Goal: Task Accomplishment & Management: Manage account settings

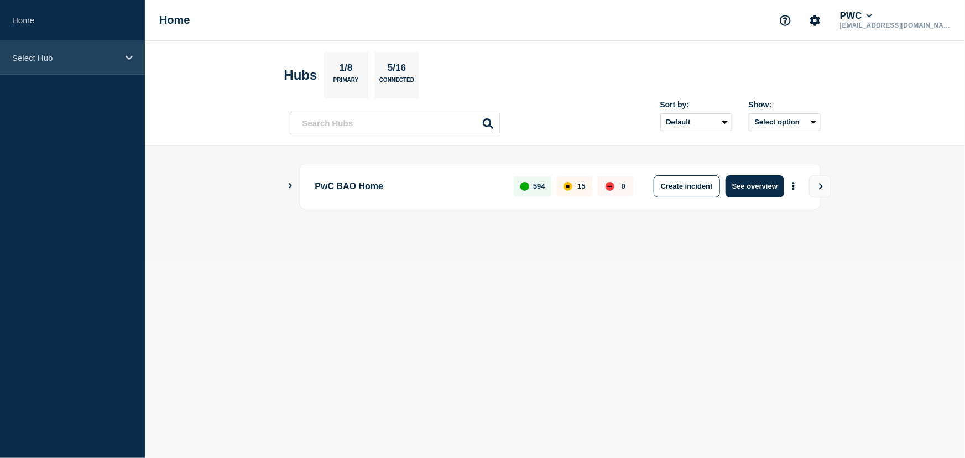
click at [129, 58] on icon at bounding box center [128, 57] width 7 height 4
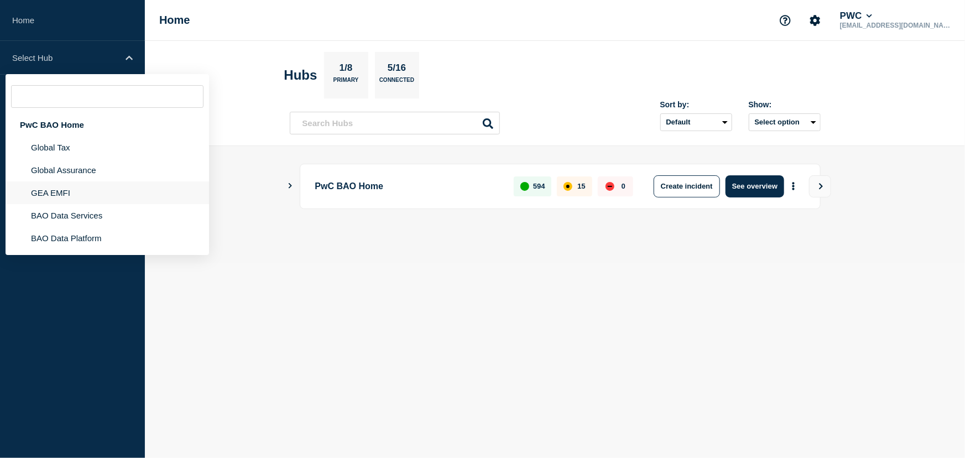
click at [70, 193] on li "GEA EMFI" at bounding box center [107, 192] width 203 height 23
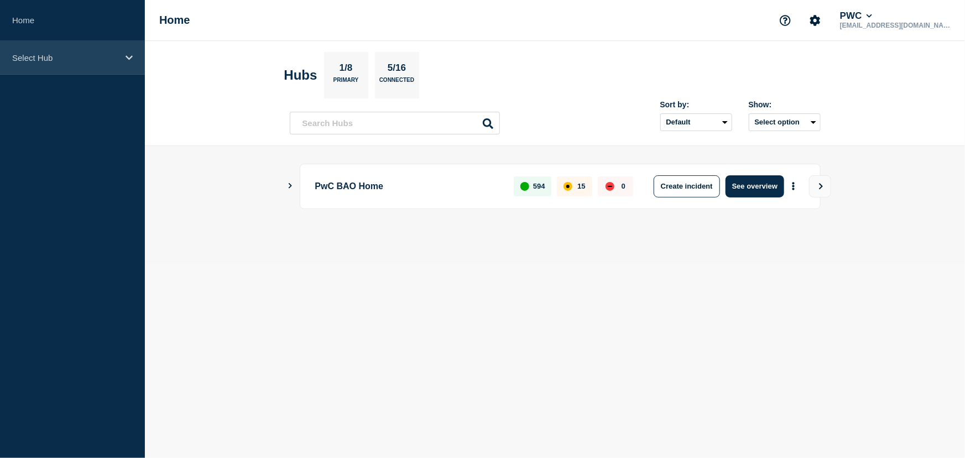
click at [132, 54] on icon at bounding box center [128, 58] width 7 height 8
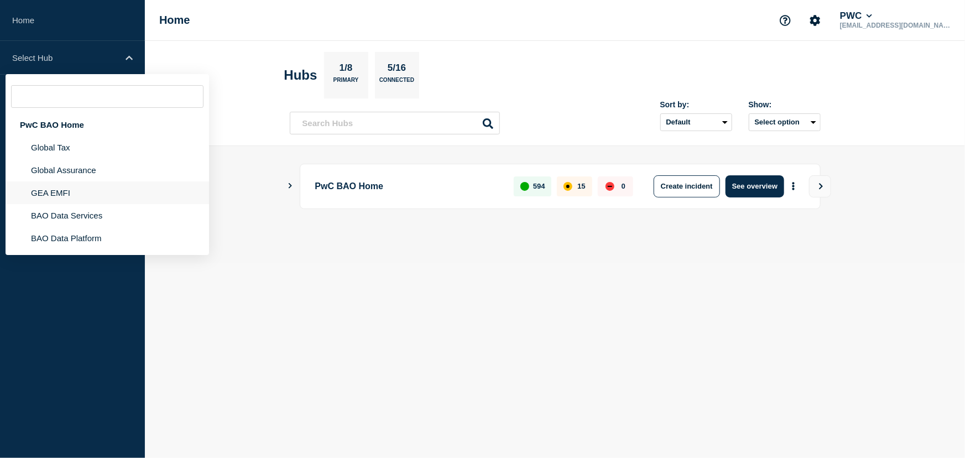
click at [91, 197] on li "GEA EMFI" at bounding box center [107, 192] width 203 height 23
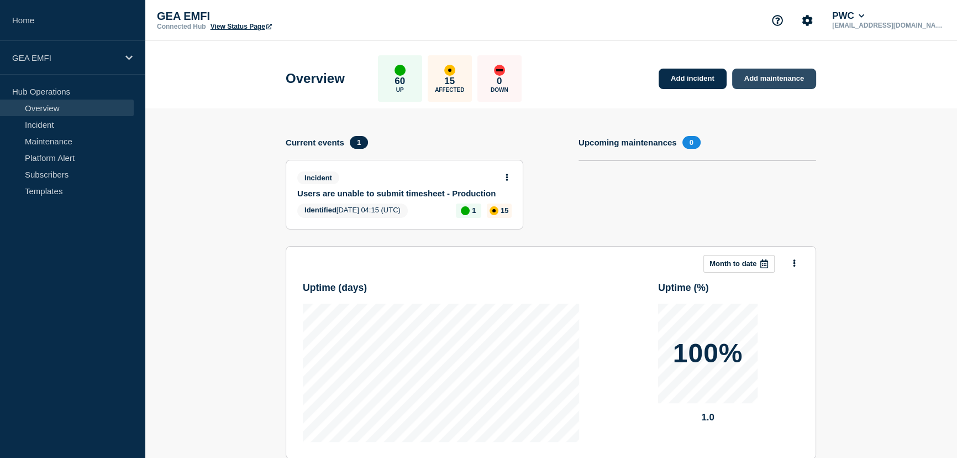
click at [767, 77] on link "Add maintenance" at bounding box center [774, 79] width 84 height 20
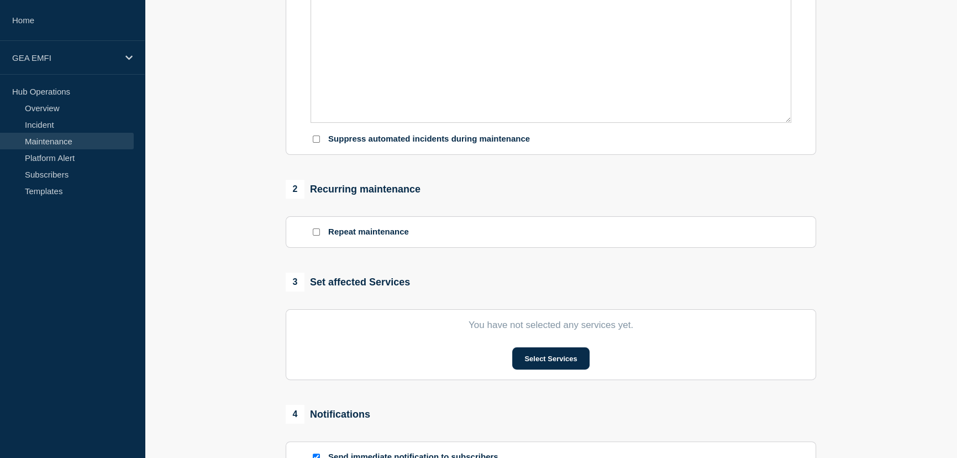
scroll to position [352, 0]
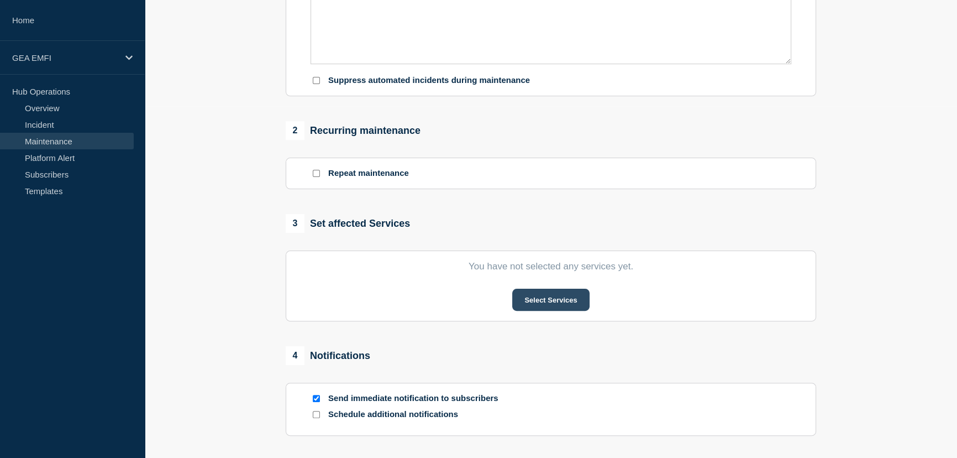
click at [552, 299] on button "Select Services" at bounding box center [550, 300] width 77 height 22
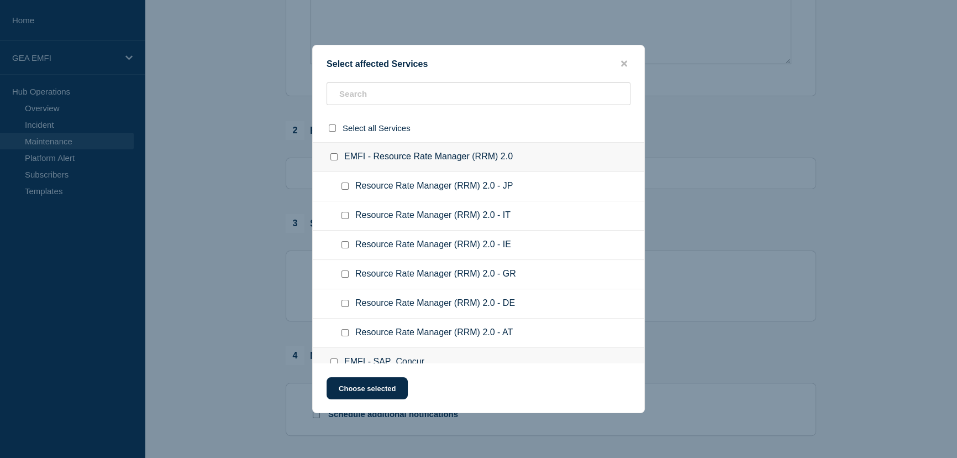
click at [334, 158] on input "EMFI - Resource Rate Manager (RRM) 2.0 checkbox" at bounding box center [334, 156] width 7 height 7
checkbox input "true"
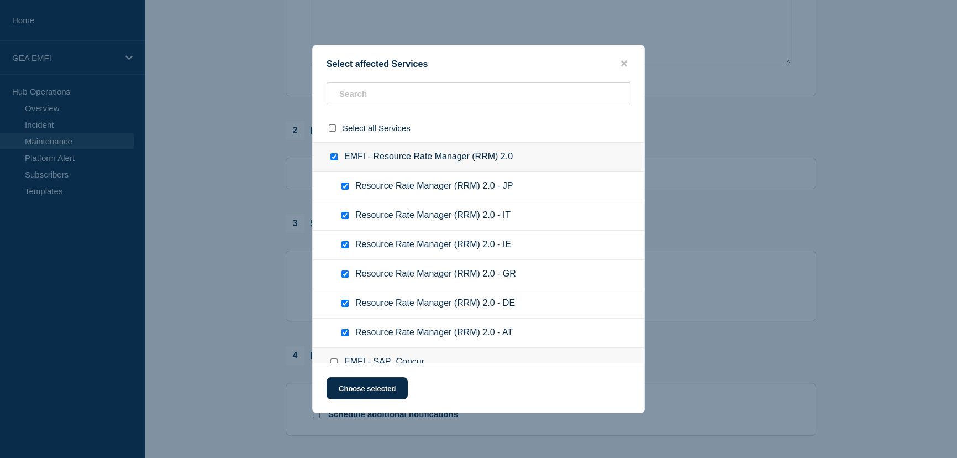
checkbox input "true"
click at [386, 389] on button "Choose selected" at bounding box center [367, 388] width 81 height 22
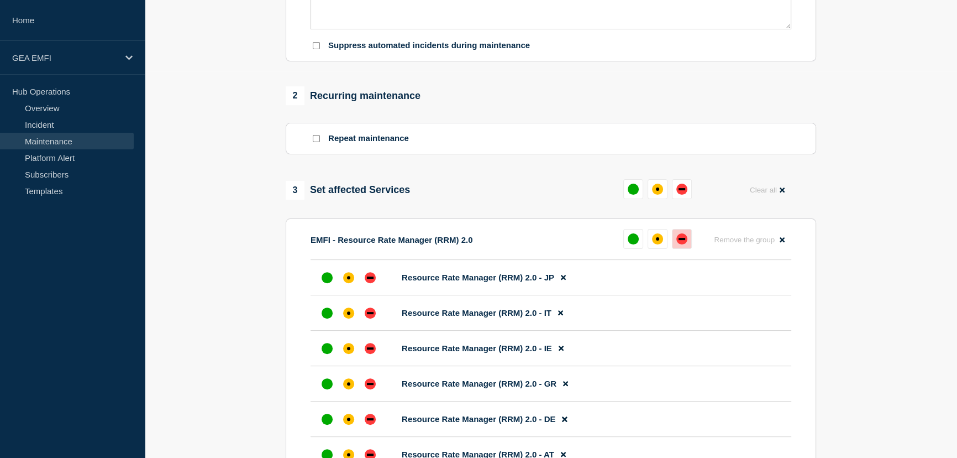
scroll to position [402, 0]
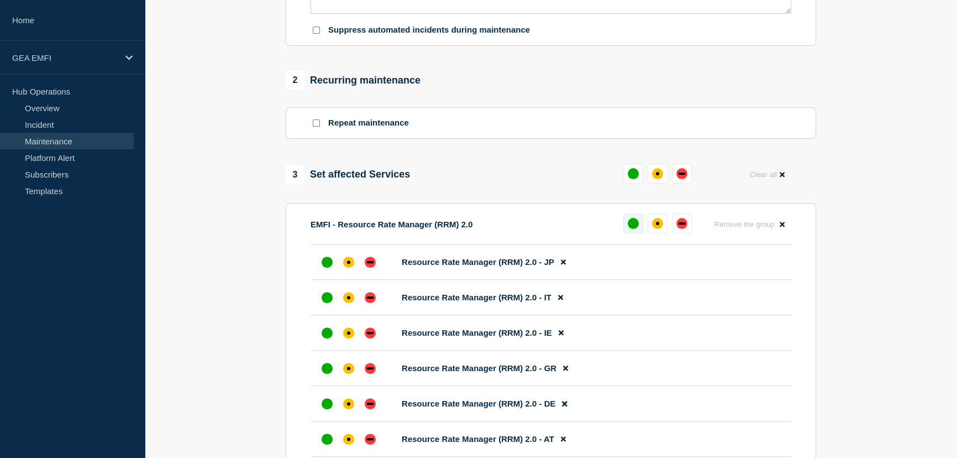
click at [636, 224] on div "up" at bounding box center [633, 223] width 11 height 11
click at [636, 225] on button at bounding box center [629, 223] width 20 height 20
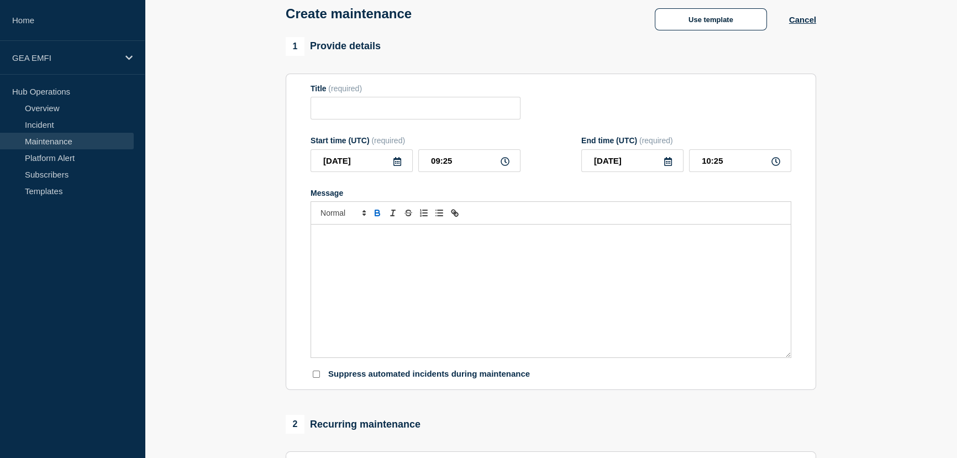
scroll to position [50, 0]
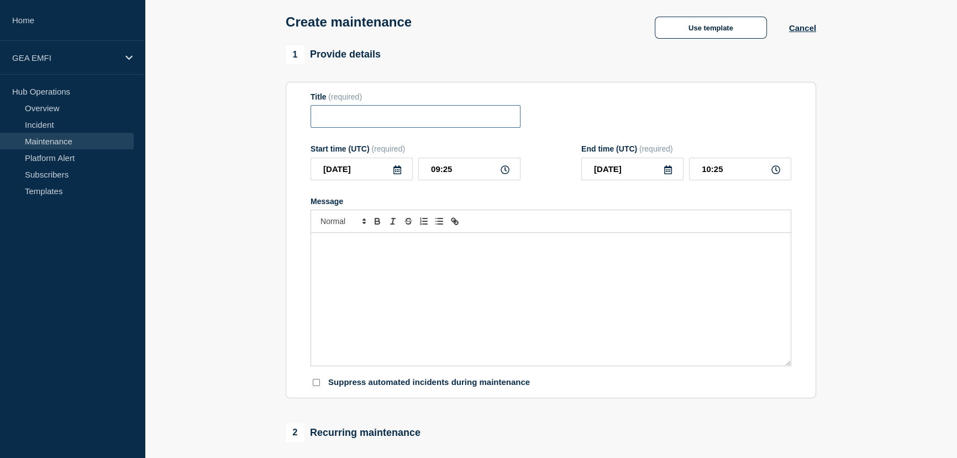
click at [332, 124] on input "Title" at bounding box center [416, 116] width 210 height 23
click at [53, 141] on link "Maintenance" at bounding box center [67, 141] width 134 height 17
click at [53, 140] on link "Maintenance" at bounding box center [67, 141] width 134 height 17
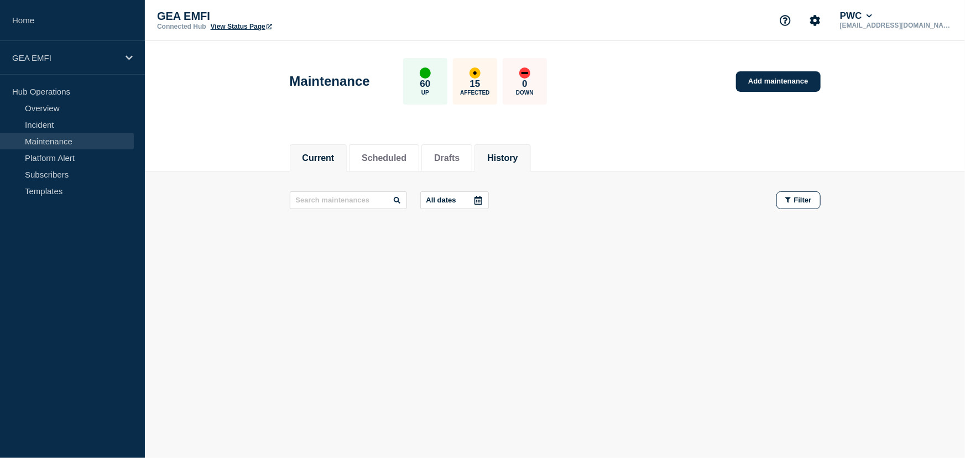
click at [516, 159] on button "History" at bounding box center [502, 158] width 30 height 10
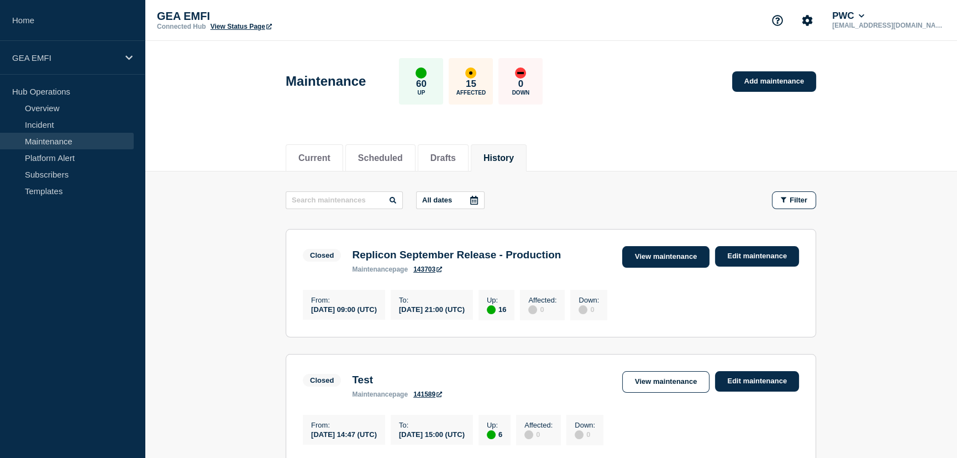
click at [659, 258] on link "View maintenance" at bounding box center [665, 257] width 87 height 22
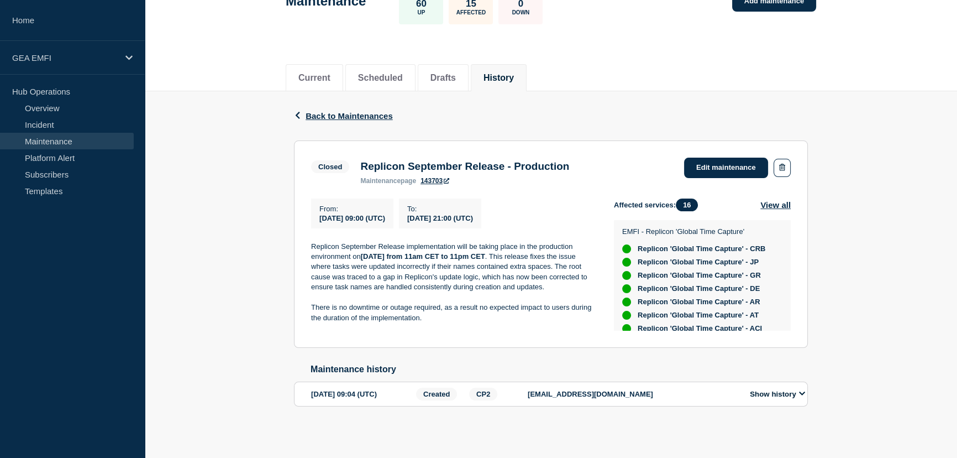
scroll to position [88, 0]
click at [46, 177] on link "Subscribers" at bounding box center [67, 174] width 134 height 17
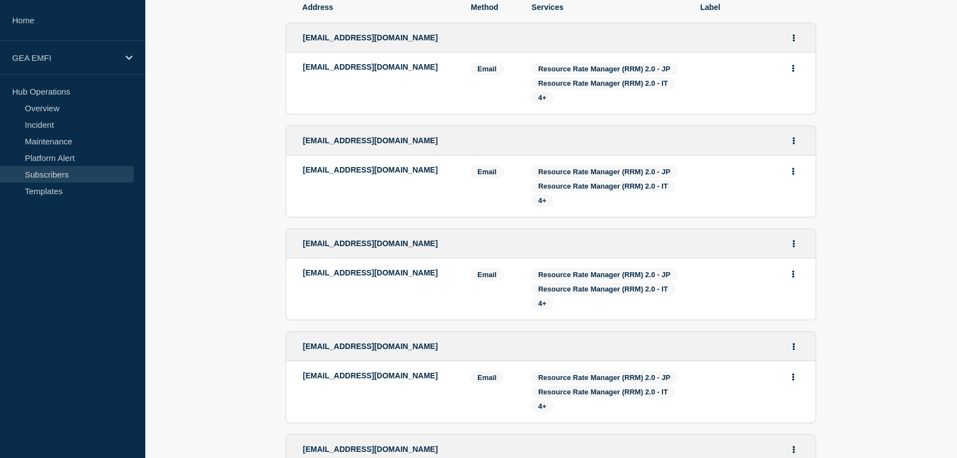
scroll to position [100, 0]
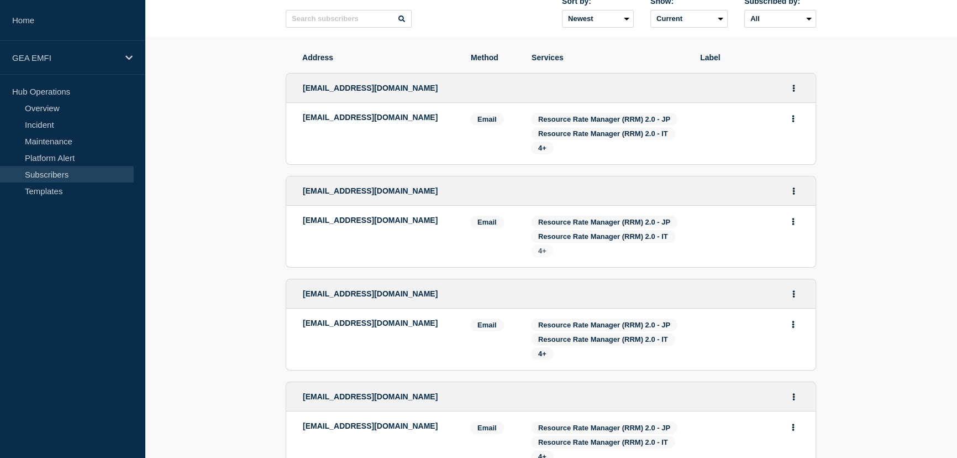
click at [540, 254] on span "4+" at bounding box center [542, 251] width 8 height 8
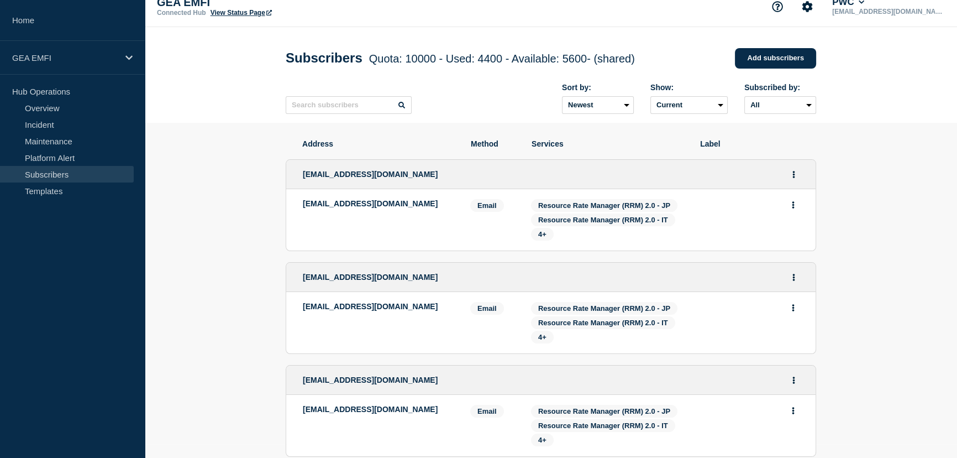
scroll to position [0, 0]
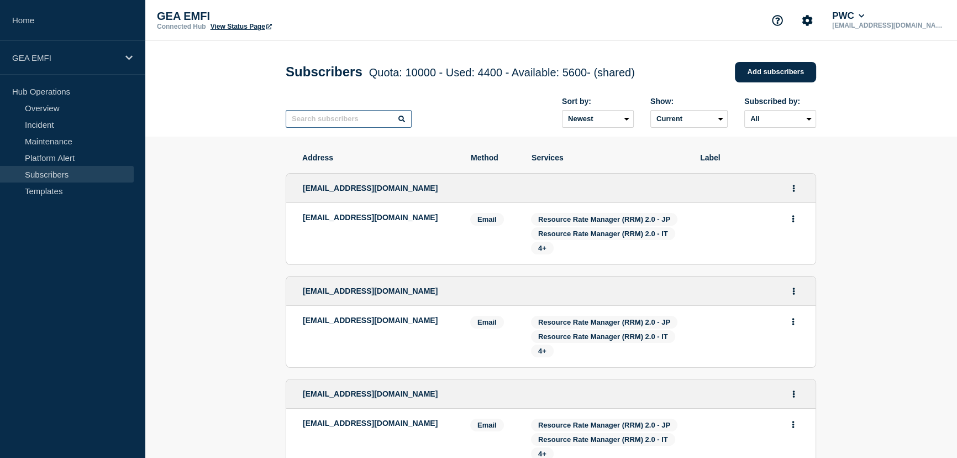
click at [333, 125] on input "text" at bounding box center [349, 119] width 126 height 18
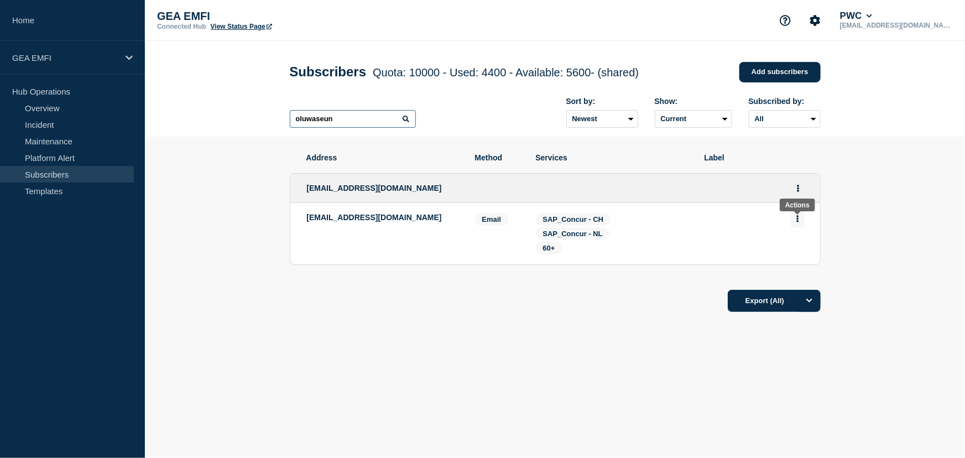
type input "oluwaseun"
click at [798, 222] on icon "Actions" at bounding box center [797, 218] width 3 height 7
click at [803, 194] on button "Actions" at bounding box center [798, 188] width 14 height 17
click at [796, 223] on link "Edit" at bounding box center [794, 220] width 12 height 8
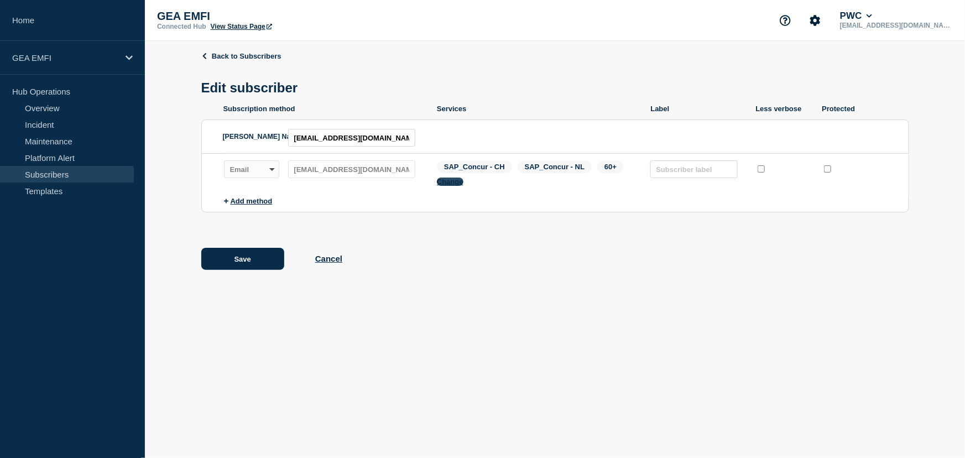
click at [453, 186] on button "Change" at bounding box center [450, 181] width 27 height 8
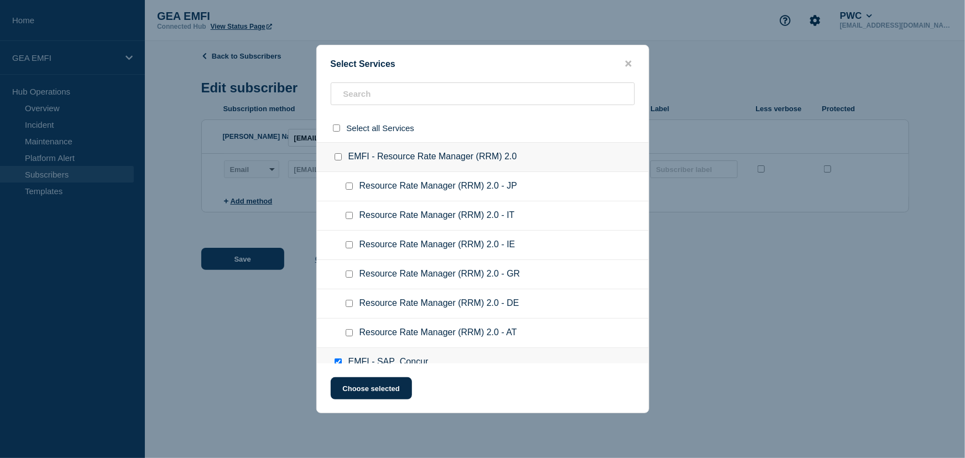
click at [337, 156] on input "EMFI - Resource Rate Manager (RRM) 2.0 checkbox" at bounding box center [337, 156] width 7 height 7
checkbox input "true"
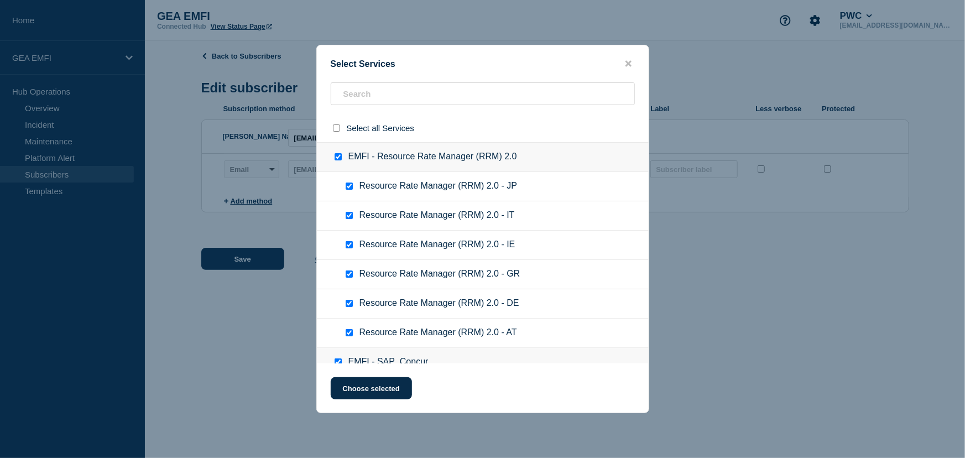
checkbox input "true"
click at [383, 388] on button "Choose selected" at bounding box center [371, 388] width 81 height 22
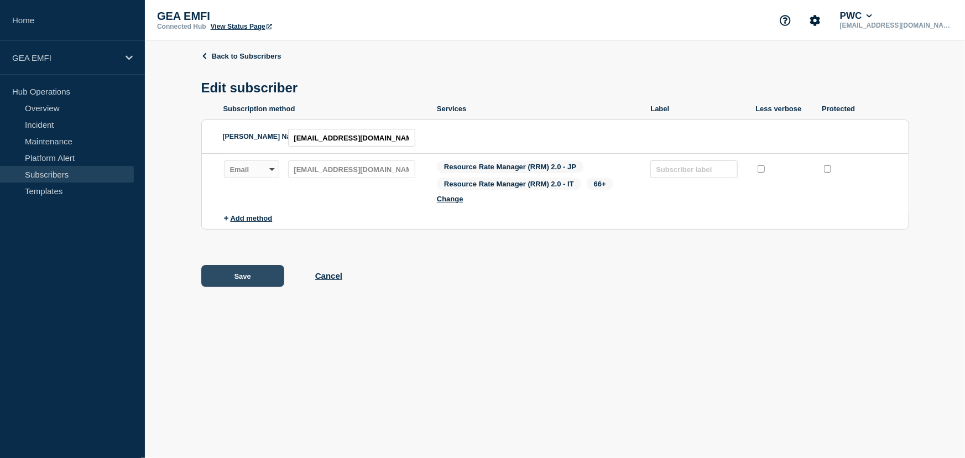
click at [248, 278] on button "Save" at bounding box center [242, 276] width 83 height 22
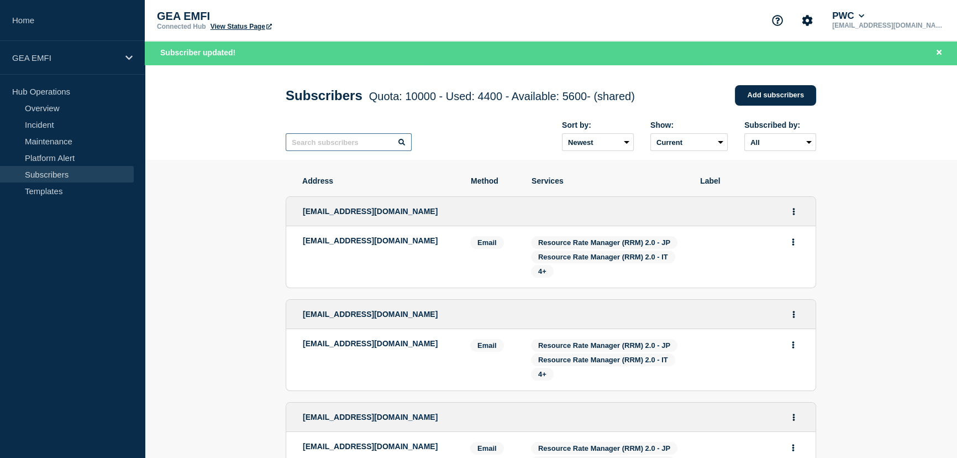
click at [354, 144] on input "text" at bounding box center [349, 142] width 126 height 18
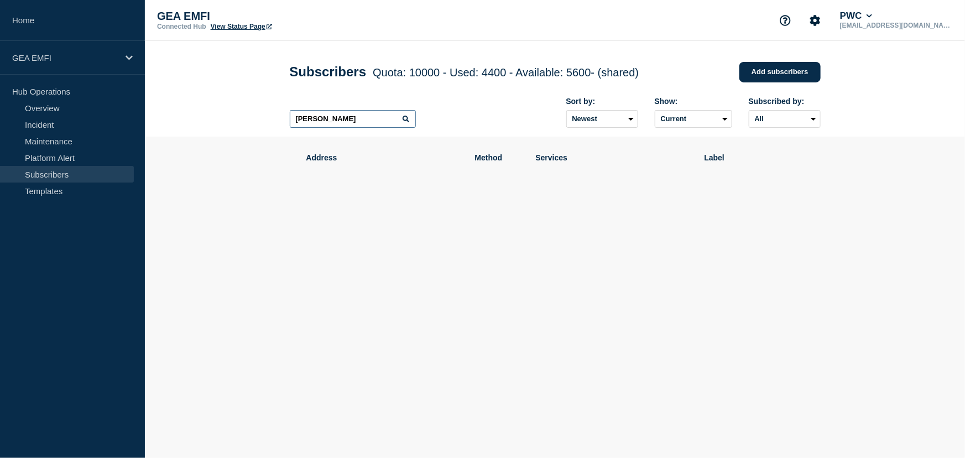
click at [349, 123] on input "Steve" at bounding box center [353, 119] width 126 height 18
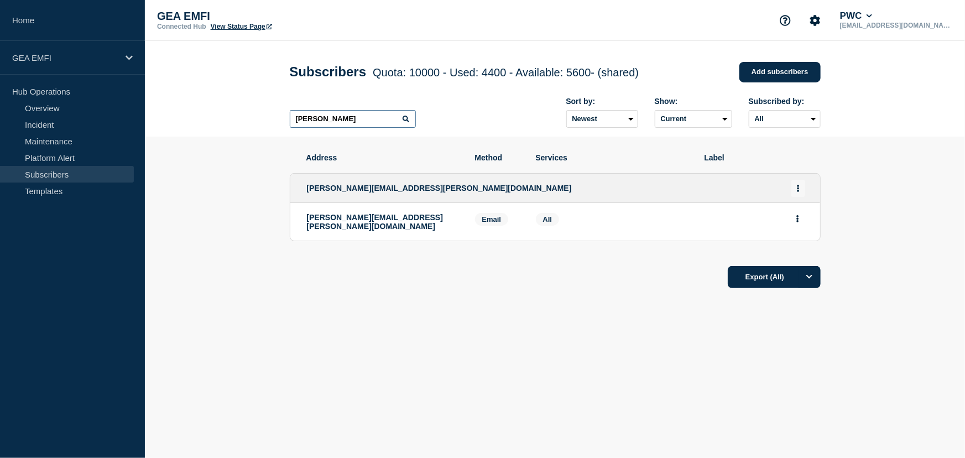
type input "Steve"
click at [797, 191] on icon "Actions" at bounding box center [798, 188] width 2 height 7
click at [797, 223] on link "Edit" at bounding box center [794, 220] width 12 height 8
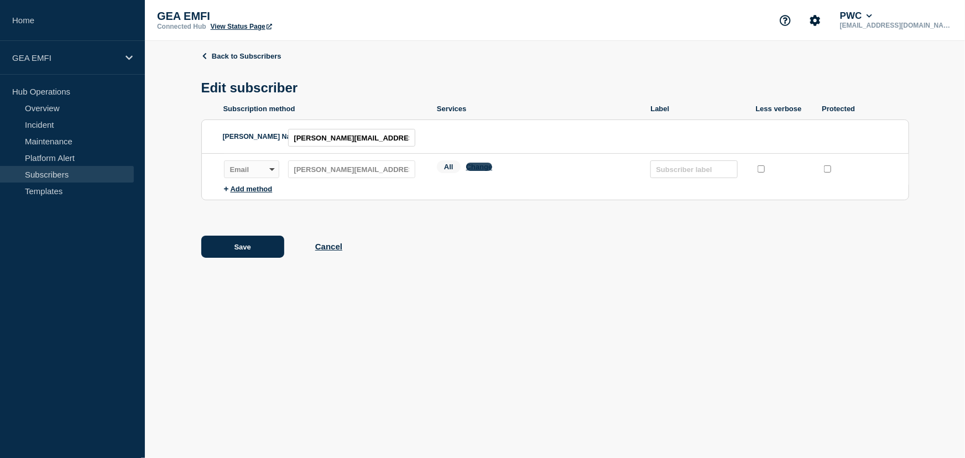
click at [483, 169] on button "Change" at bounding box center [479, 167] width 27 height 8
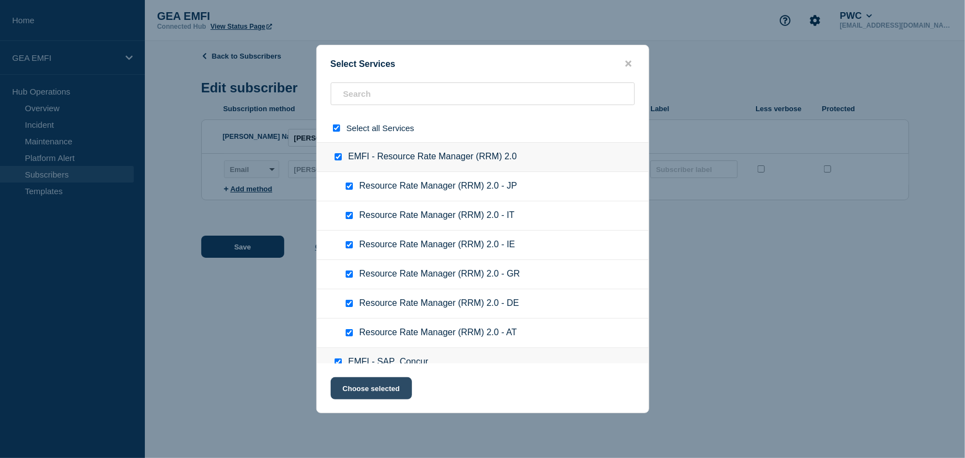
click at [374, 395] on button "Choose selected" at bounding box center [371, 388] width 81 height 22
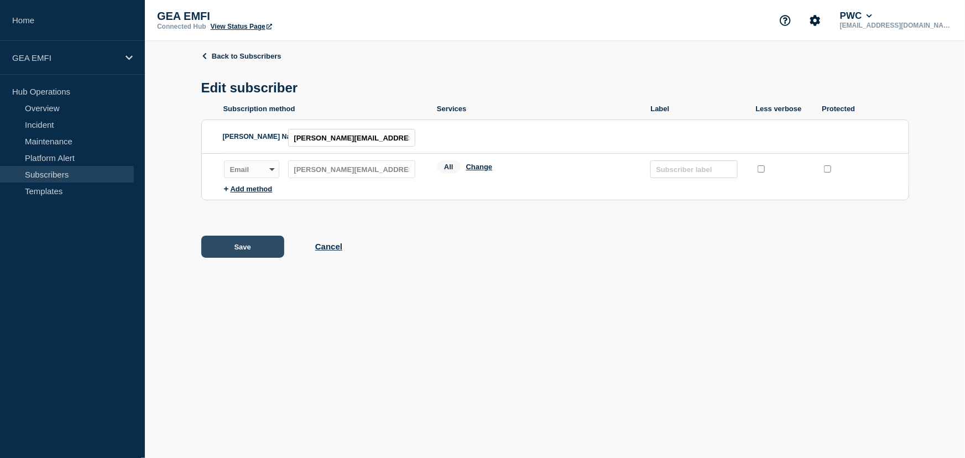
click at [230, 252] on button "Save" at bounding box center [242, 246] width 83 height 22
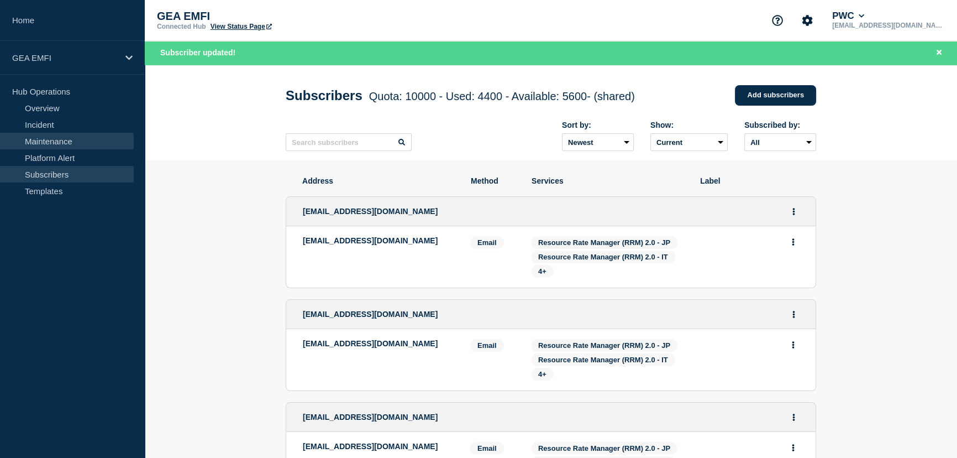
click at [64, 141] on link "Maintenance" at bounding box center [67, 141] width 134 height 17
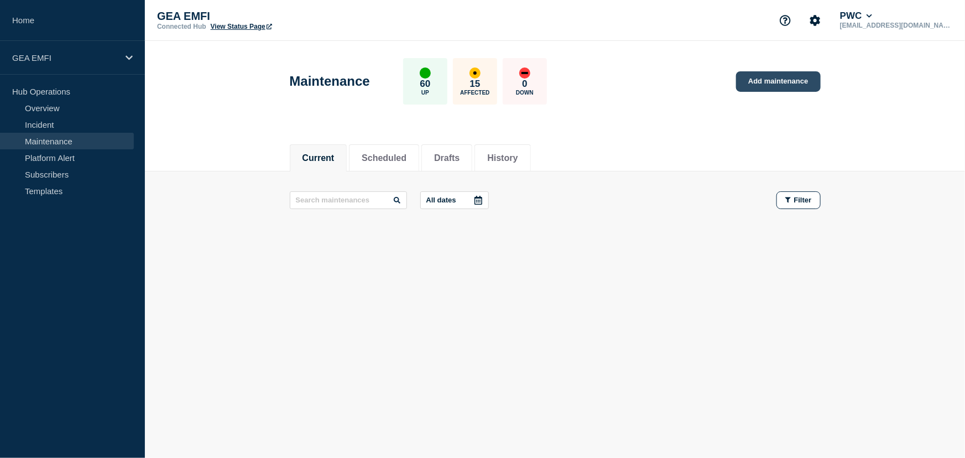
click at [787, 83] on link "Add maintenance" at bounding box center [778, 81] width 84 height 20
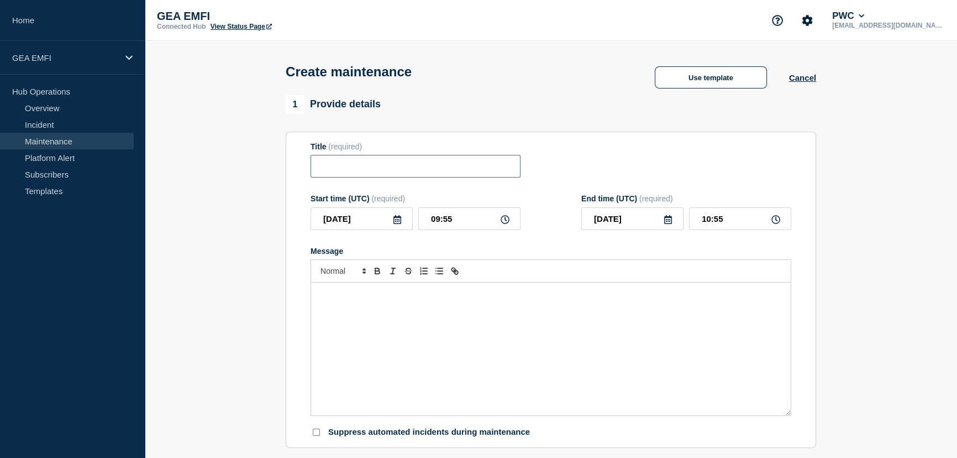
click at [329, 167] on input "Title" at bounding box center [416, 166] width 210 height 23
type input "RRM 2.0 - FY26Q2.1 Major Release - Production"
click at [398, 222] on icon at bounding box center [398, 219] width 8 height 9
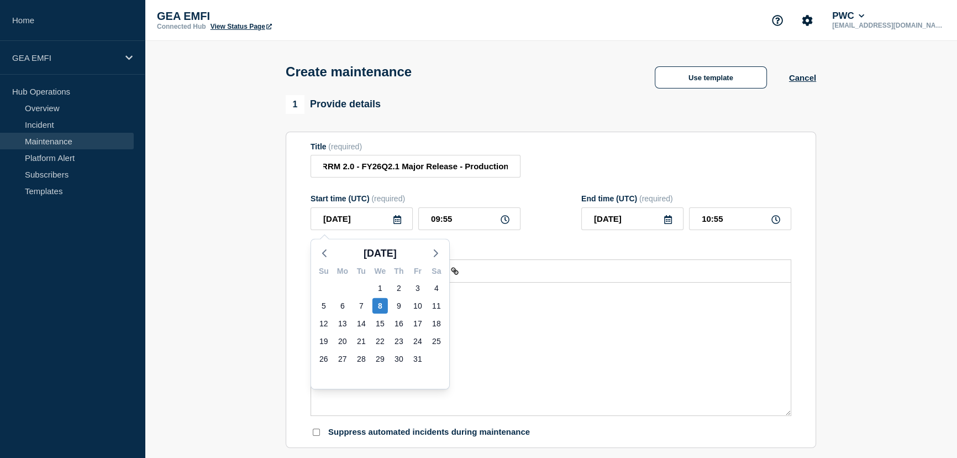
scroll to position [0, 0]
click at [400, 308] on div "9" at bounding box center [398, 305] width 15 height 15
type input "2025-10-09"
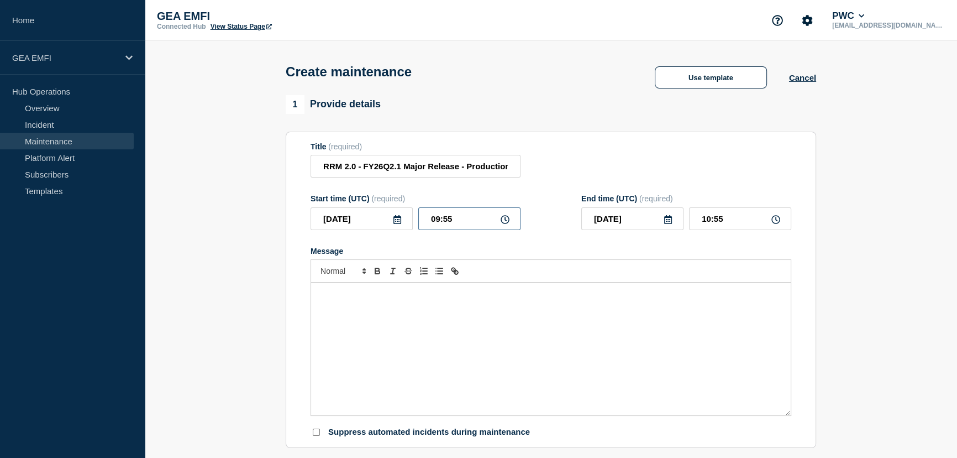
click at [439, 222] on input "09:55" at bounding box center [469, 218] width 102 height 23
type input "08:55"
type input "09:55"
click at [455, 223] on input "08:55" at bounding box center [469, 218] width 102 height 23
type input "08:30"
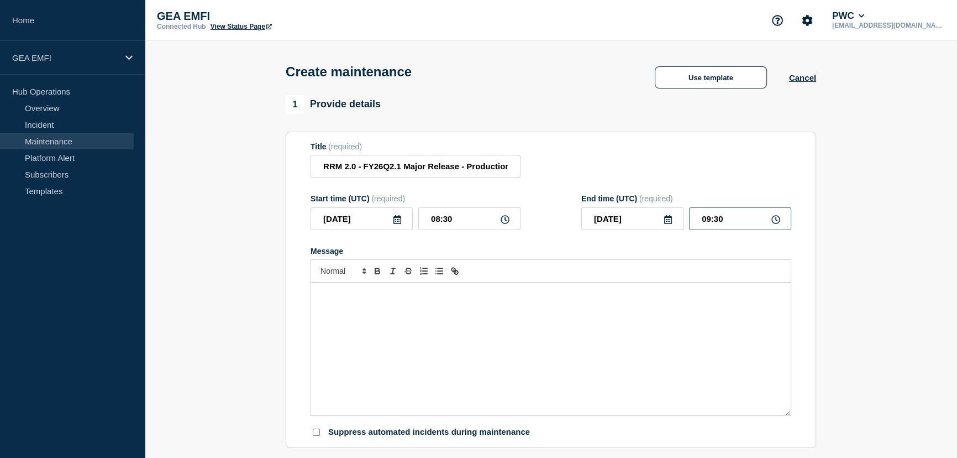
click at [710, 224] on input "09:30" at bounding box center [740, 218] width 102 height 23
type input "11:30"
click at [549, 337] on div "Message" at bounding box center [551, 348] width 480 height 133
click at [354, 296] on p "Message" at bounding box center [551, 294] width 463 height 10
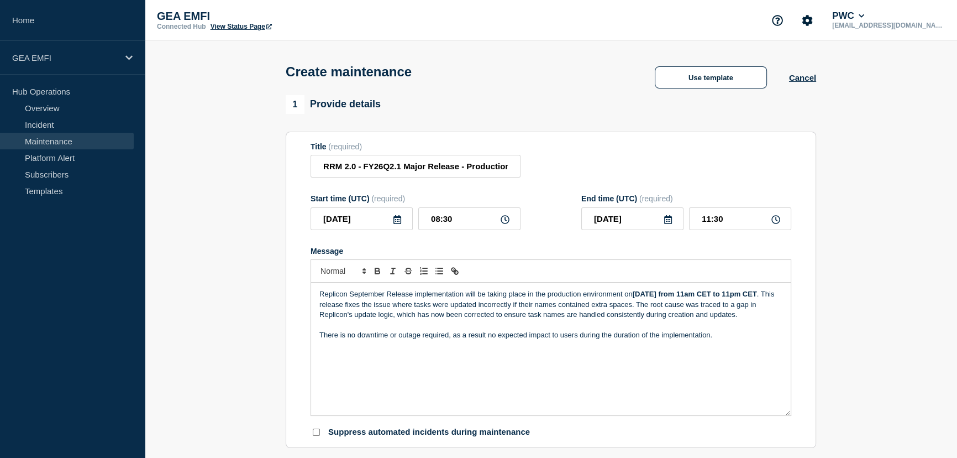
click at [345, 297] on p "Replicon September Release implementation will be taking place in the productio…" at bounding box center [551, 304] width 463 height 30
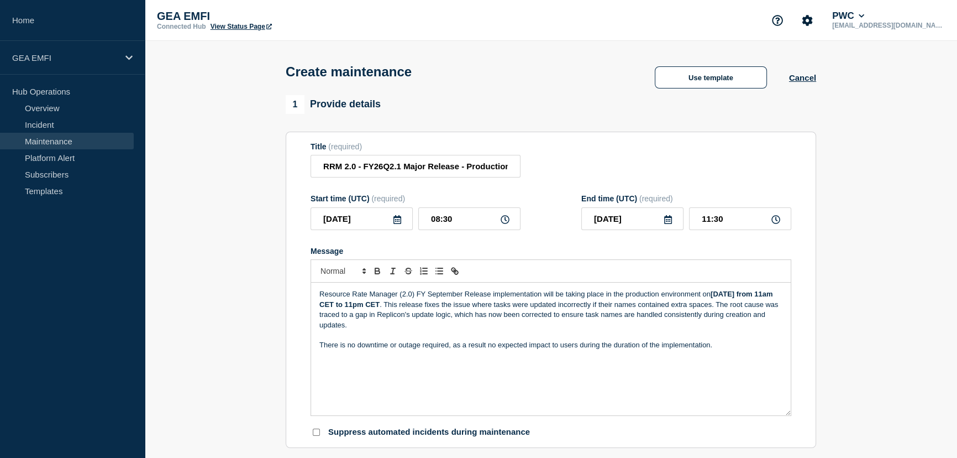
click at [462, 302] on p "Resource Rate Manager (2.0) FY September Release implementation will be taking …" at bounding box center [551, 309] width 463 height 41
click at [751, 299] on strong "[DATE] from 11am CET to 11pm CET" at bounding box center [549, 299] width 458 height 18
click at [357, 308] on strong "Thursday, 9th September from 11am CET to 11pm CET" at bounding box center [549, 299] width 458 height 18
click at [345, 308] on strong "Thursday, 9th October from 11am CET to 11pm CET" at bounding box center [549, 299] width 458 height 18
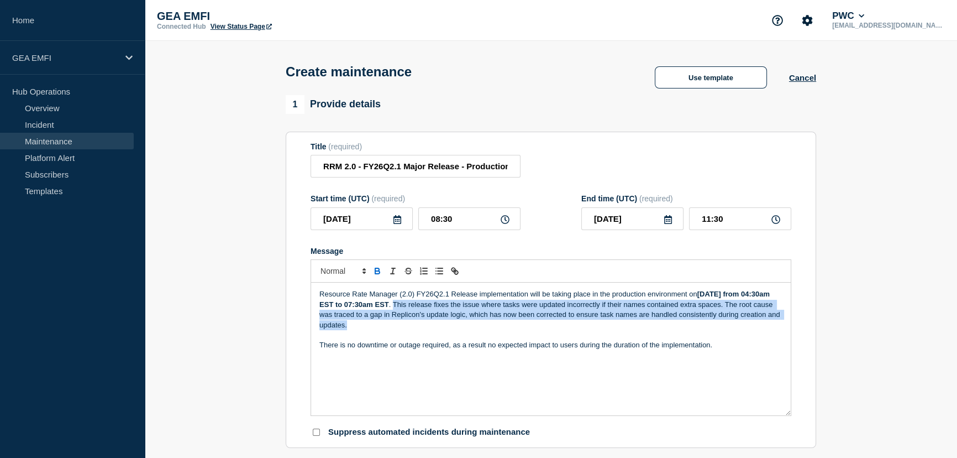
drag, startPoint x: 442, startPoint y: 308, endPoint x: 451, endPoint y: 324, distance: 18.0
click at [451, 324] on p "Resource Rate Manager (2.0) FY26Q2.1 Release implementation will be taking plac…" at bounding box center [551, 309] width 463 height 41
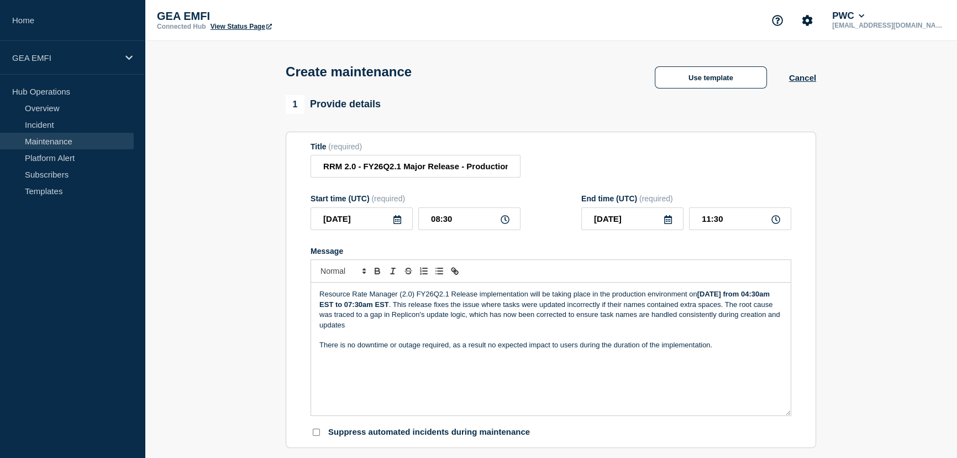
click at [441, 309] on p "Resource Rate Manager (2.0) FY26Q2.1 Release implementation will be taking plac…" at bounding box center [551, 309] width 463 height 41
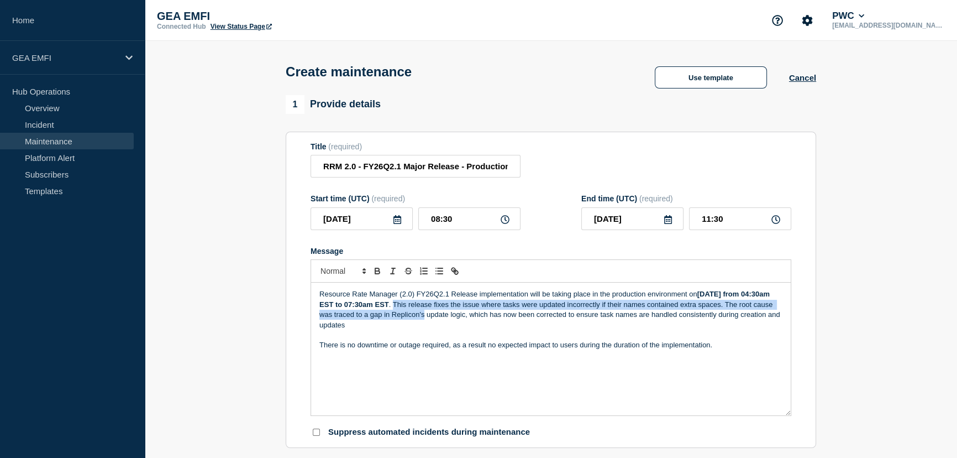
drag, startPoint x: 441, startPoint y: 309, endPoint x: 445, endPoint y: 321, distance: 12.4
click at [445, 321] on p "Resource Rate Manager (2.0) FY26Q2.1 Release implementation will be taking plac…" at bounding box center [551, 309] width 463 height 41
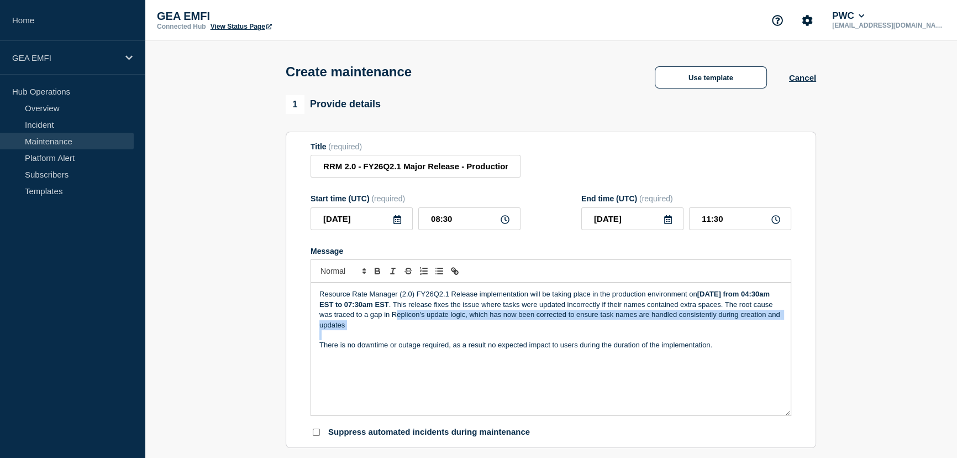
drag, startPoint x: 445, startPoint y: 321, endPoint x: 447, endPoint y: 328, distance: 7.4
click at [447, 328] on p "Resource Rate Manager (2.0) FY26Q2.1 Release implementation will be taking plac…" at bounding box center [551, 309] width 463 height 41
click at [445, 328] on p "Resource Rate Manager (2.0) FY26Q2.1 Release implementation will be taking plac…" at bounding box center [551, 309] width 463 height 41
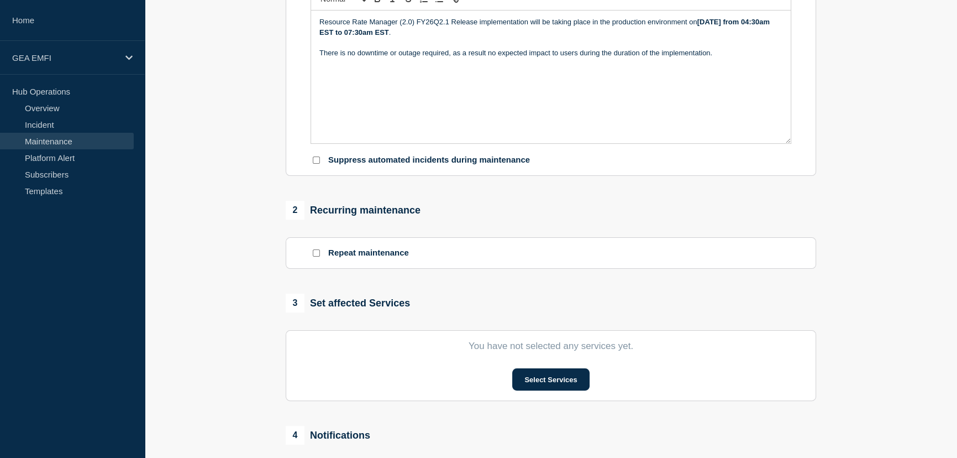
scroll to position [301, 0]
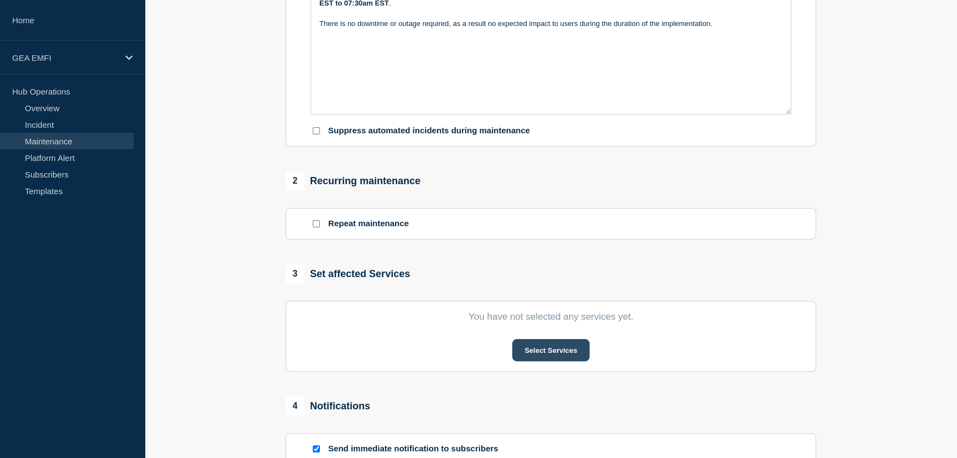
click at [543, 356] on button "Select Services" at bounding box center [550, 350] width 77 height 22
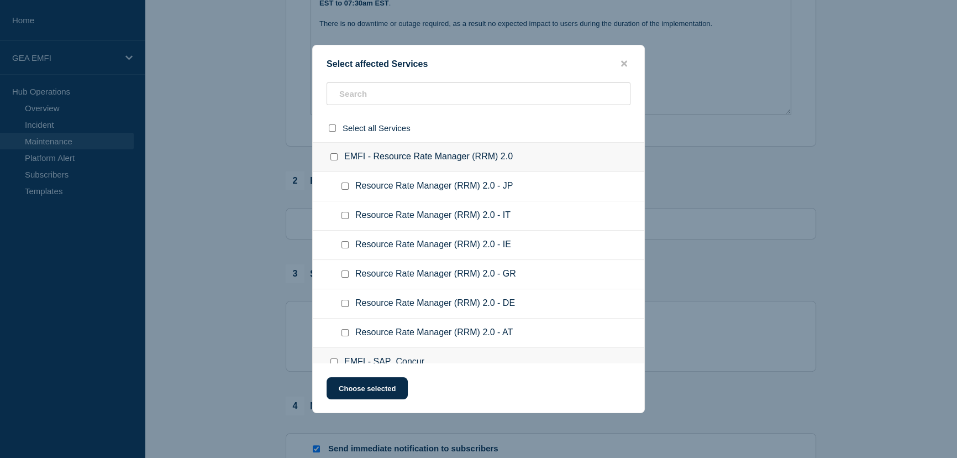
click at [336, 156] on input "EMFI - Resource Rate Manager (RRM) 2.0 checkbox" at bounding box center [334, 156] width 7 height 7
checkbox input "true"
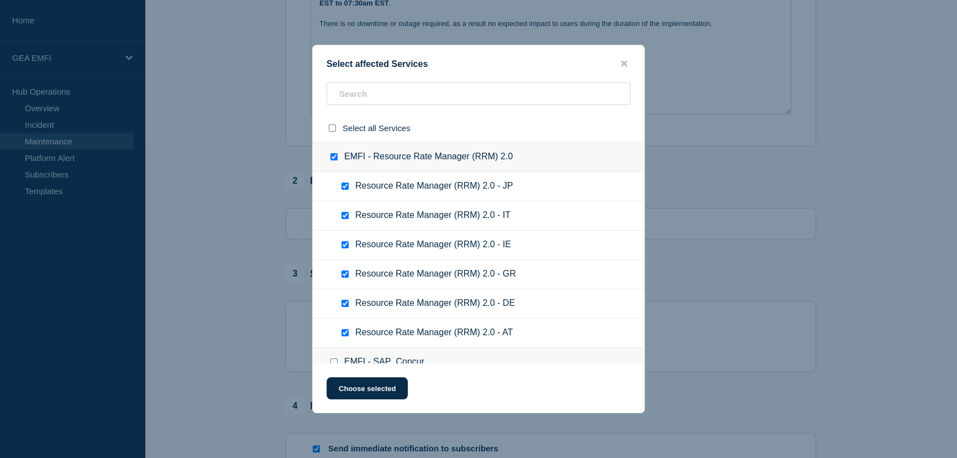
checkbox input "true"
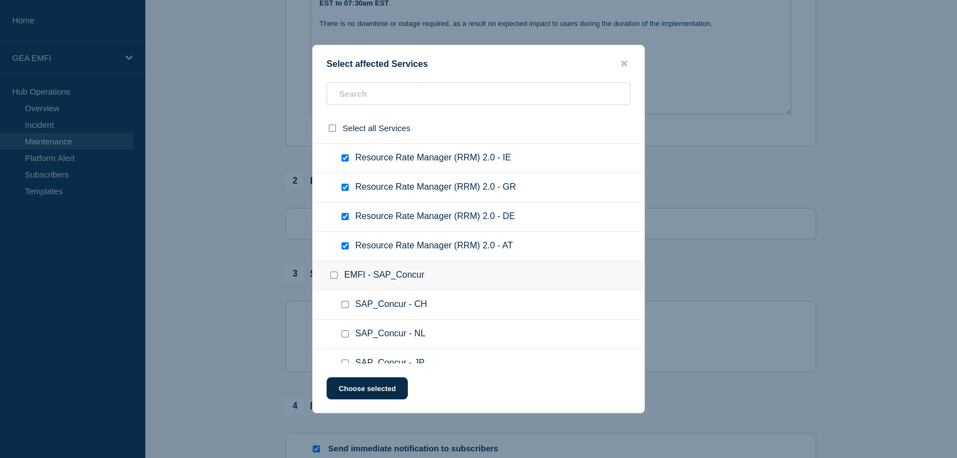
scroll to position [100, 0]
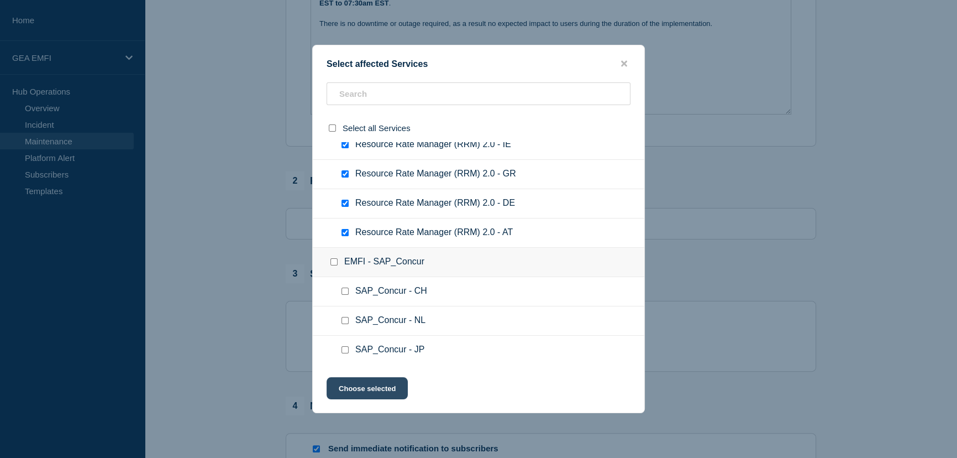
click at [395, 392] on button "Choose selected" at bounding box center [367, 388] width 81 height 22
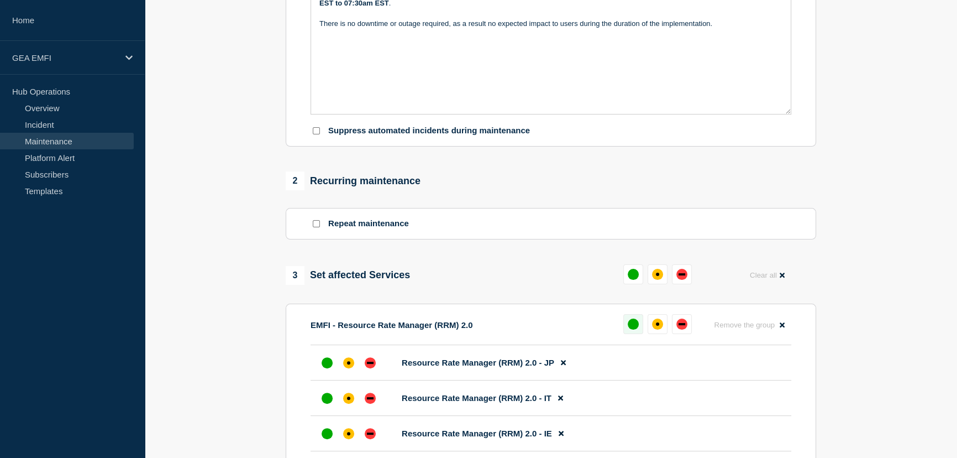
click at [635, 329] on div "up" at bounding box center [633, 323] width 11 height 11
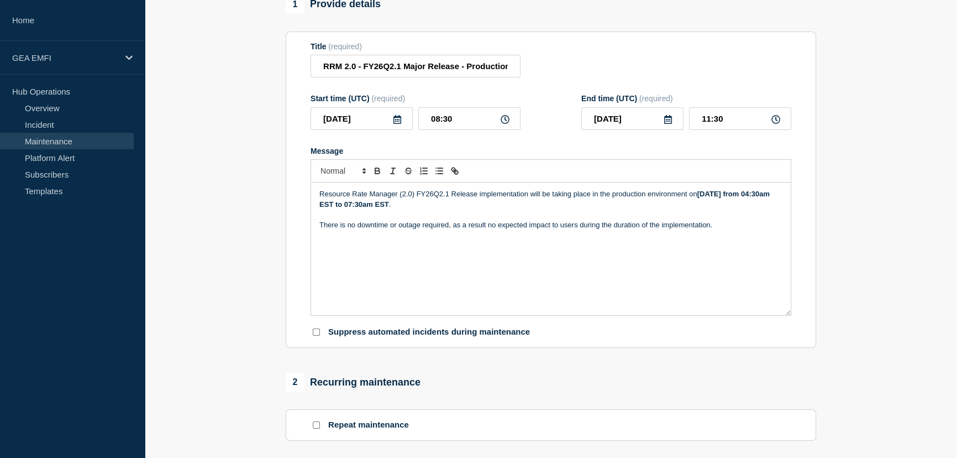
click at [451, 196] on p "Resource Rate Manager (2.0) FY26Q2.1 Release implementation will be taking plac…" at bounding box center [551, 199] width 463 height 20
click at [720, 197] on strong "Thursday, 9th October from 04:30am EST to 07:30am EST" at bounding box center [541, 199] width 442 height 18
click at [757, 282] on div "Resource Rate Manager (2.0) FY26Q2.1 Major Release implementation will be takin…" at bounding box center [551, 248] width 480 height 133
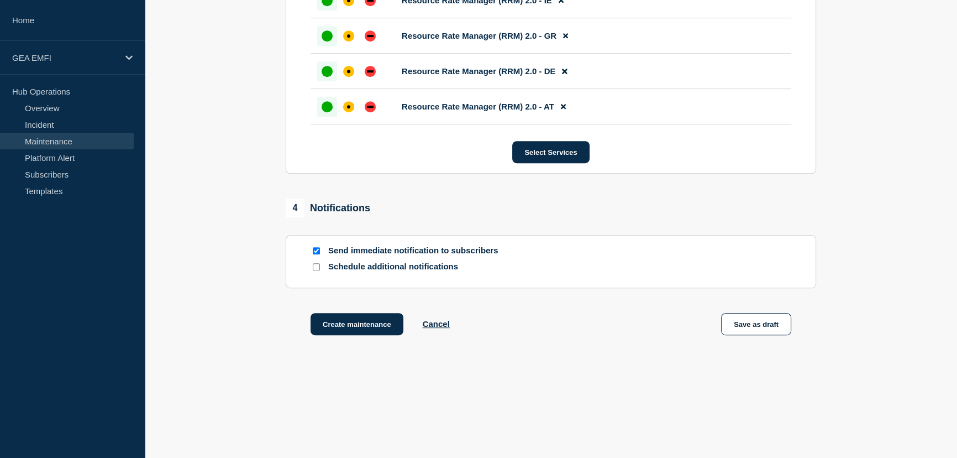
scroll to position [740, 0]
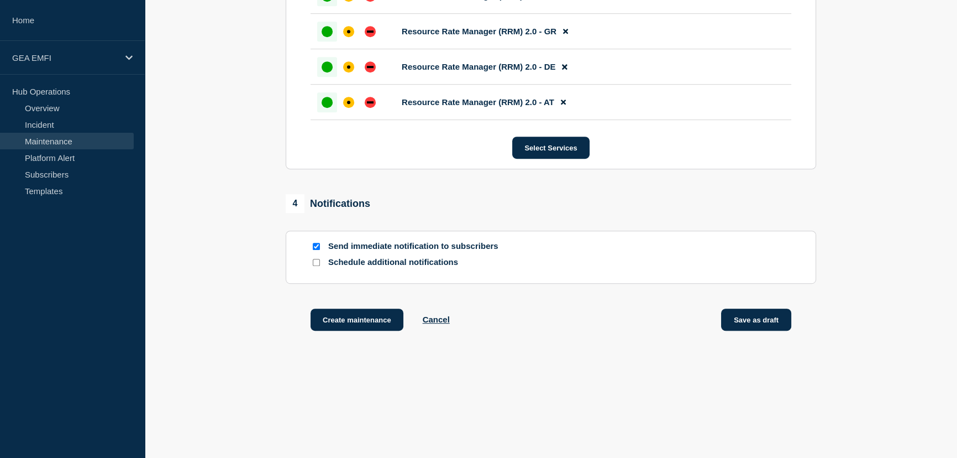
click at [759, 322] on button "Save as draft" at bounding box center [756, 319] width 70 height 22
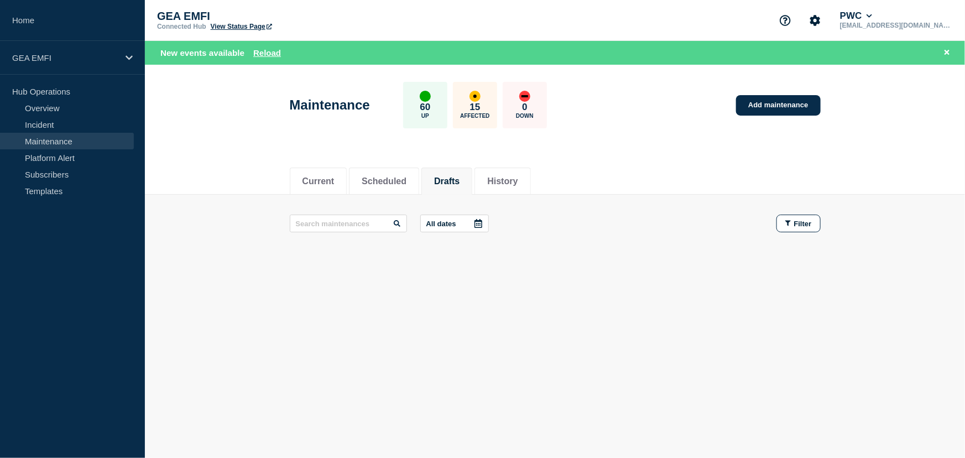
click at [44, 144] on link "Maintenance" at bounding box center [67, 141] width 134 height 17
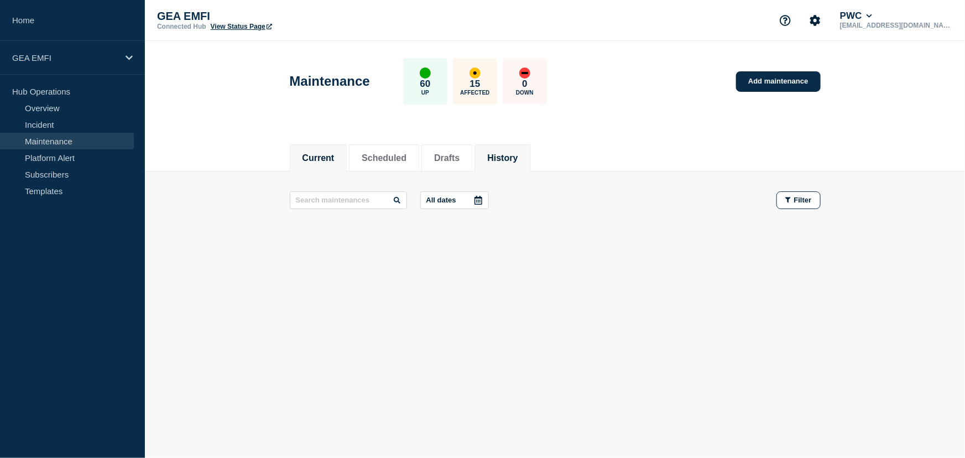
click at [530, 158] on li "History" at bounding box center [502, 157] width 56 height 27
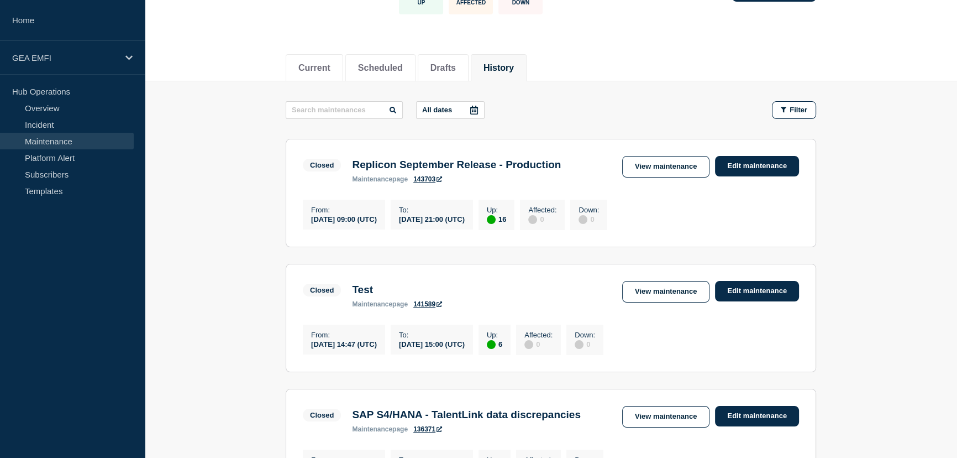
scroll to position [100, 0]
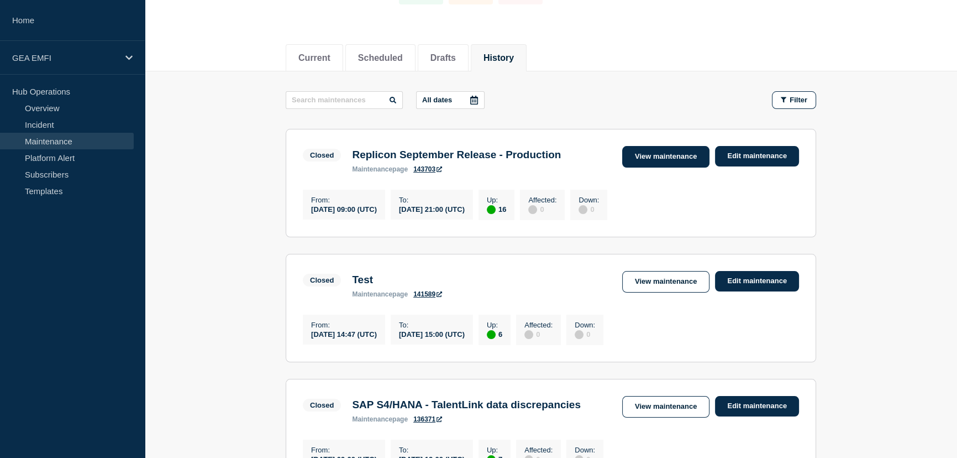
click at [635, 150] on link "View maintenance" at bounding box center [665, 157] width 87 height 22
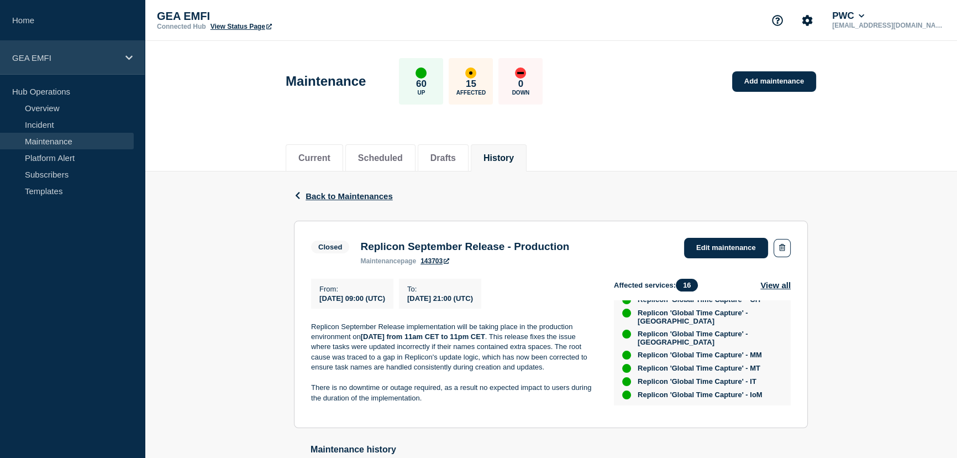
click at [125, 57] on icon at bounding box center [128, 58] width 7 height 8
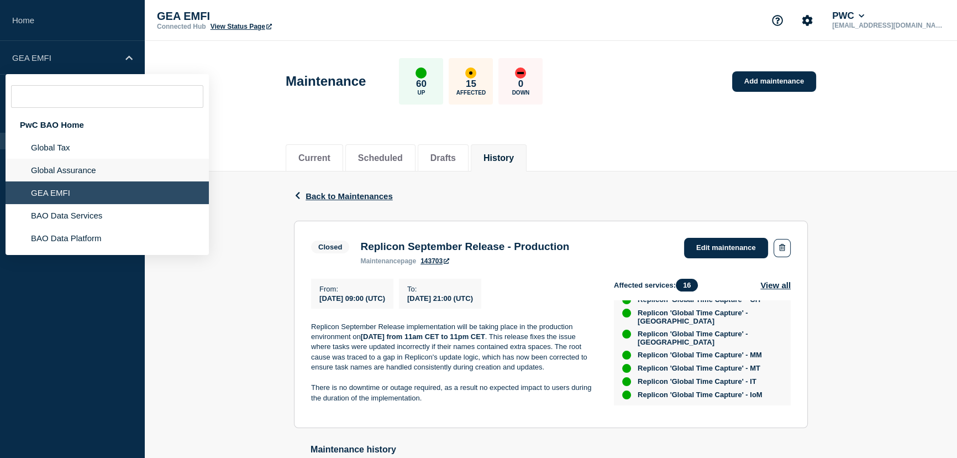
click at [70, 171] on li "Global Assurance" at bounding box center [107, 170] width 203 height 23
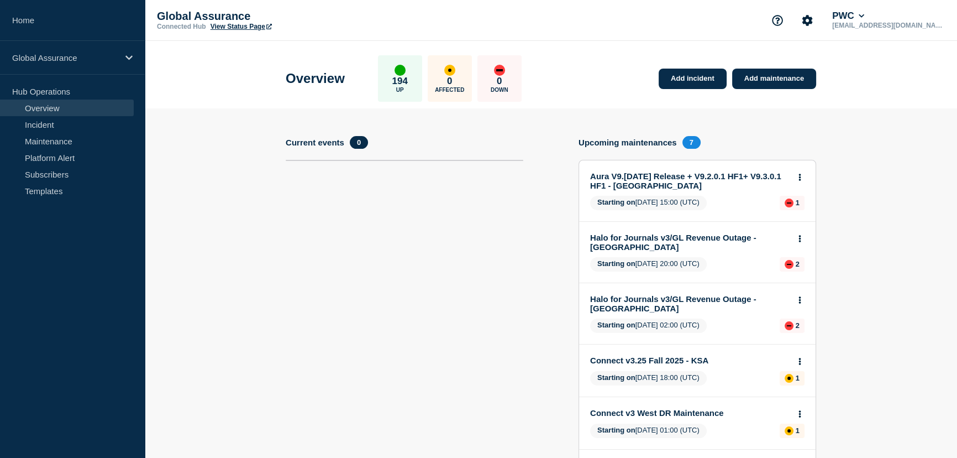
click at [712, 179] on link "Aura V9.3 September 2025 Release + V9.2.0.1 HF1+ V9.3.0.1 HF1 - South Korea" at bounding box center [690, 180] width 200 height 19
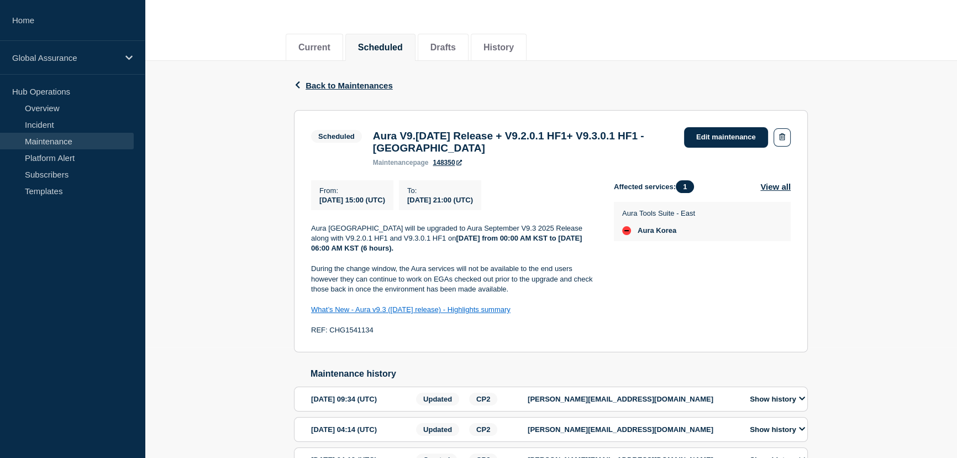
scroll to position [82, 0]
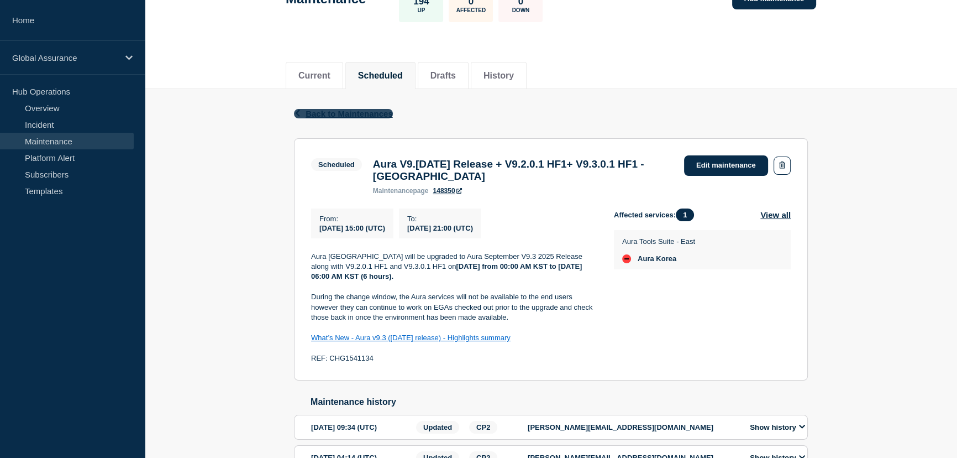
click at [360, 110] on span "Back to Maintenances" at bounding box center [349, 113] width 87 height 9
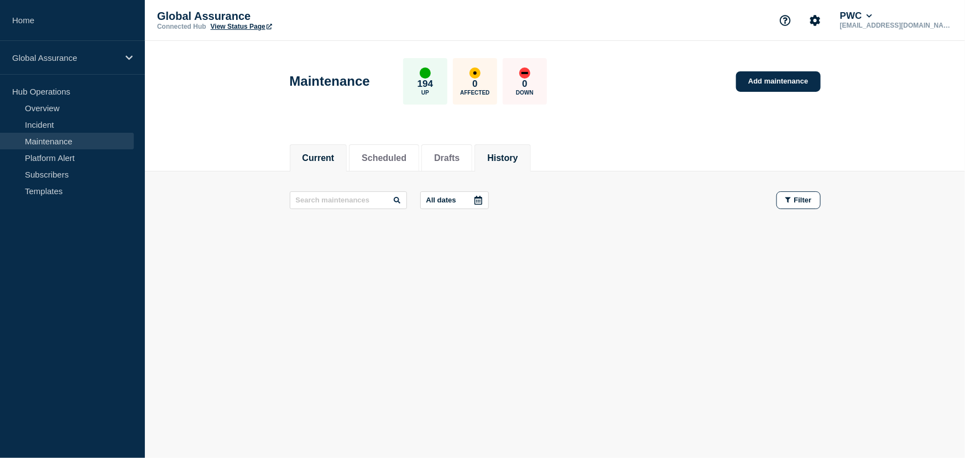
click at [517, 155] on button "History" at bounding box center [502, 158] width 30 height 10
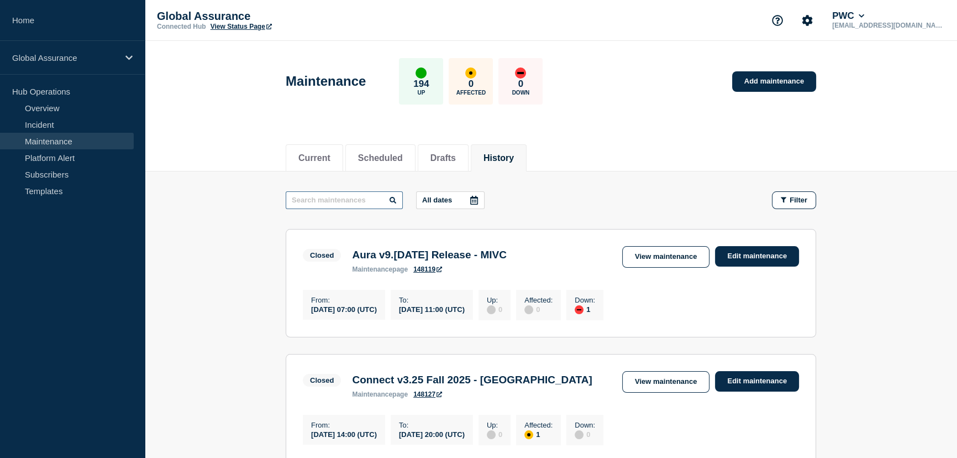
click at [334, 195] on input "text" at bounding box center [344, 200] width 117 height 18
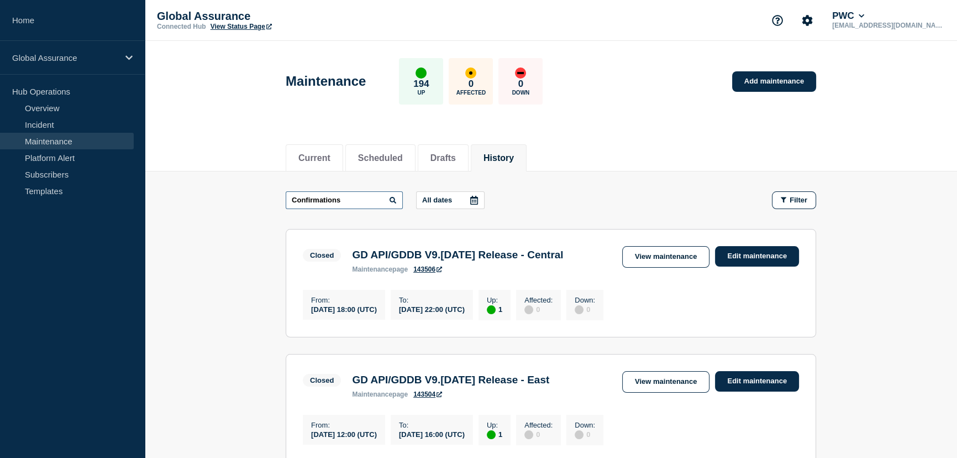
type input "Confirmations"
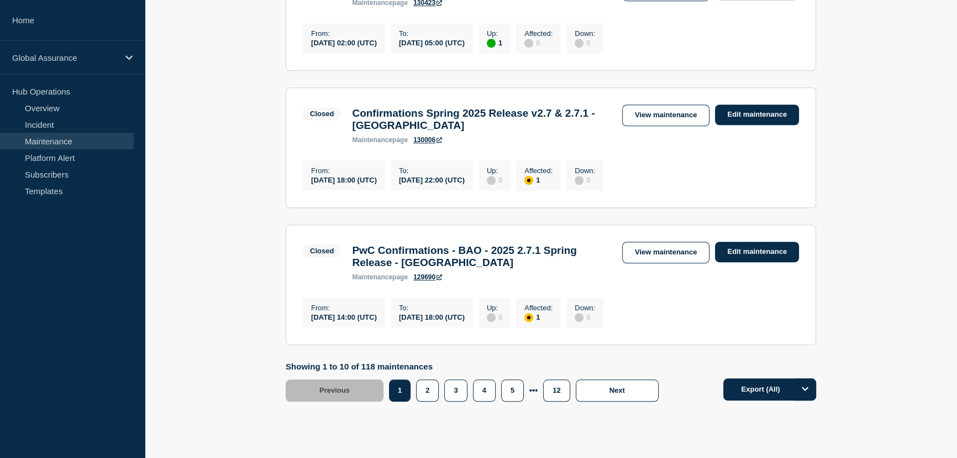
scroll to position [1155, 0]
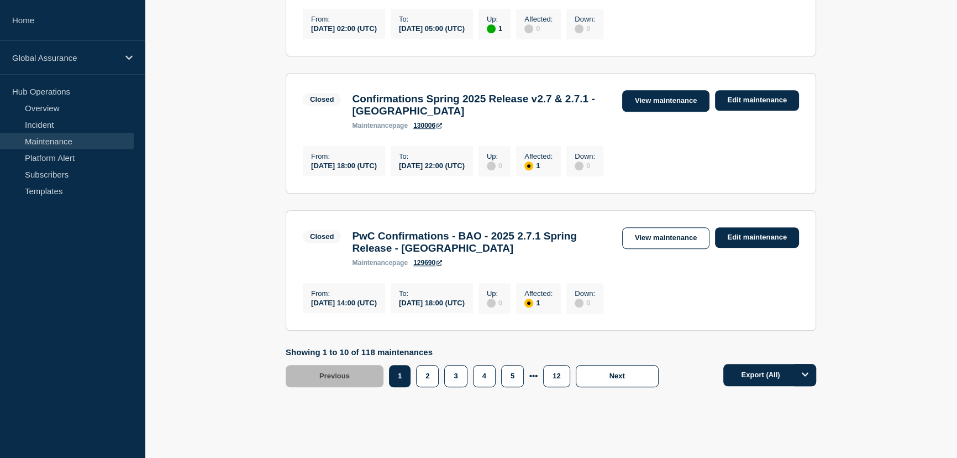
click at [667, 112] on link "View maintenance" at bounding box center [665, 101] width 87 height 22
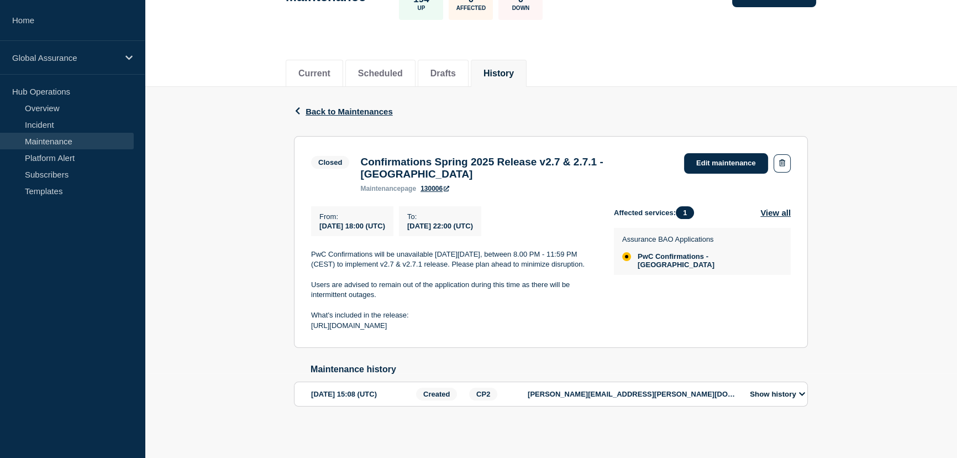
scroll to position [113, 0]
click at [126, 54] on icon at bounding box center [128, 58] width 7 height 8
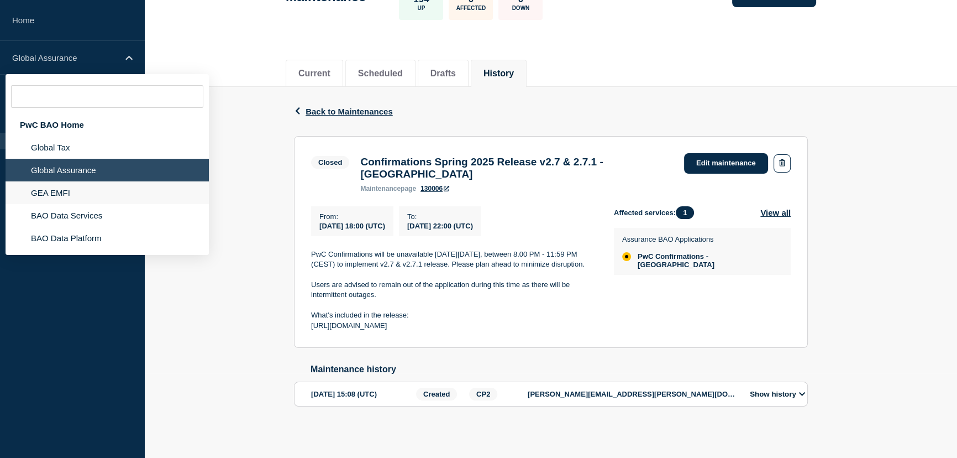
click at [60, 188] on li "GEA EMFI" at bounding box center [107, 192] width 203 height 23
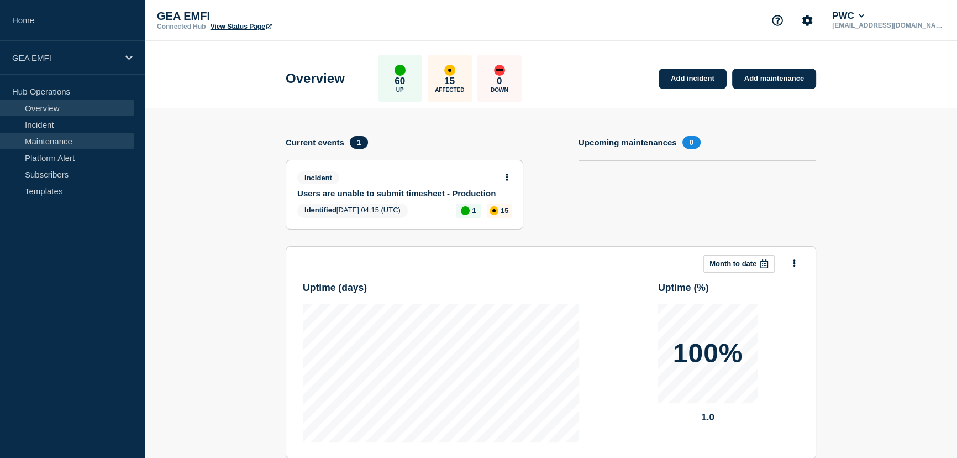
click at [59, 140] on link "Maintenance" at bounding box center [67, 141] width 134 height 17
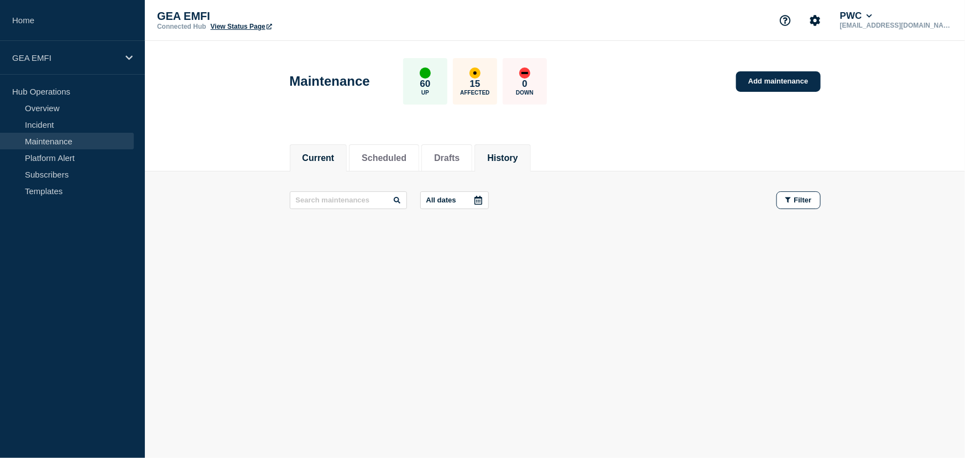
click at [517, 160] on button "History" at bounding box center [502, 158] width 30 height 10
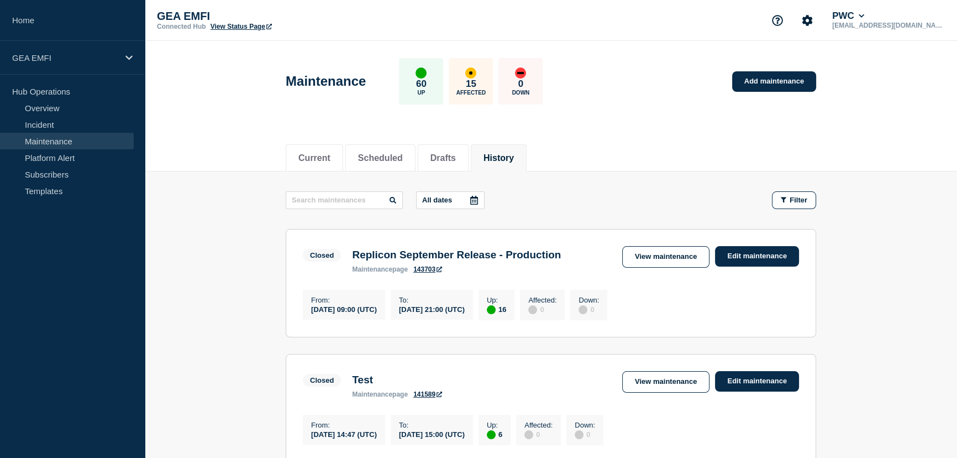
click at [654, 259] on link "View maintenance" at bounding box center [665, 257] width 87 height 22
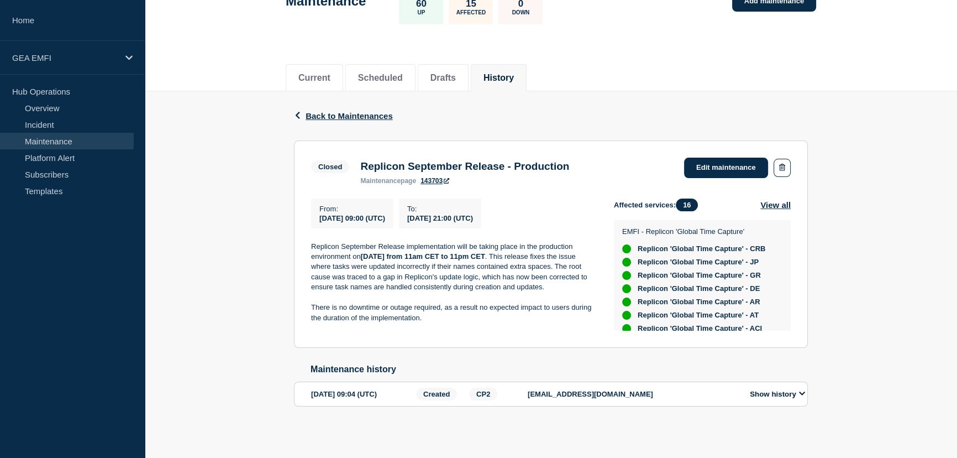
scroll to position [88, 0]
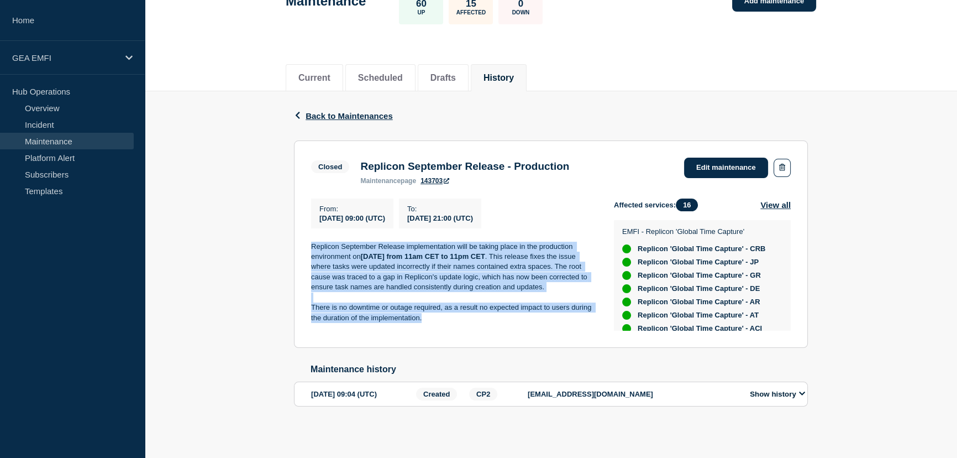
drag, startPoint x: 425, startPoint y: 323, endPoint x: 302, endPoint y: 246, distance: 145.1
click at [302, 247] on section "Closed Replicon September Release - Production maintenance page 143703 Edit mai…" at bounding box center [551, 243] width 514 height 207
copy div "Replicon September Release implementation will be taking place in the productio…"
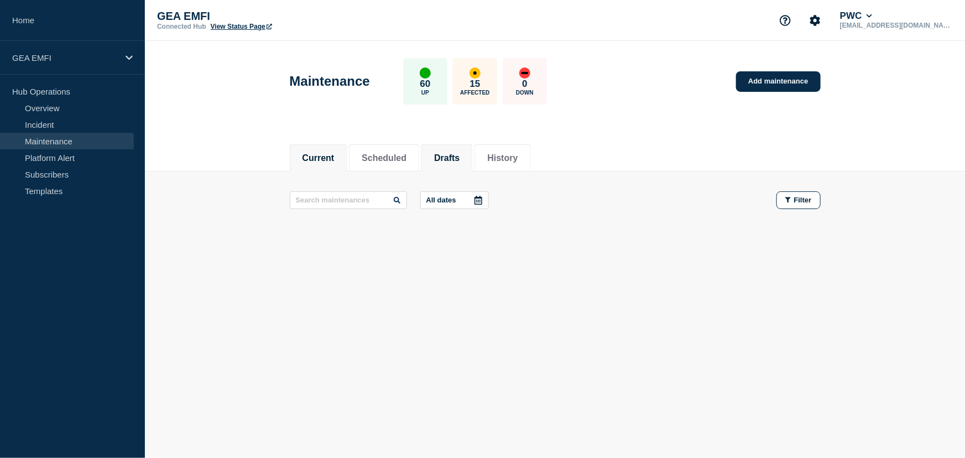
click at [459, 161] on button "Drafts" at bounding box center [446, 158] width 25 height 10
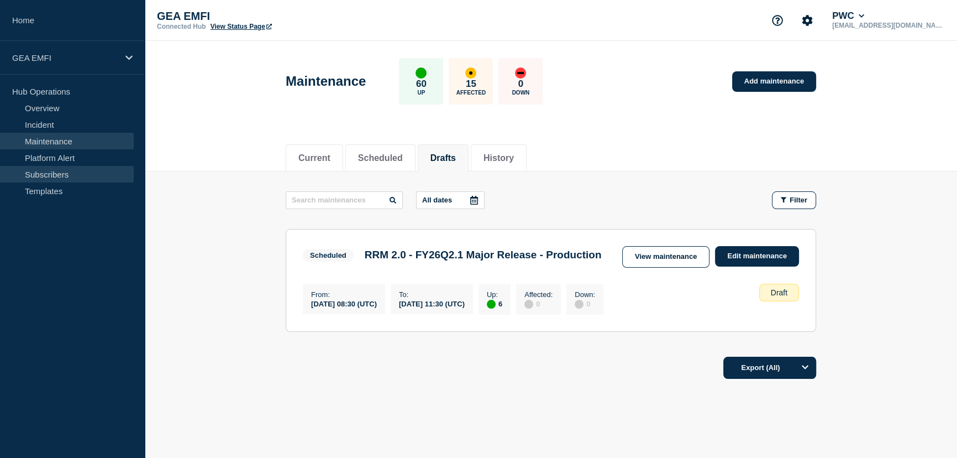
click at [62, 174] on link "Subscribers" at bounding box center [67, 174] width 134 height 17
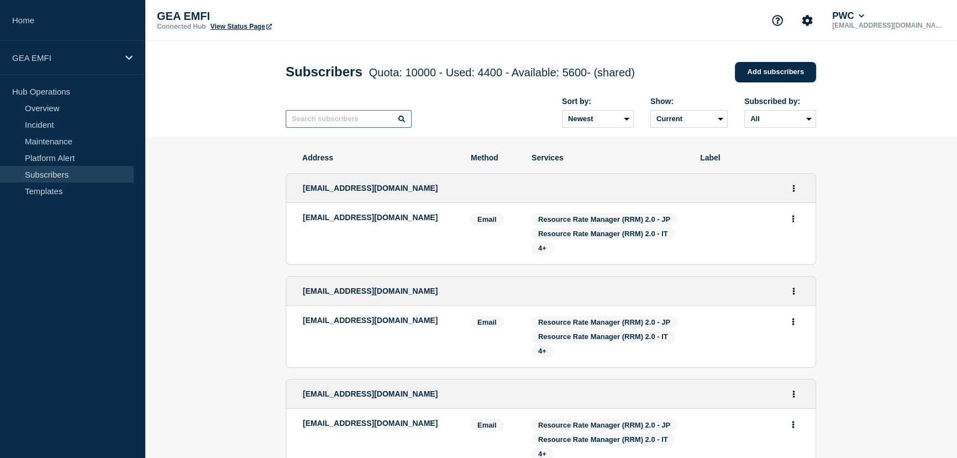
click at [335, 127] on input "text" at bounding box center [349, 119] width 126 height 18
paste input "gbl_reference_data_team@pwc.com"
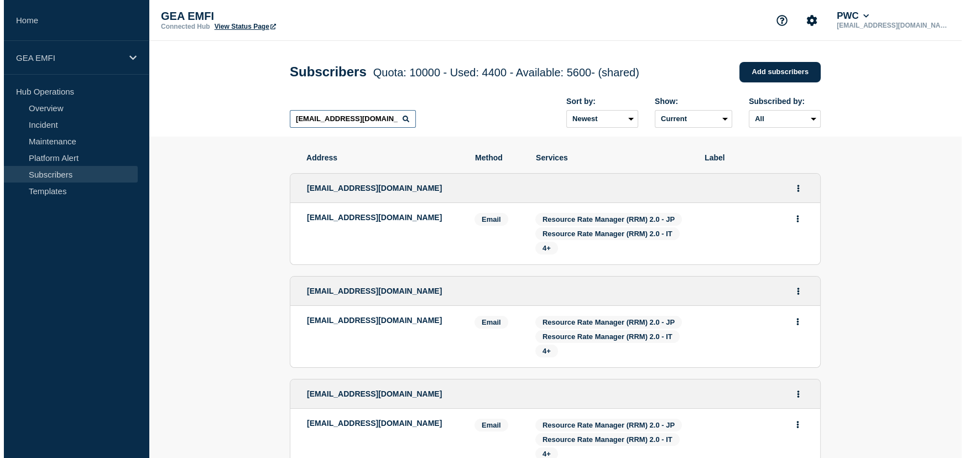
scroll to position [0, 22]
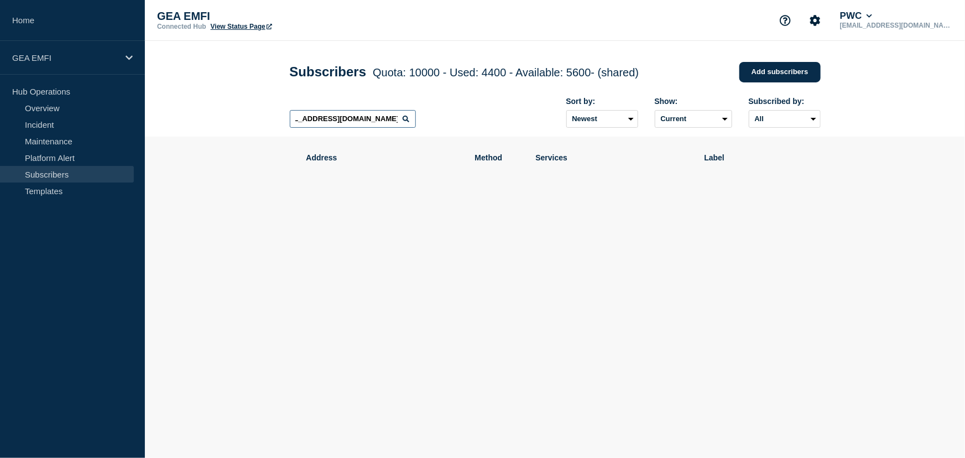
scroll to position [0, 16]
type input "g"
click at [768, 67] on link "Add subscribers" at bounding box center [779, 72] width 81 height 20
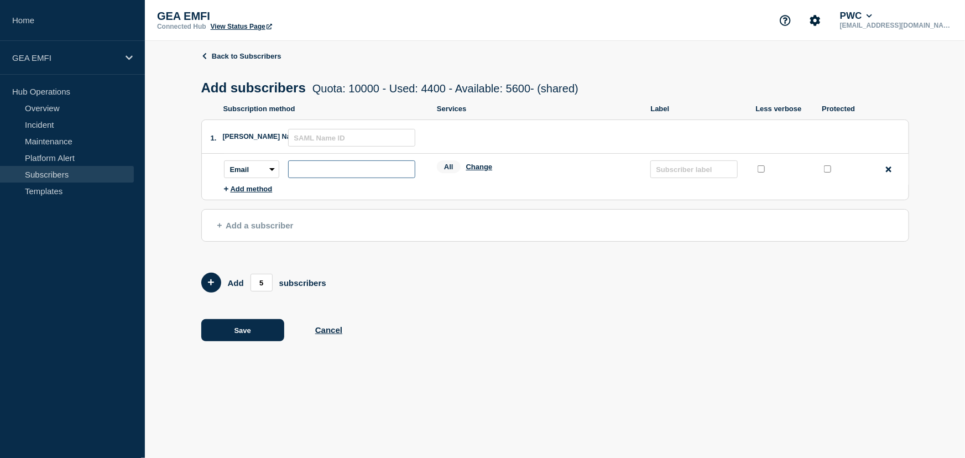
click at [315, 176] on input "subscription-address" at bounding box center [351, 169] width 127 height 18
paste input "gbl_reference_data_team@pwc.com"
type input "gbl_reference_data_team@pwc.com"
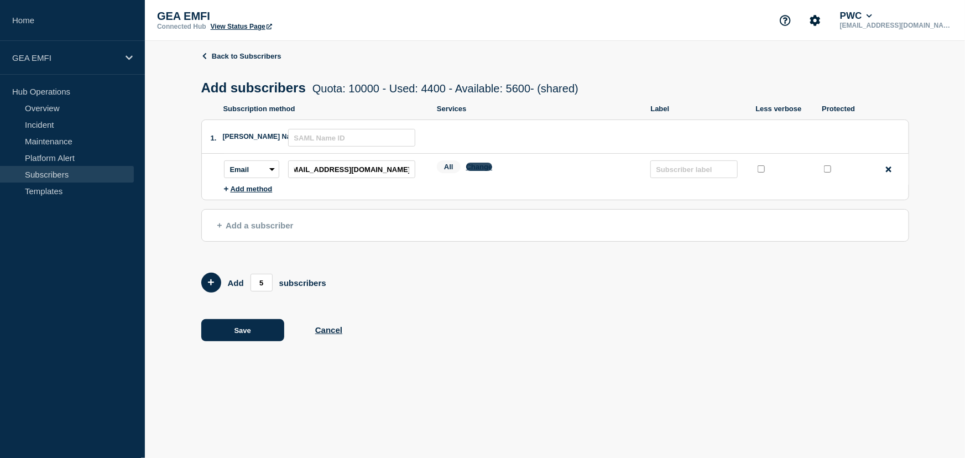
click at [487, 171] on button "Change" at bounding box center [479, 167] width 27 height 8
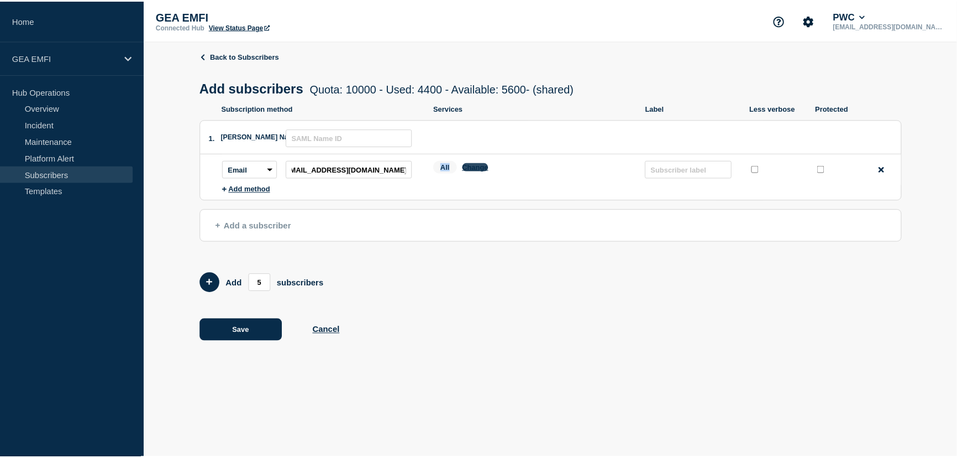
scroll to position [0, 0]
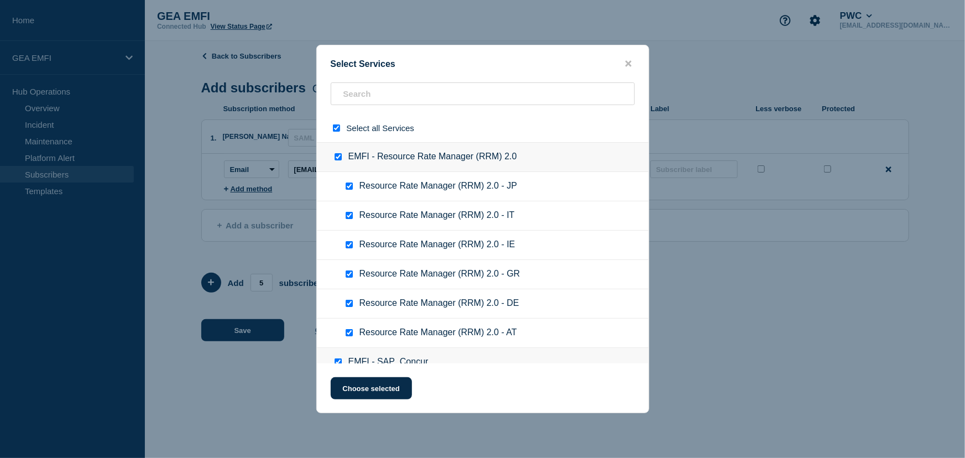
drag, startPoint x: 335, startPoint y: 127, endPoint x: 336, endPoint y: 132, distance: 5.6
click at [336, 127] on input "select all checkbox" at bounding box center [336, 127] width 7 height 7
checkbox input "false"
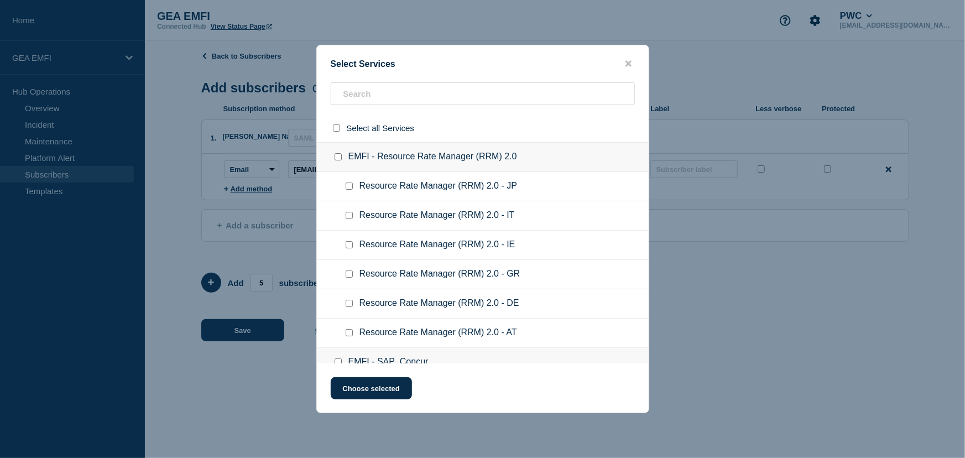
checkbox input "false"
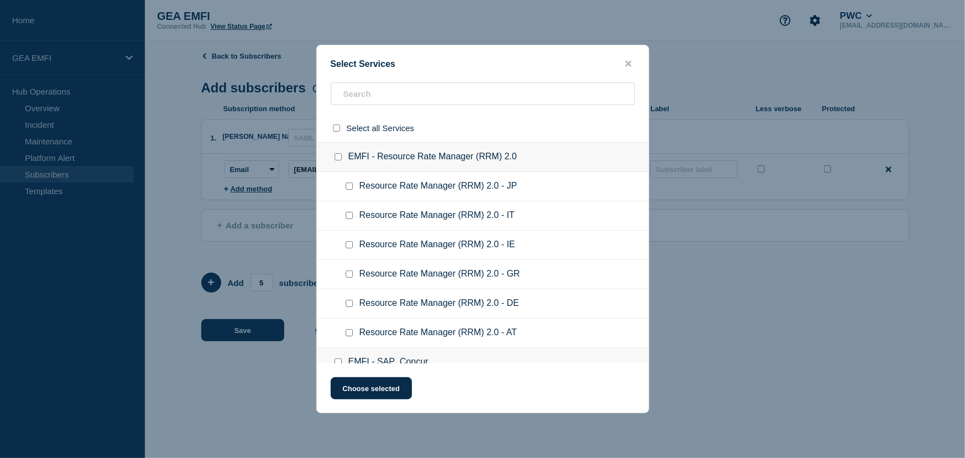
checkbox input "false"
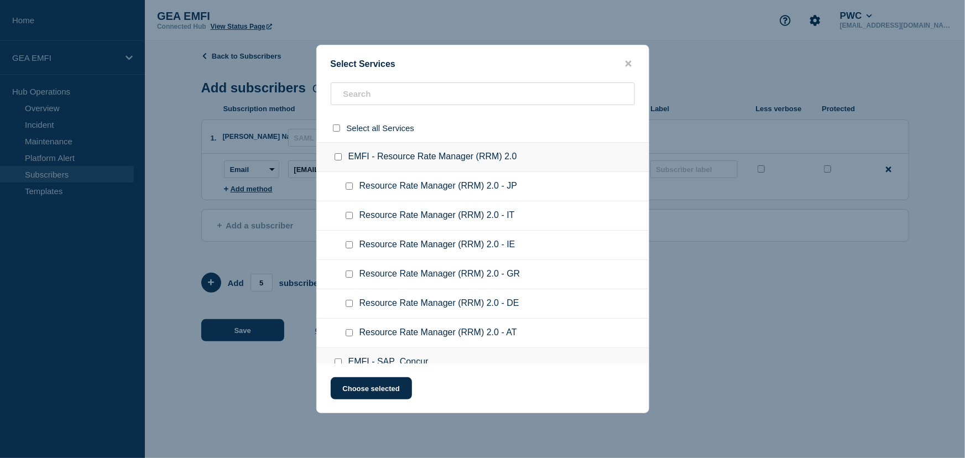
checkbox input "false"
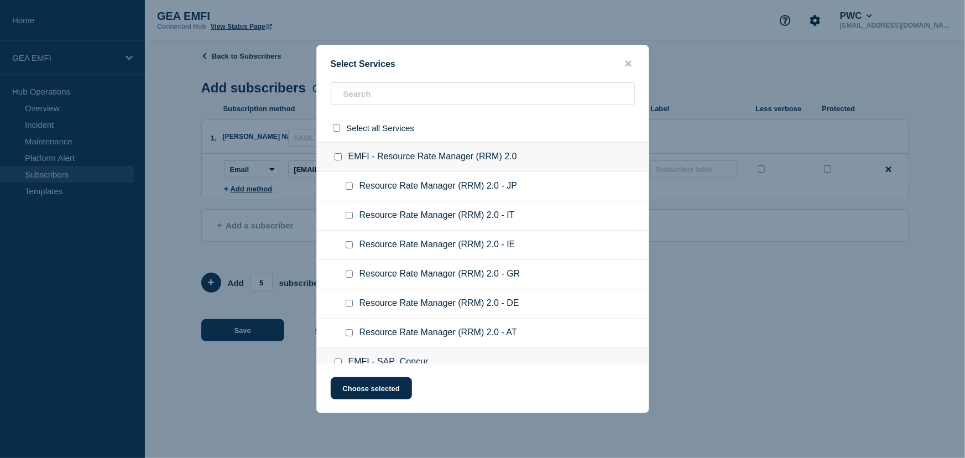
checkbox input "false"
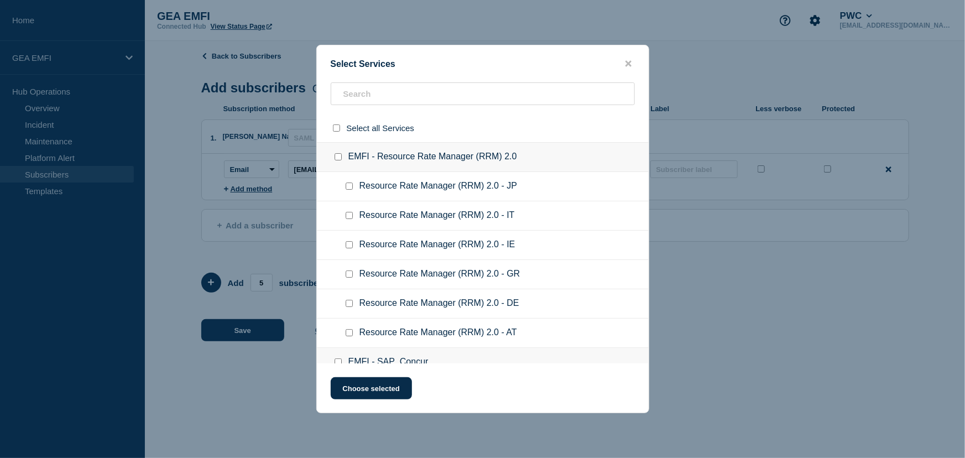
checkbox input "false"
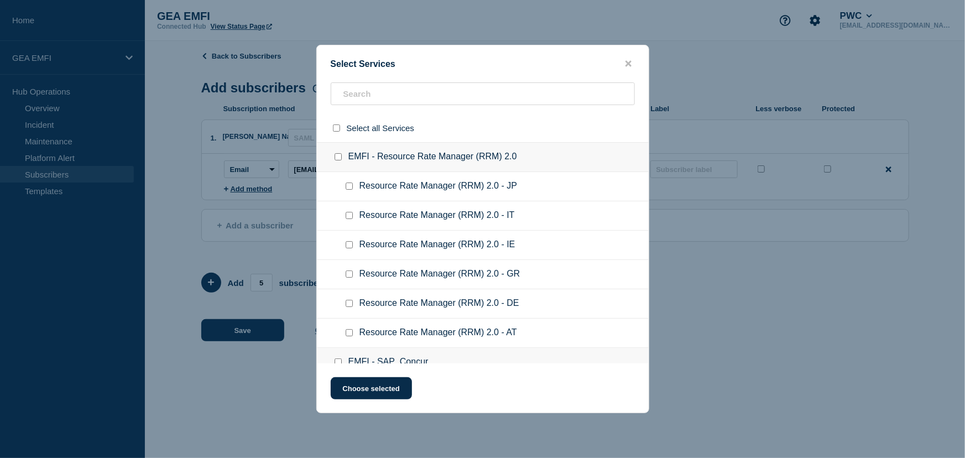
checkbox input "false"
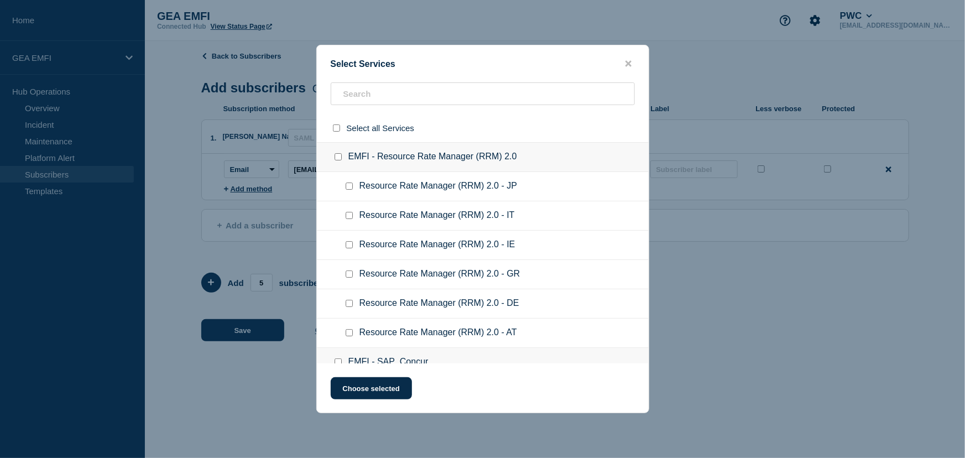
checkbox input "false"
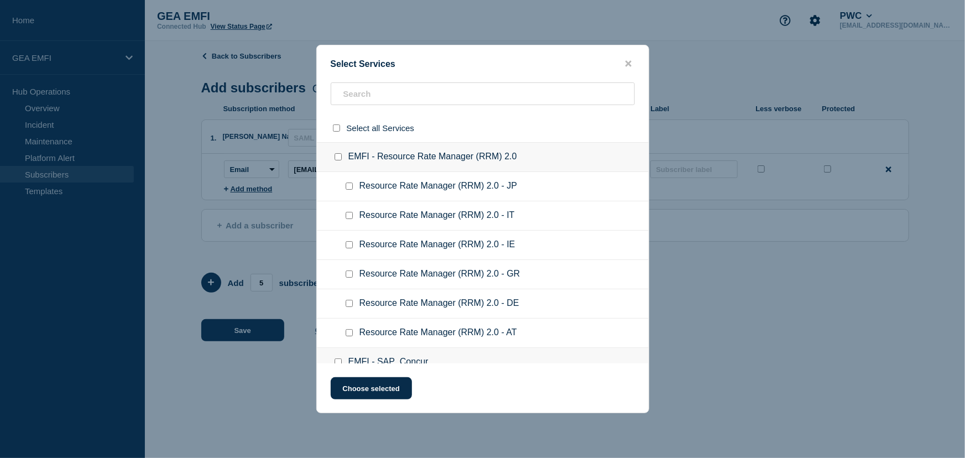
checkbox input "false"
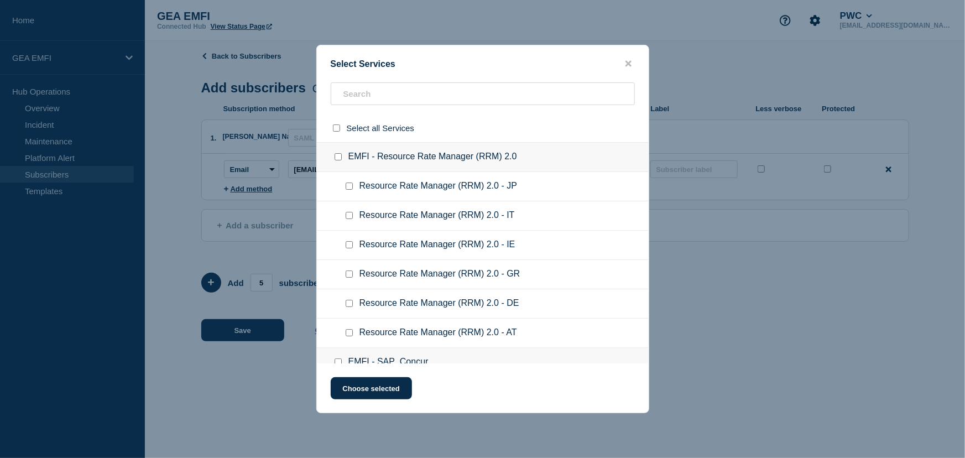
checkbox input "false"
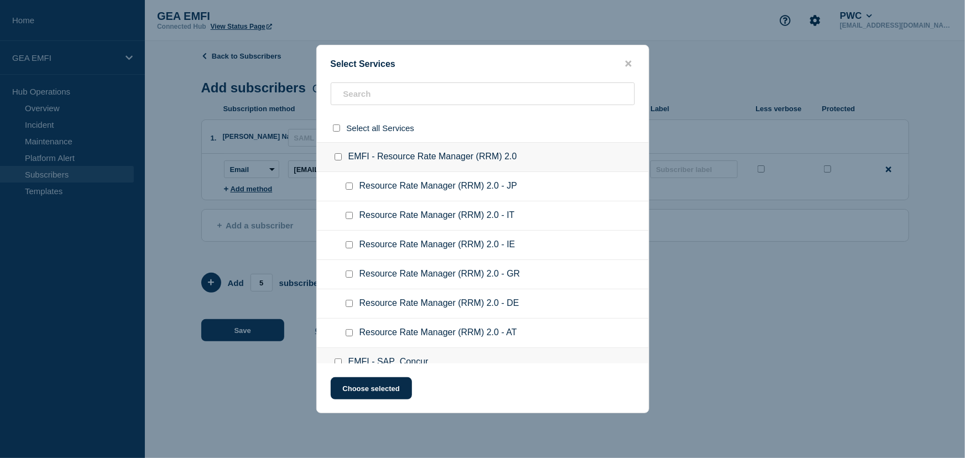
checkbox input "false"
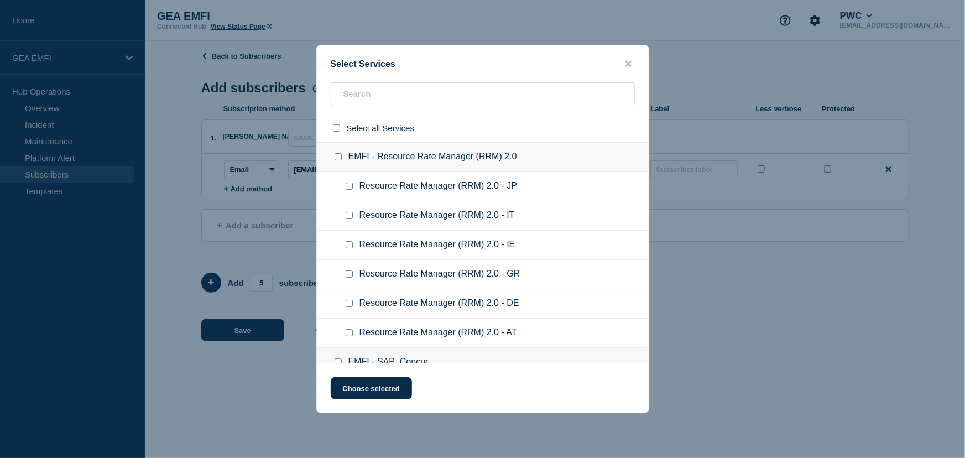
checkbox input "false"
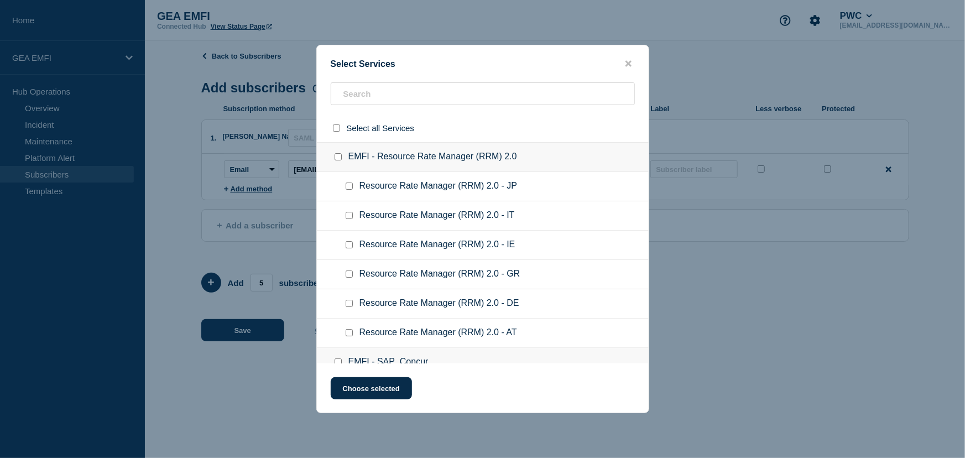
checkbox input "false"
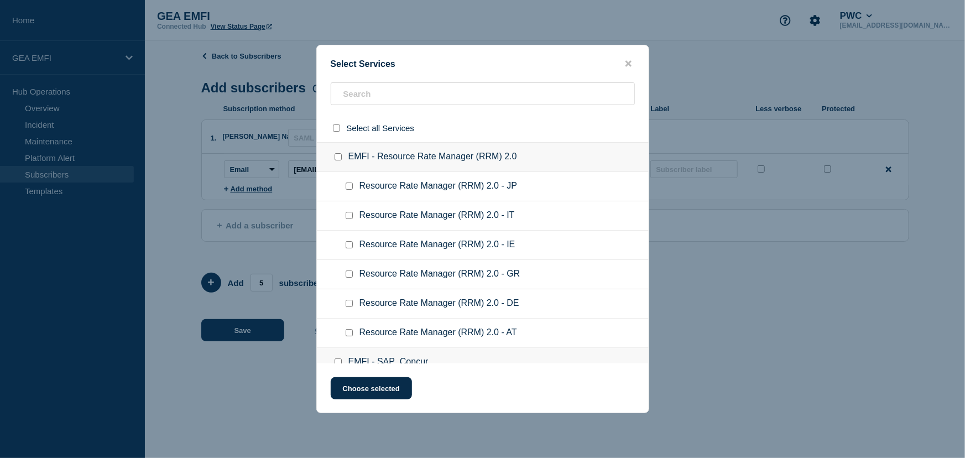
checkbox input "false"
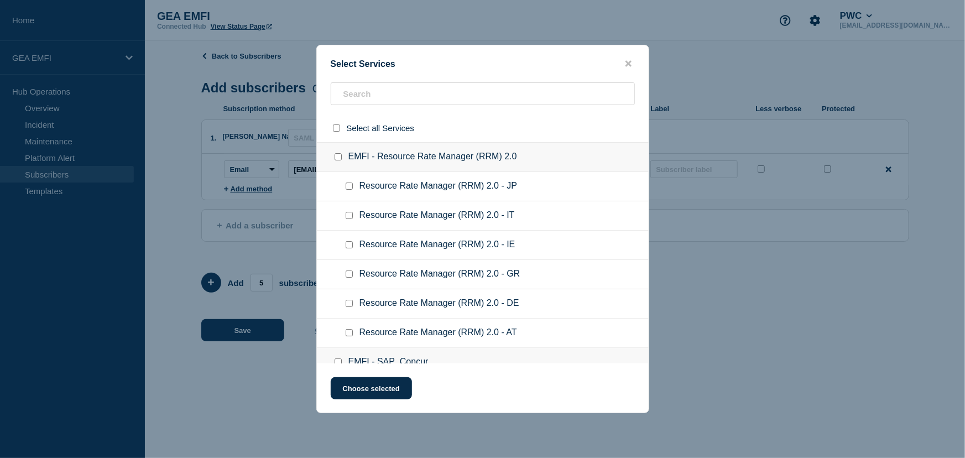
checkbox input "false"
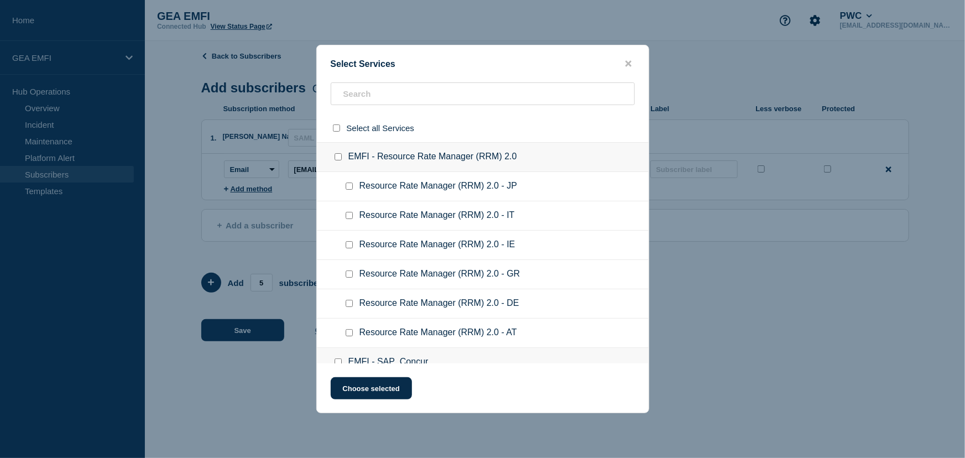
checkbox input "false"
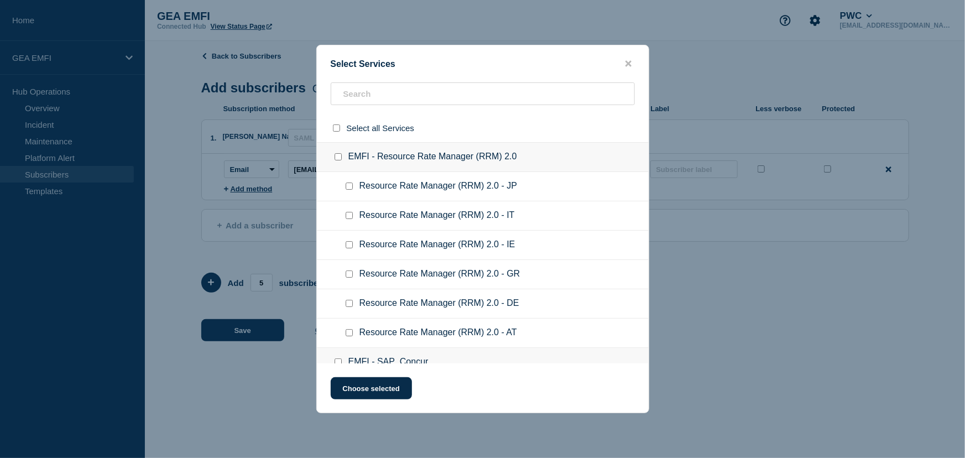
checkbox input "false"
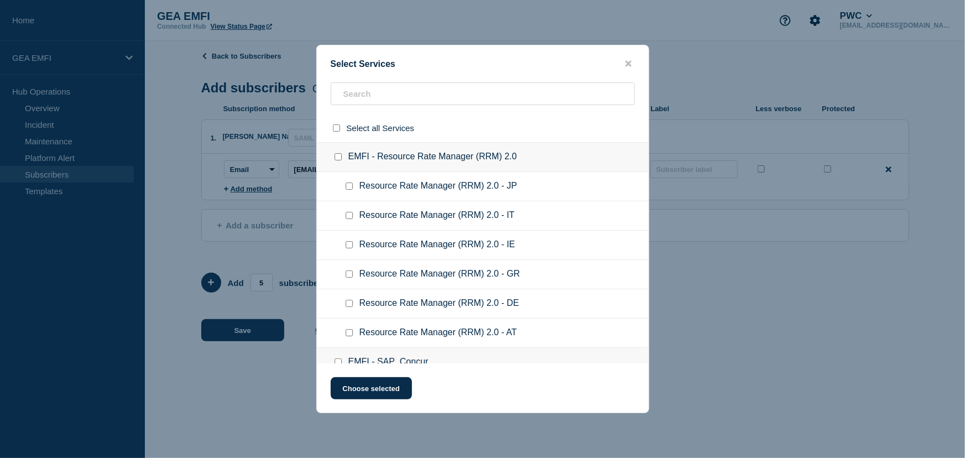
checkbox input "false"
click at [337, 159] on input "EMFI - Resource Rate Manager (RRM) 2.0 checkbox" at bounding box center [337, 156] width 7 height 7
checkbox input "true"
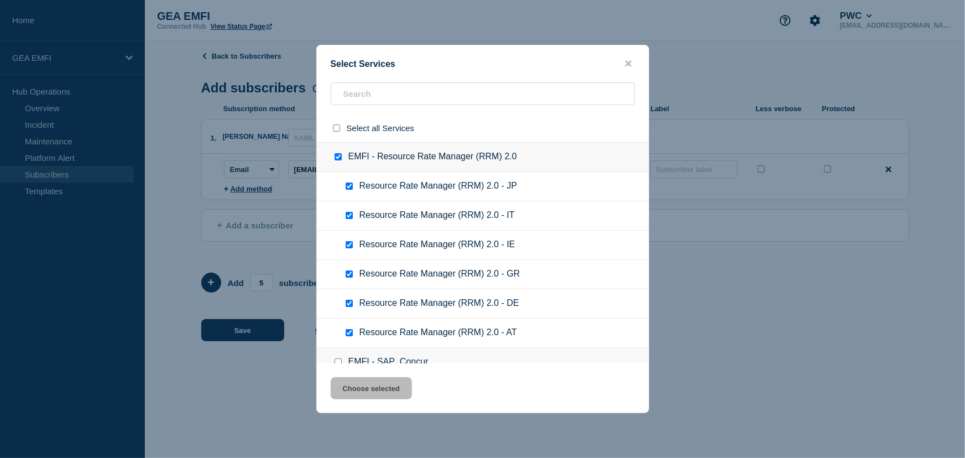
checkbox input "true"
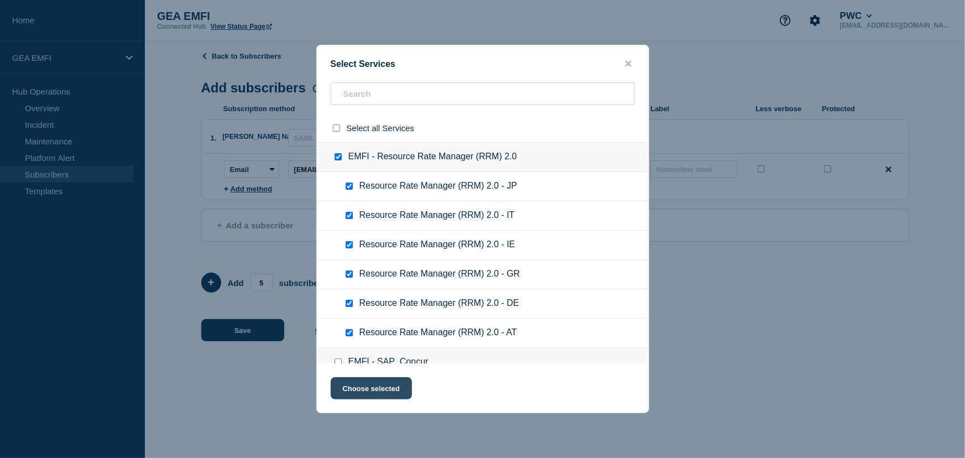
click at [384, 392] on button "Choose selected" at bounding box center [371, 388] width 81 height 22
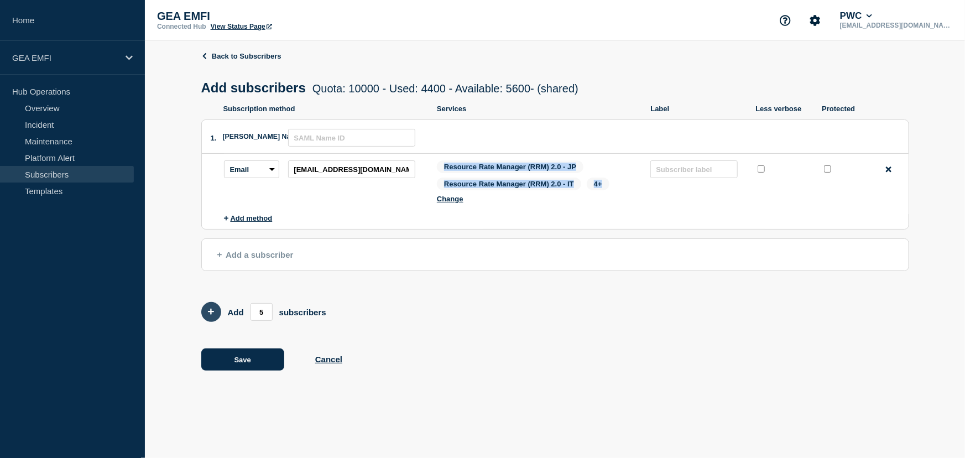
click at [211, 308] on button "Add 5 team members" at bounding box center [211, 312] width 20 height 20
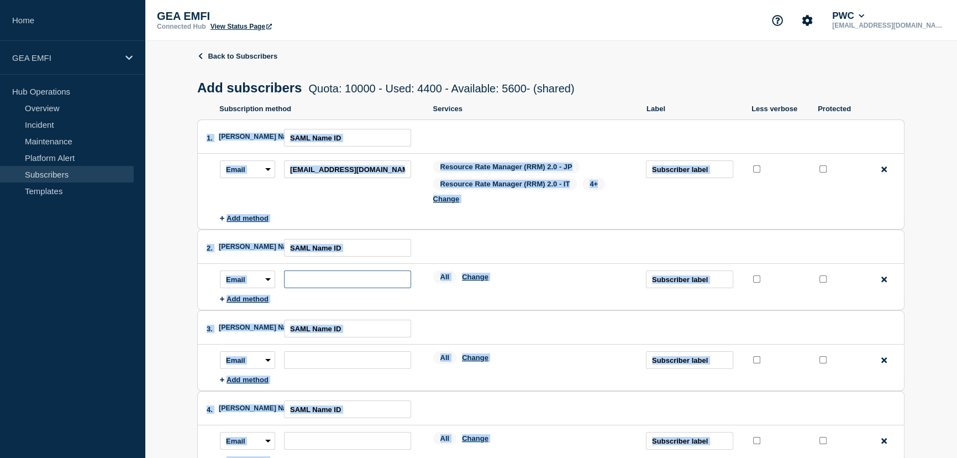
click at [311, 281] on input "subscription-address" at bounding box center [347, 279] width 127 height 18
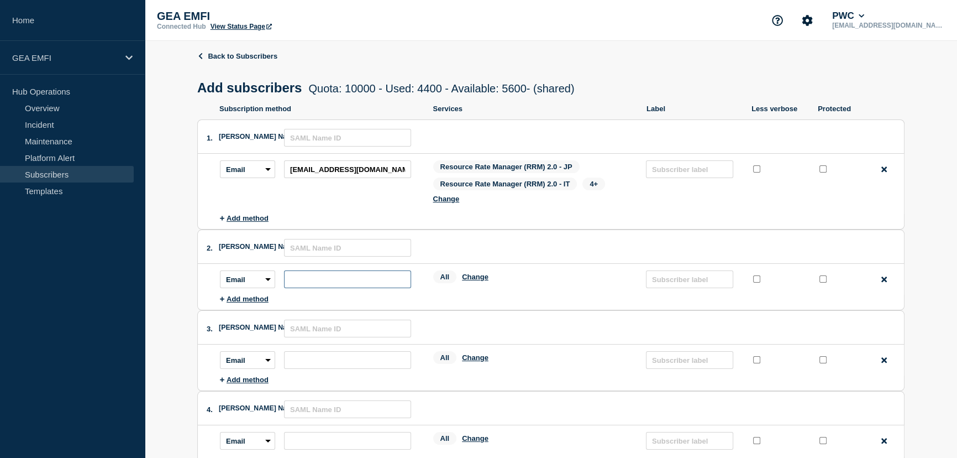
paste input "gbl_reference_data_team@pwc.com"
type input "gbl_reference_data_team@pwc.com"
click at [480, 281] on button "Change" at bounding box center [475, 277] width 27 height 8
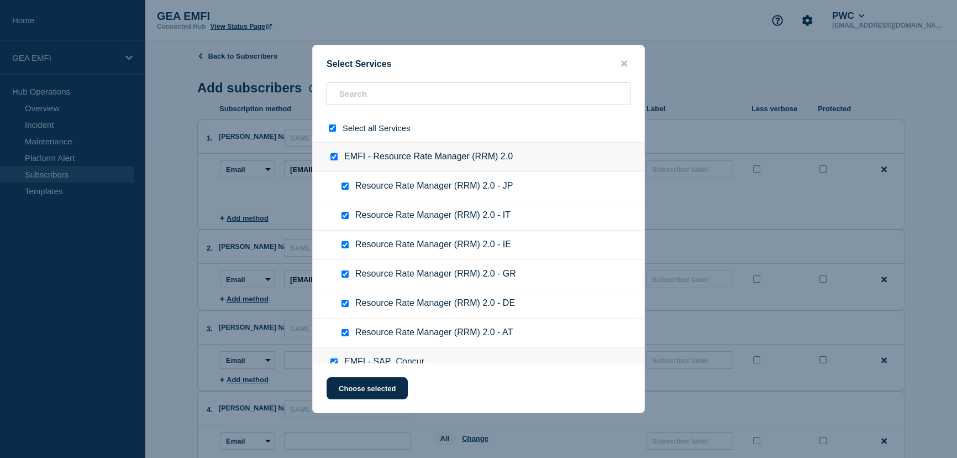
click at [333, 130] on input "select all checkbox" at bounding box center [332, 127] width 7 height 7
checkbox input "false"
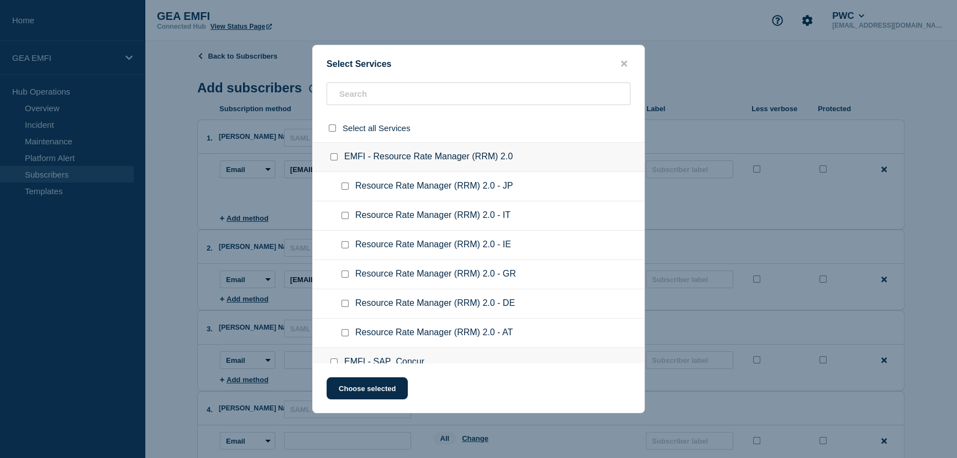
checkbox input "false"
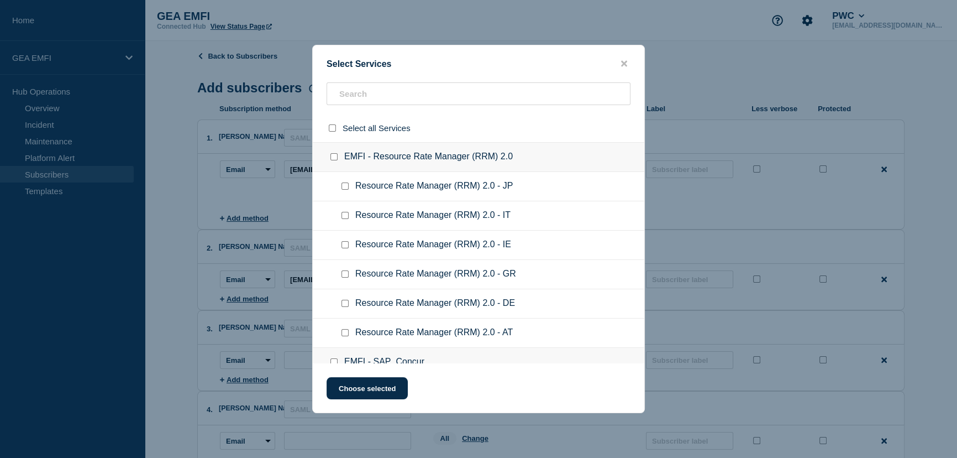
checkbox input "false"
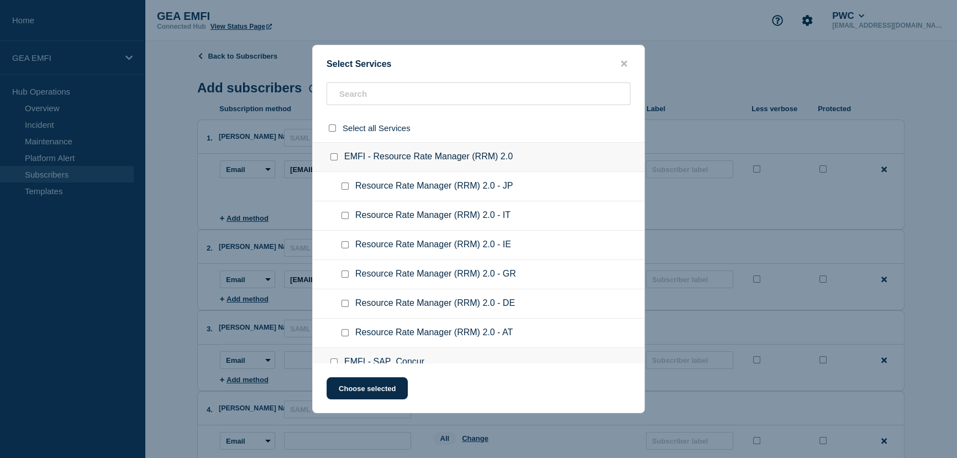
checkbox input "false"
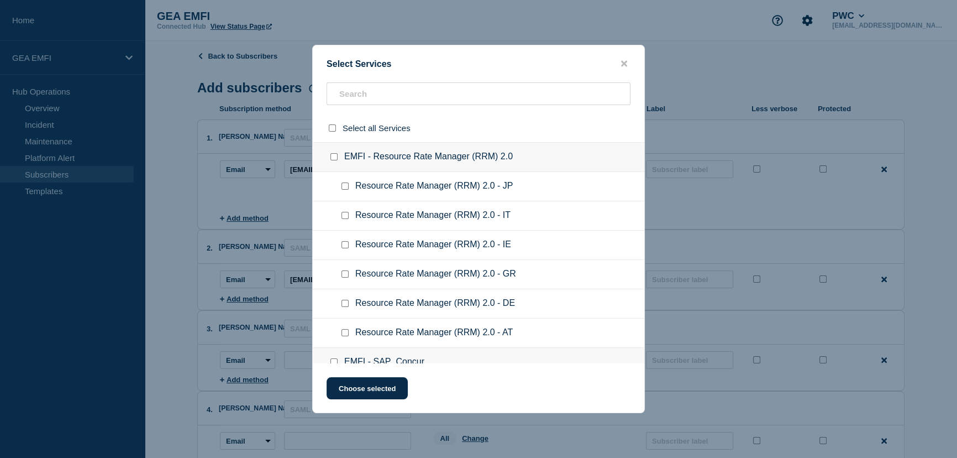
checkbox input "false"
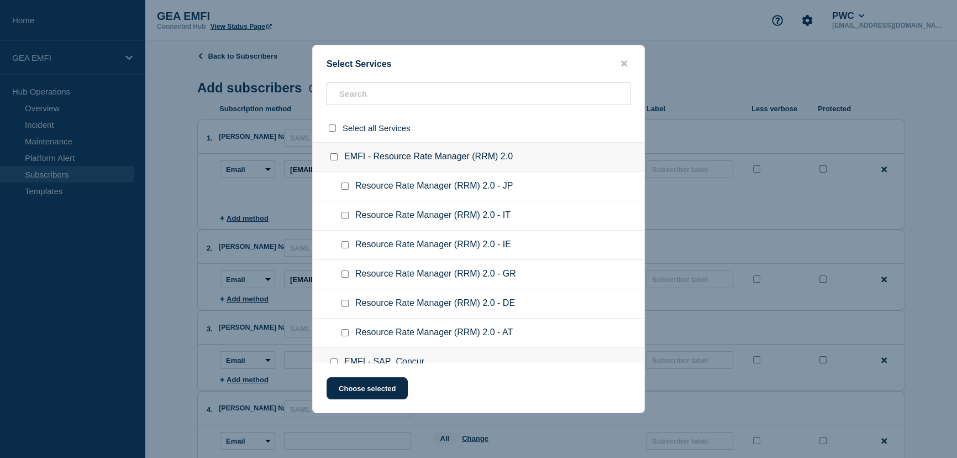
checkbox input "false"
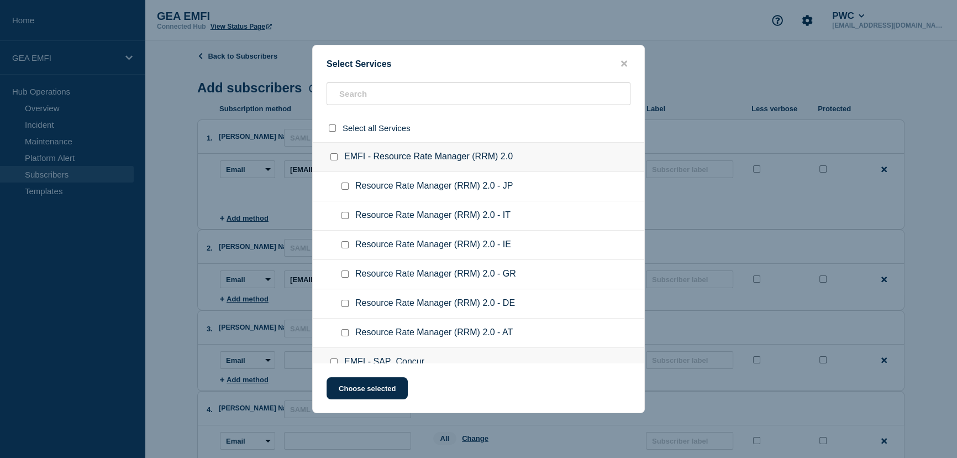
checkbox input "false"
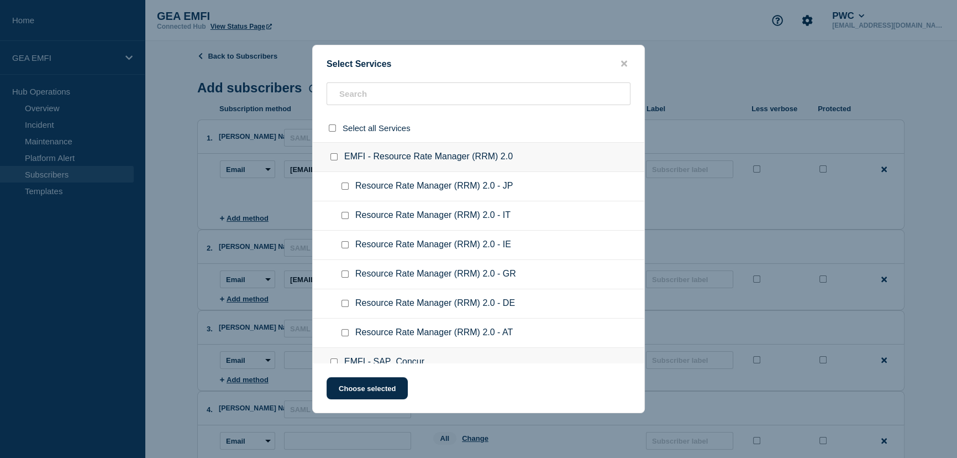
checkbox input "false"
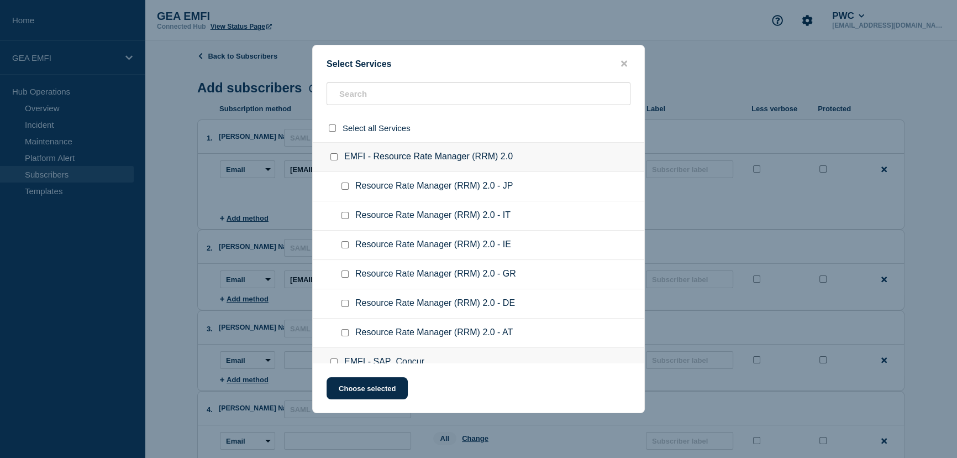
checkbox input "false"
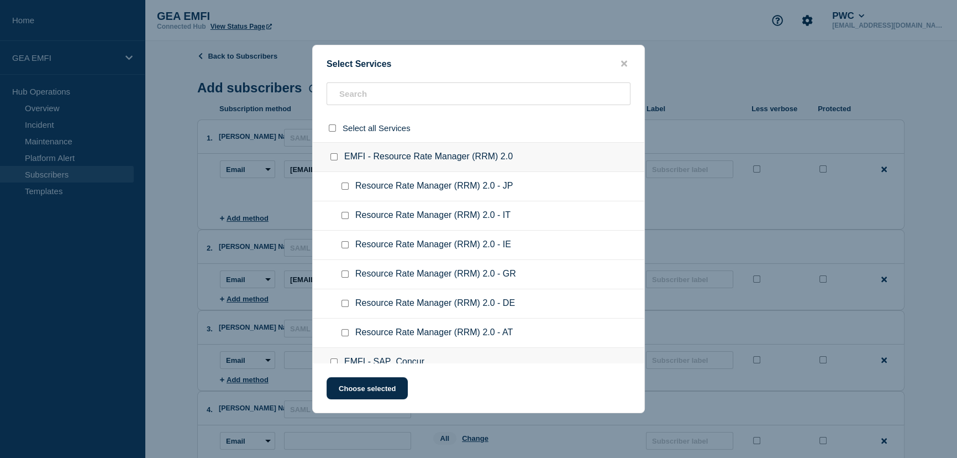
checkbox input "false"
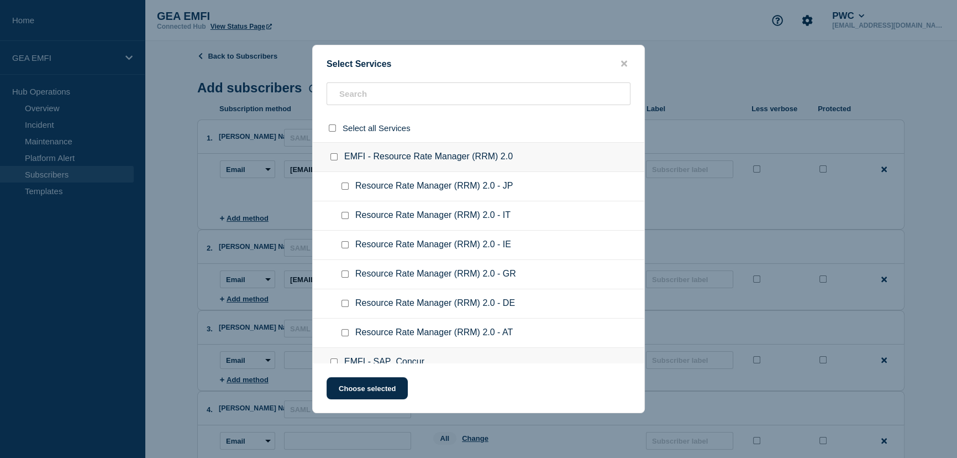
checkbox input "false"
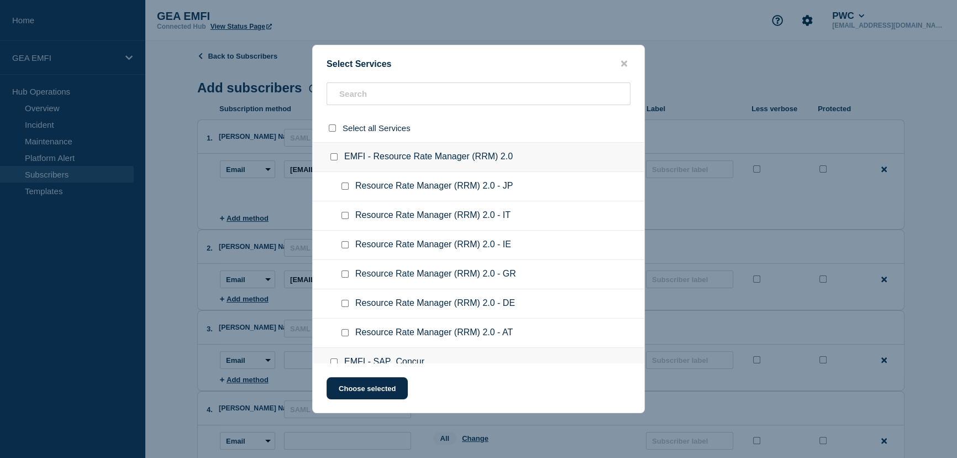
checkbox input "false"
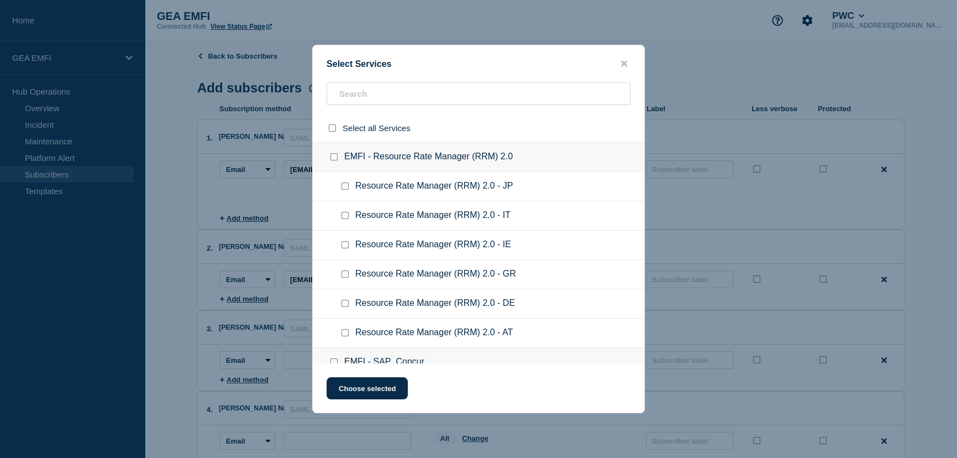
checkbox input "false"
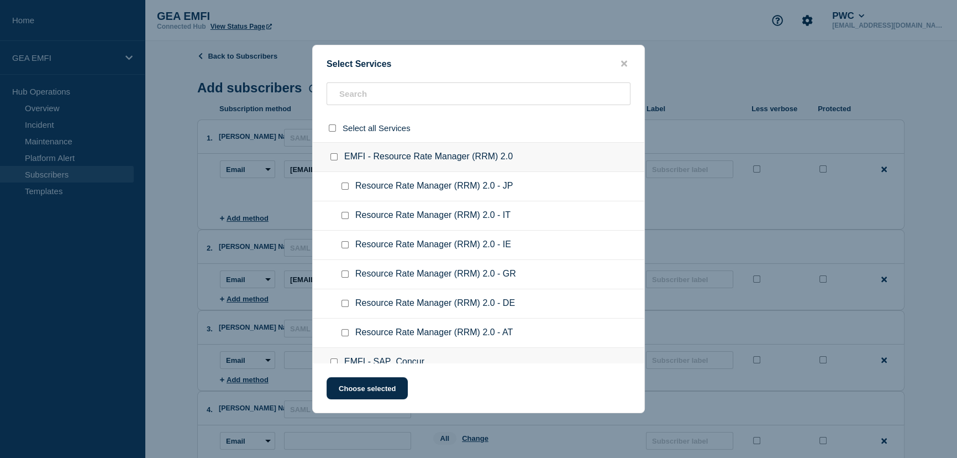
checkbox input "false"
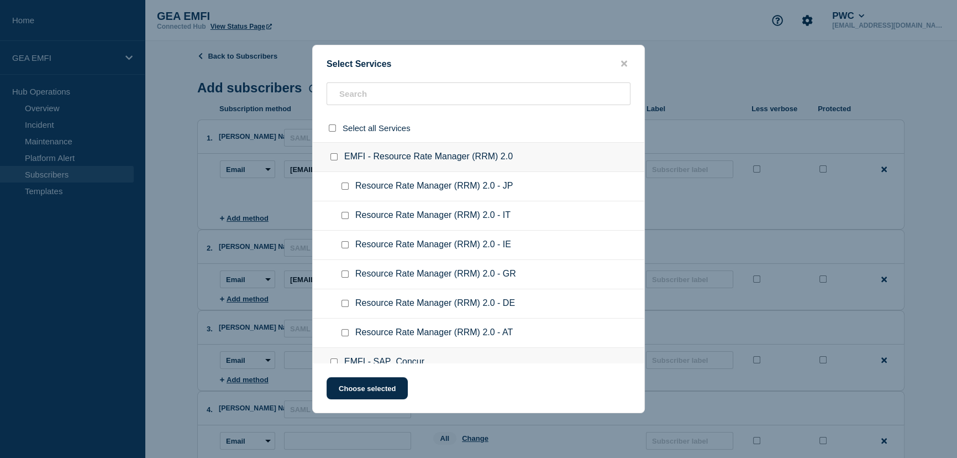
checkbox input "false"
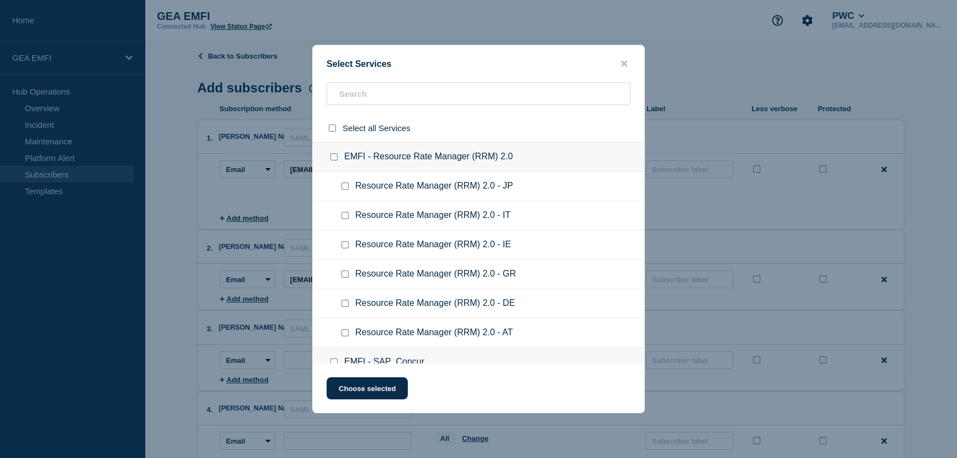
checkbox input "false"
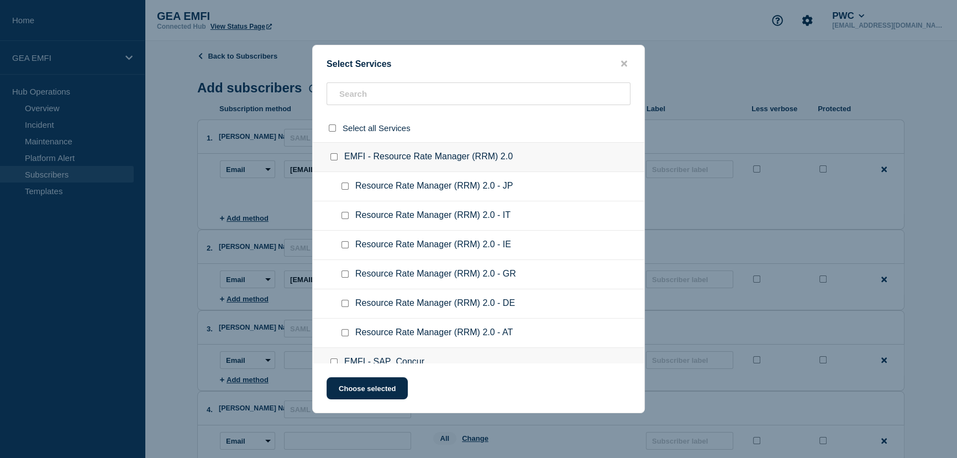
checkbox input "false"
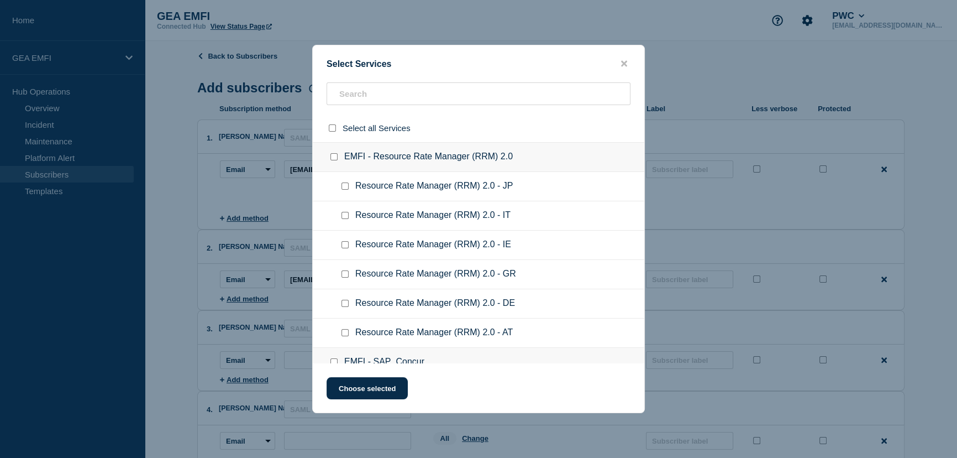
checkbox input "false"
click at [336, 158] on input "EMFI - Resource Rate Manager (RRM) 2.0 checkbox" at bounding box center [334, 156] width 7 height 7
checkbox input "true"
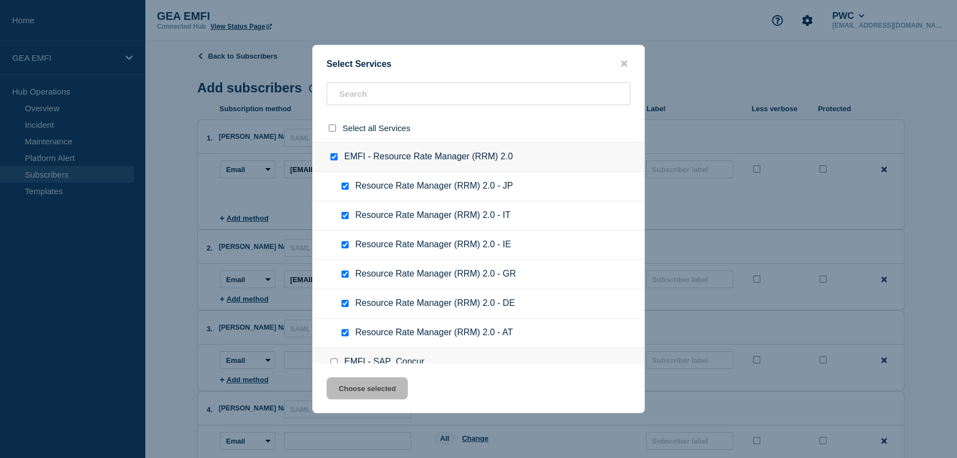
checkbox input "true"
click at [379, 385] on button "Choose selected" at bounding box center [367, 388] width 81 height 22
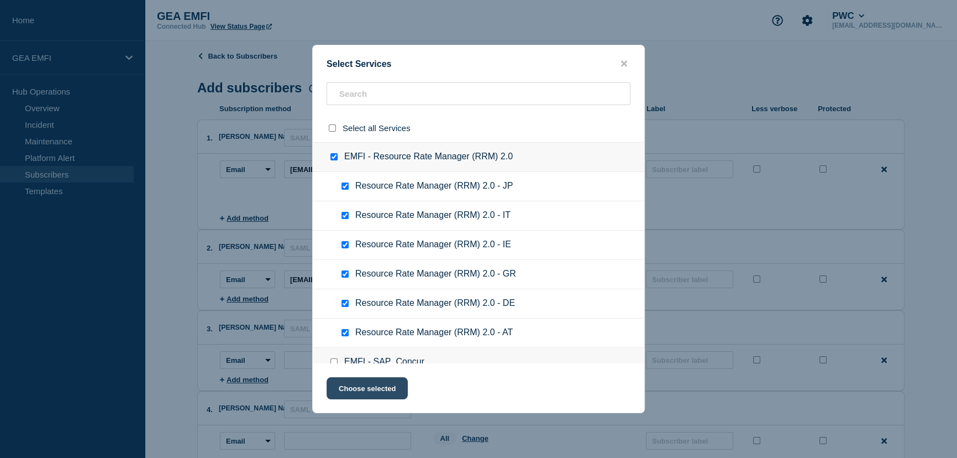
click at [379, 385] on button "Choose selected" at bounding box center [367, 388] width 81 height 22
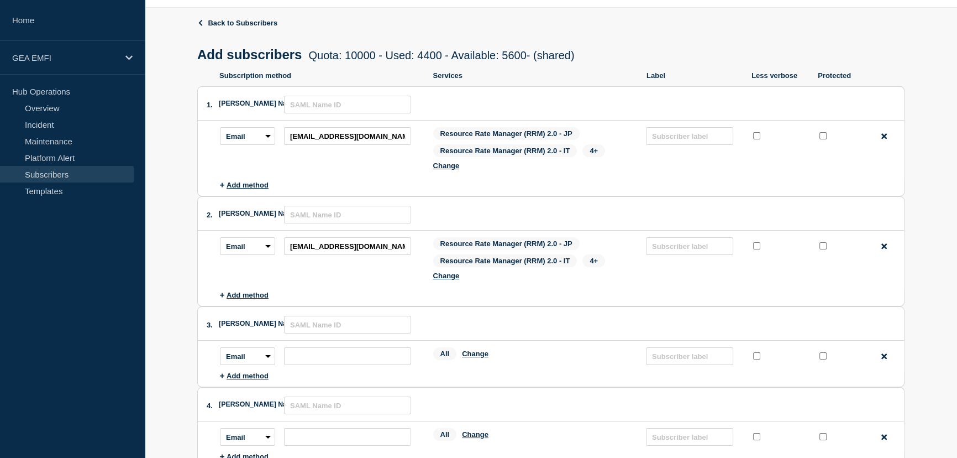
scroll to position [50, 0]
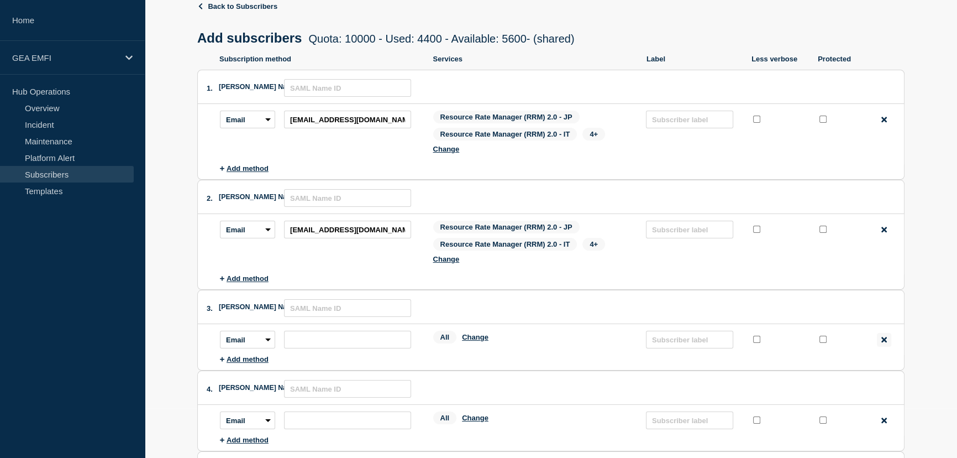
click at [887, 341] on div "Remove method" at bounding box center [884, 340] width 14 height 14
click at [887, 341] on icon at bounding box center [885, 340] width 6 height 6
click at [885, 337] on icon at bounding box center [885, 340] width 6 height 8
click at [886, 339] on icon at bounding box center [885, 340] width 6 height 8
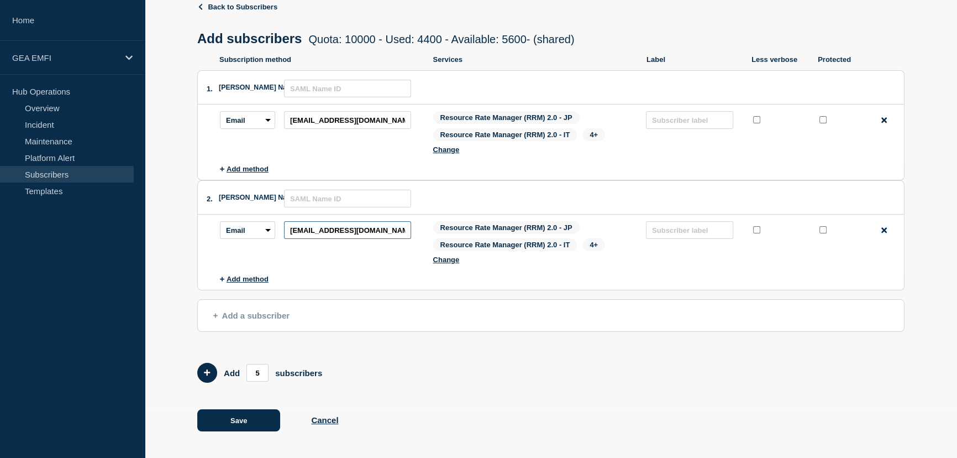
scroll to position [0, 9]
drag, startPoint x: 290, startPoint y: 232, endPoint x: 523, endPoint y: 249, distance: 233.9
click at [523, 249] on div "Subscription method: Email SMS Webhook Slack Teams Address: gbl_reference_data_…" at bounding box center [562, 244] width 684 height 47
paste input "_data_onboarding"
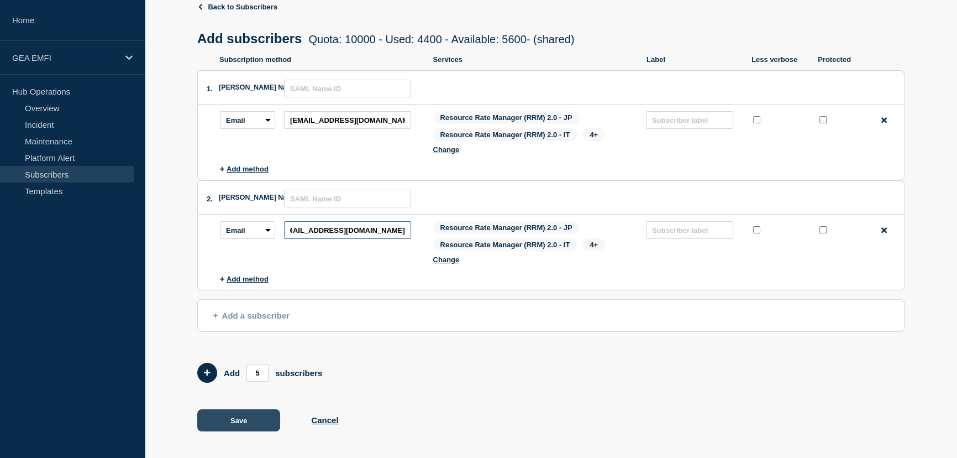
type input "gbl_ref_data_onboarding_team@pwc.com"
click at [245, 417] on button "Save" at bounding box center [238, 420] width 83 height 22
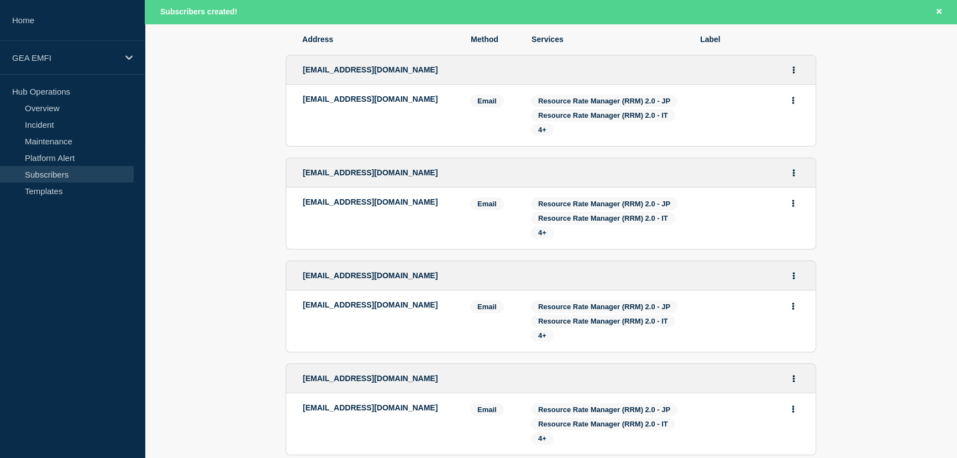
scroll to position [150, 0]
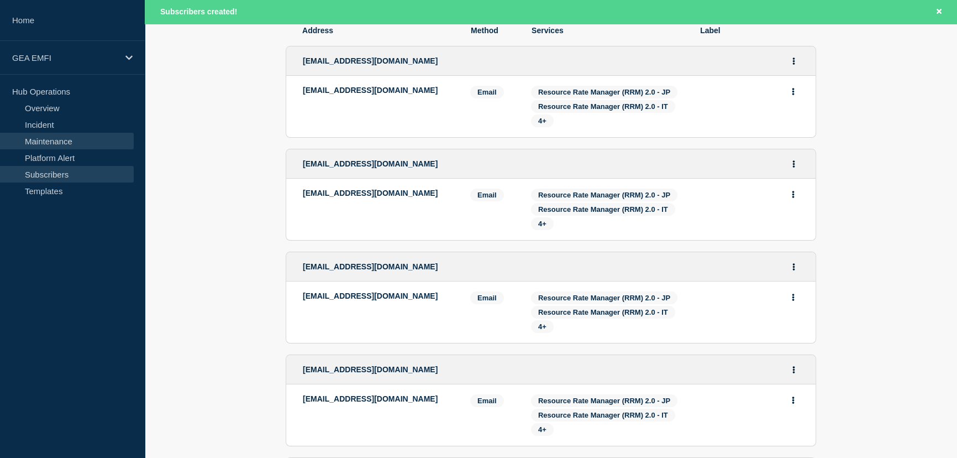
click at [45, 141] on link "Maintenance" at bounding box center [67, 141] width 134 height 17
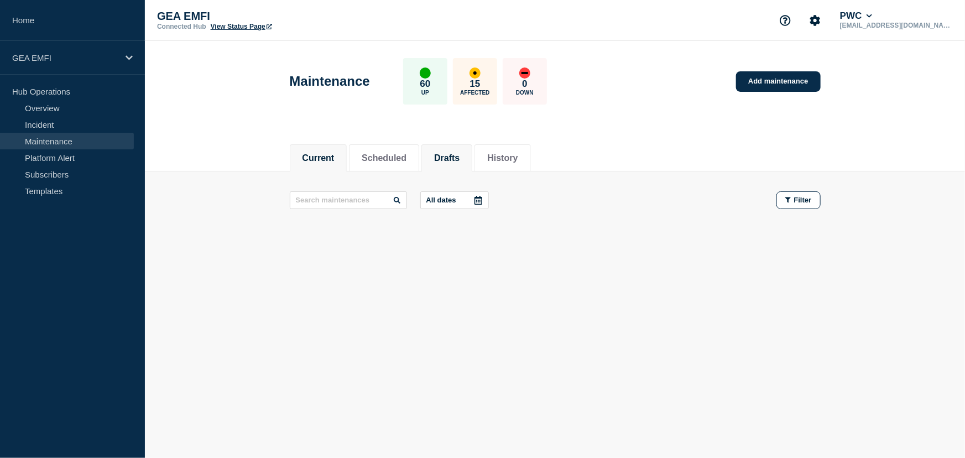
click at [459, 160] on button "Drafts" at bounding box center [446, 158] width 25 height 10
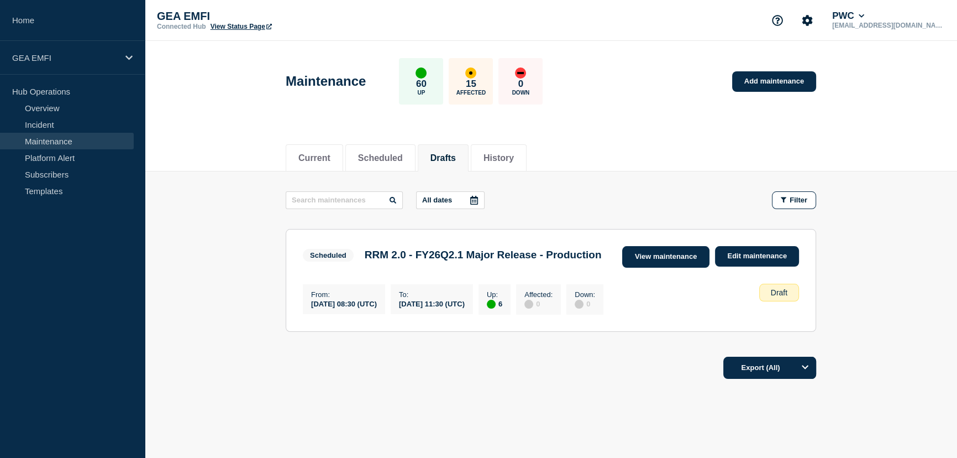
click at [681, 259] on link "View maintenance" at bounding box center [665, 257] width 87 height 22
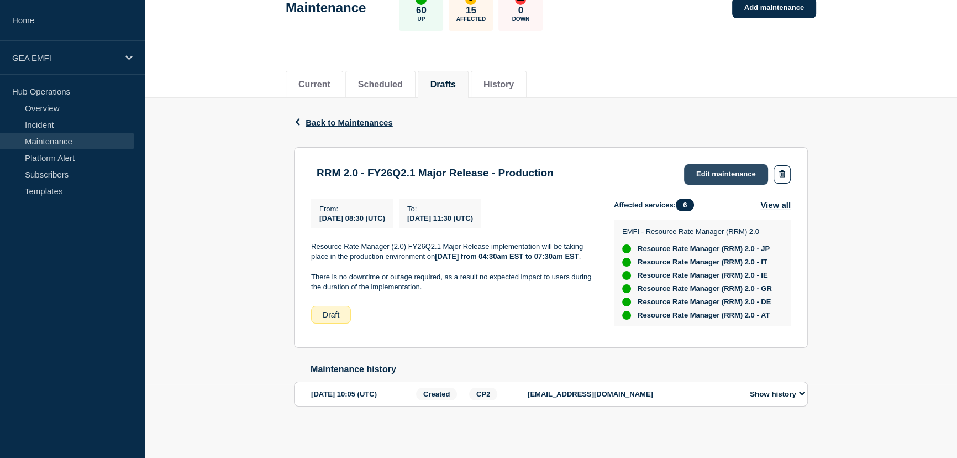
click at [724, 165] on link "Edit maintenance" at bounding box center [726, 174] width 84 height 20
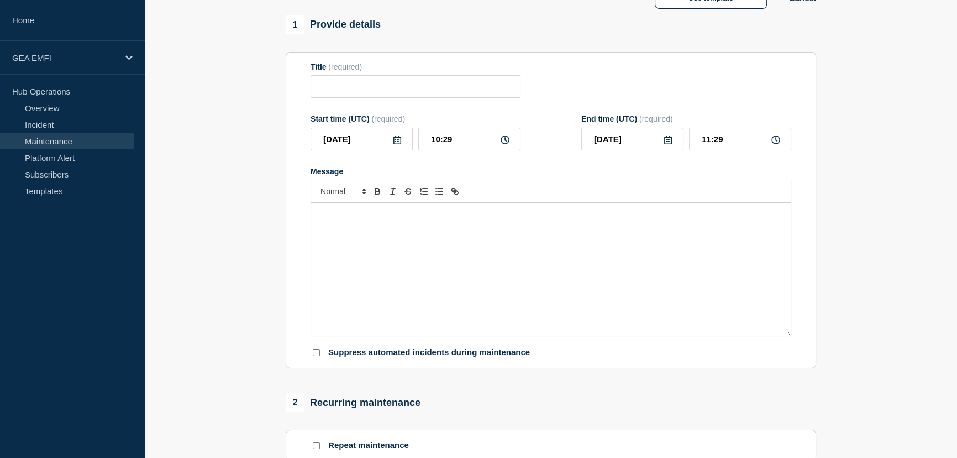
type input "RRM 2.0 - FY26Q2.1 Major Release - Production"
type input "2025-10-09"
type input "08:30"
type input "2025-10-09"
type input "11:30"
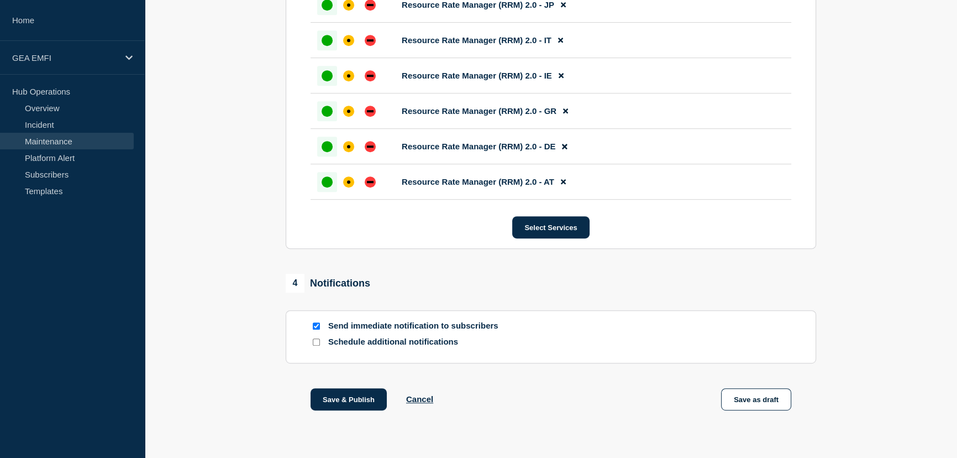
scroll to position [703, 0]
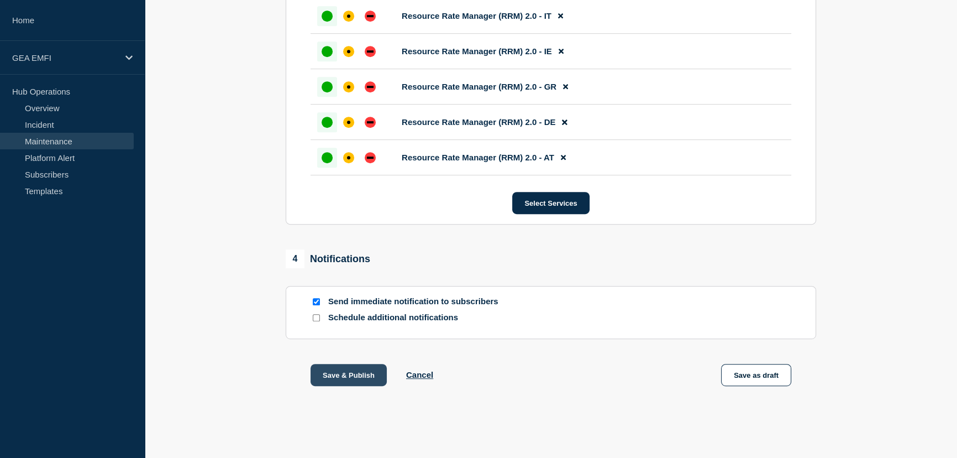
click at [368, 376] on button "Save & Publish" at bounding box center [349, 375] width 76 height 22
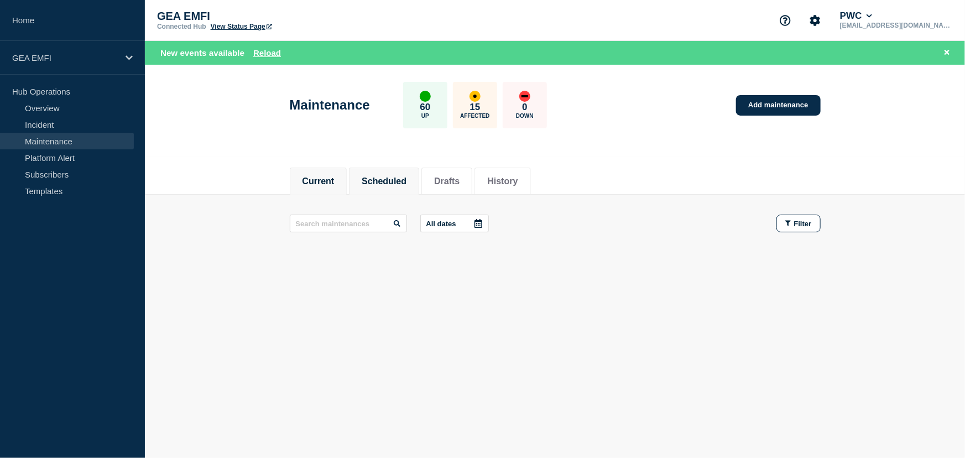
click at [317, 184] on button "Current" at bounding box center [318, 181] width 32 height 10
click at [333, 184] on button "Current" at bounding box center [318, 181] width 32 height 10
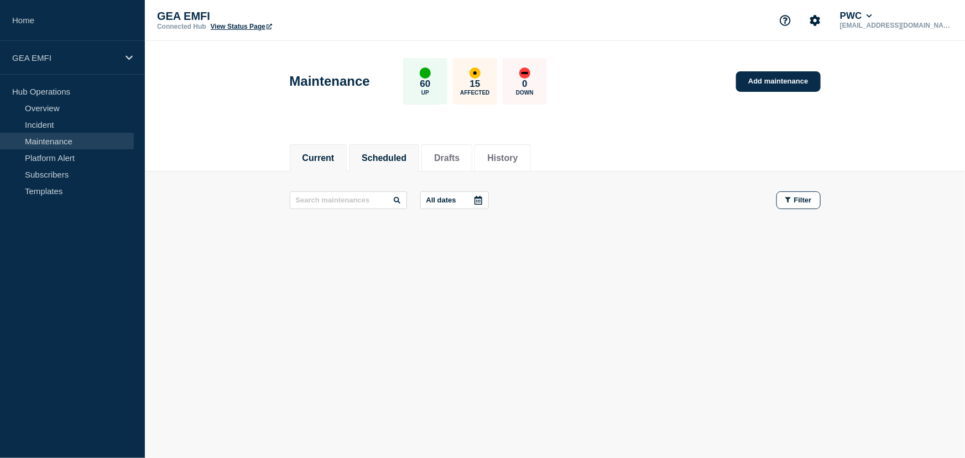
click at [399, 161] on button "Scheduled" at bounding box center [384, 158] width 45 height 10
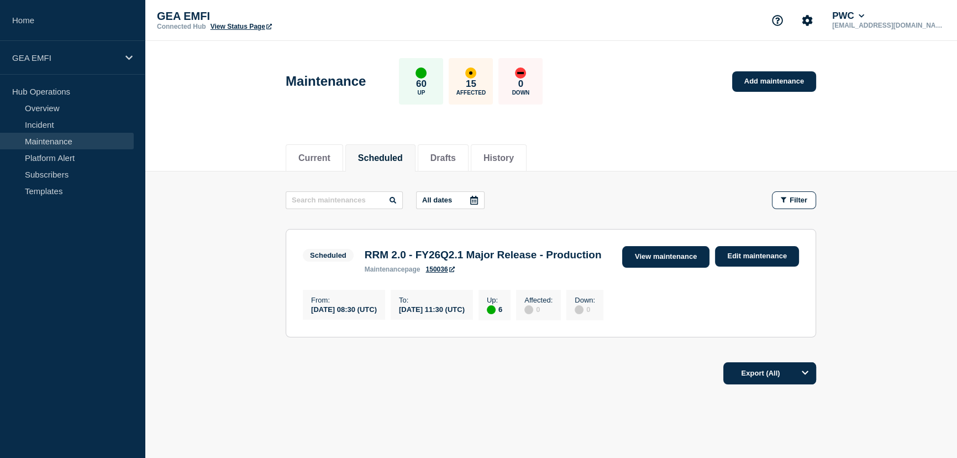
click at [641, 261] on link "View maintenance" at bounding box center [665, 257] width 87 height 22
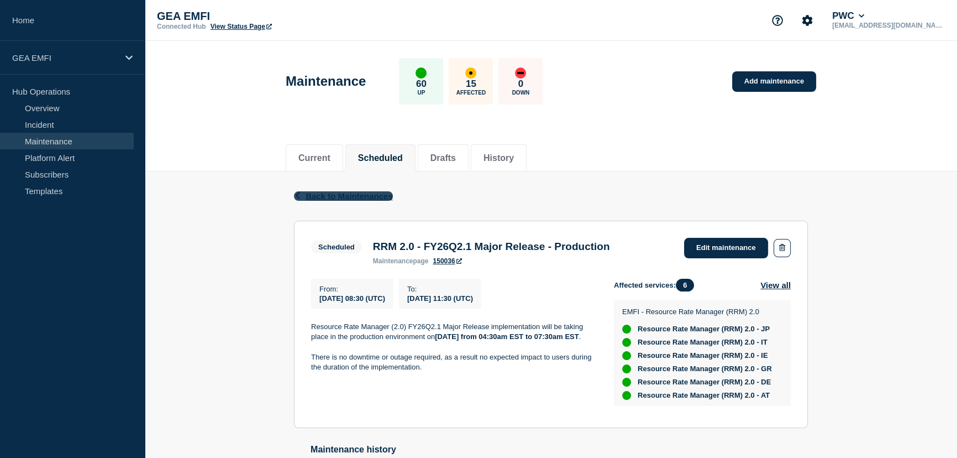
click at [317, 197] on span "Back to Maintenances" at bounding box center [349, 195] width 87 height 9
click at [317, 197] on body "Home GEA EMFI Hub Operations Overview Incident Maintenance Platform Alert Subsc…" at bounding box center [478, 229] width 957 height 458
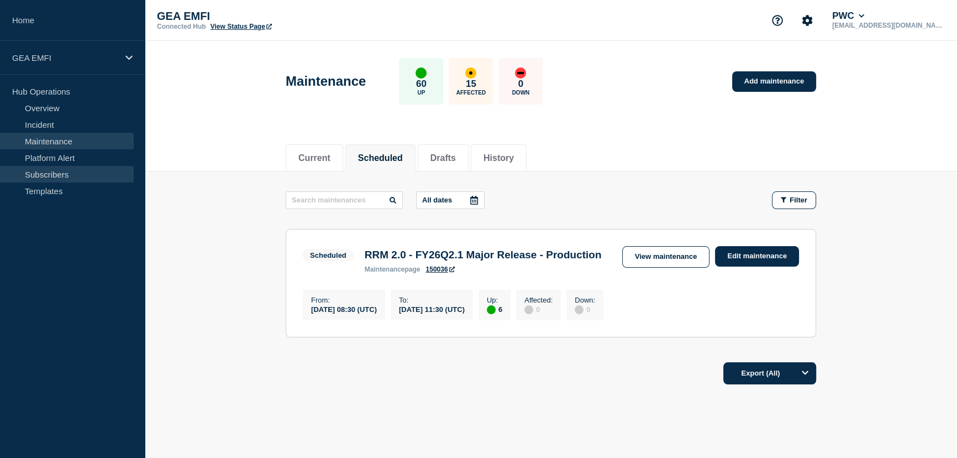
click at [53, 172] on link "Subscribers" at bounding box center [67, 174] width 134 height 17
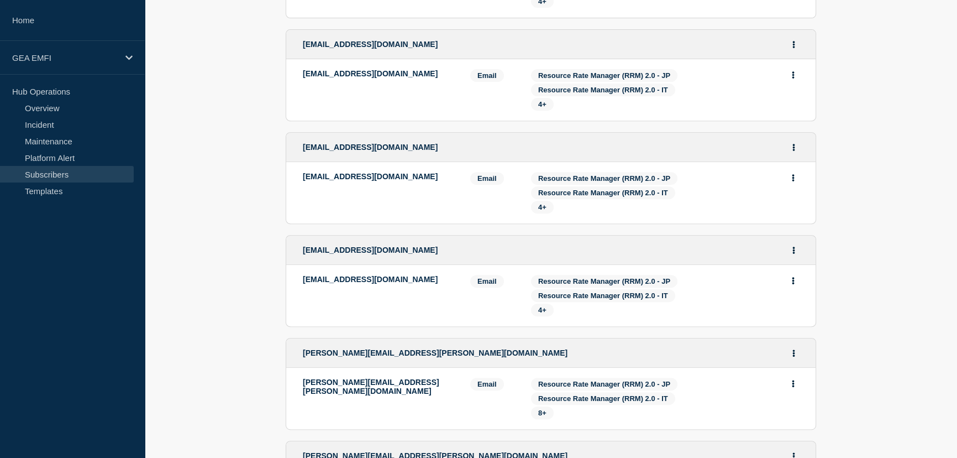
scroll to position [703, 0]
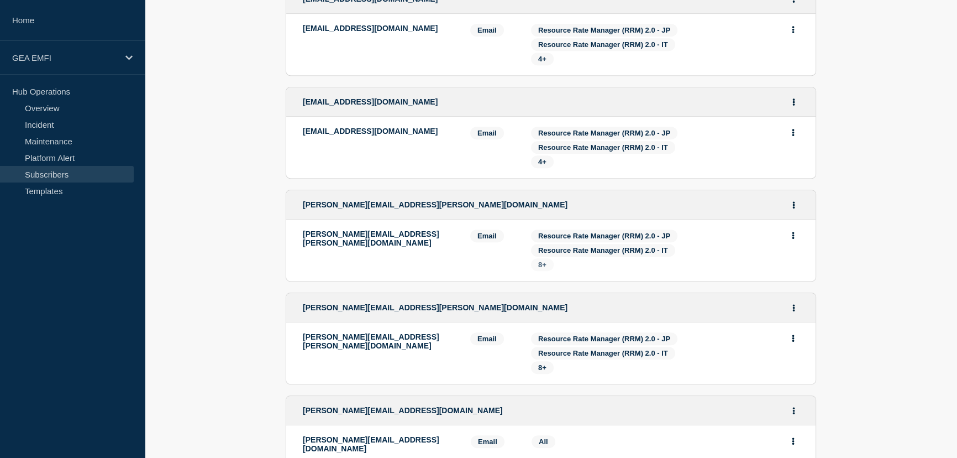
click at [541, 268] on span "8+" at bounding box center [542, 264] width 8 height 8
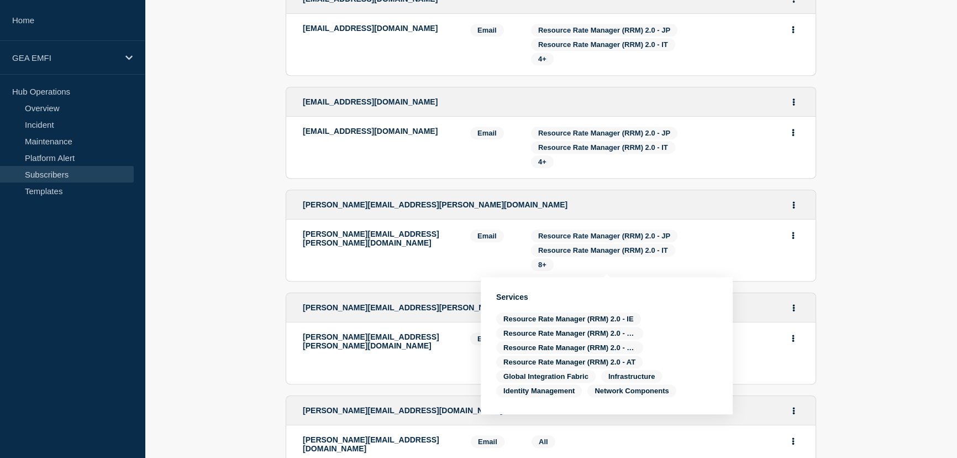
click at [474, 261] on div "Email" at bounding box center [492, 249] width 44 height 41
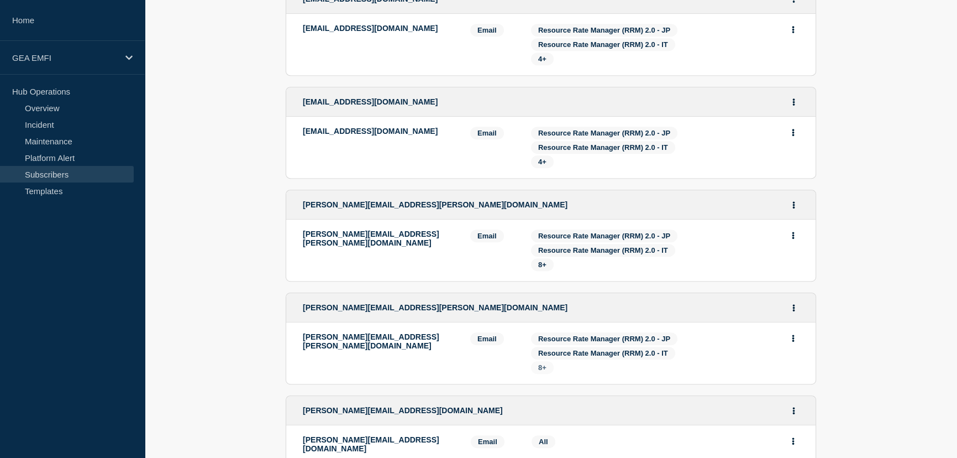
click at [537, 371] on span "8+" at bounding box center [542, 367] width 23 height 13
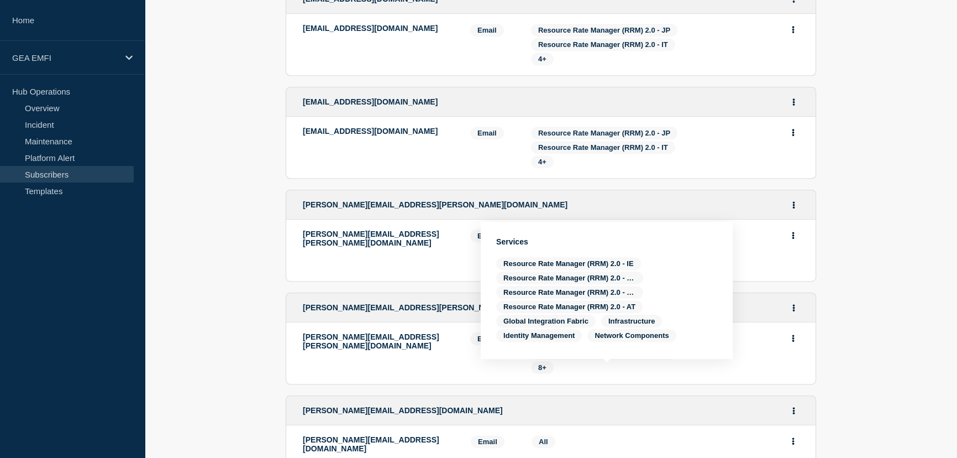
click at [451, 371] on div "[PERSON_NAME][EMAIL_ADDRESS][PERSON_NAME][DOMAIN_NAME]" at bounding box center [378, 352] width 151 height 41
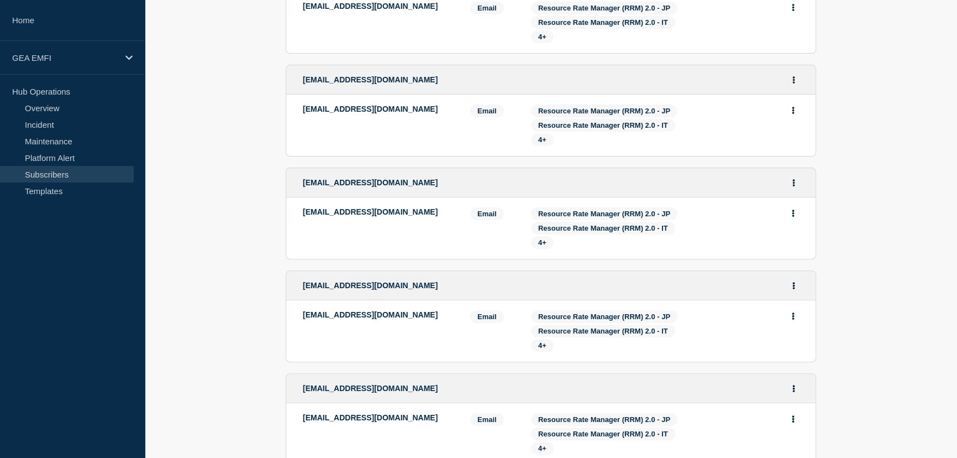
scroll to position [402, 0]
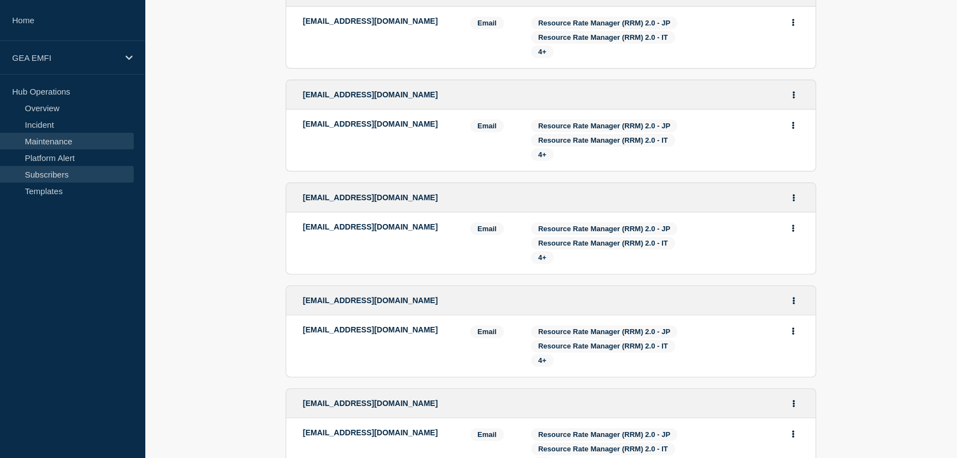
click at [54, 140] on link "Maintenance" at bounding box center [67, 141] width 134 height 17
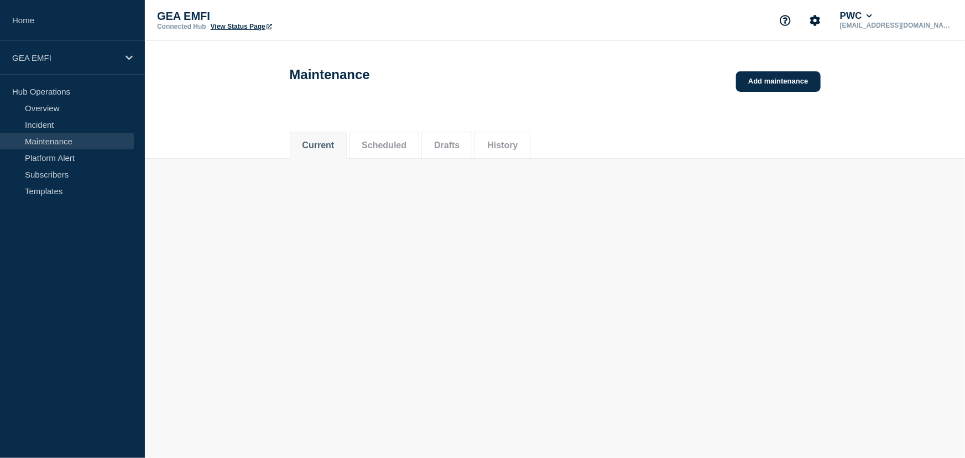
click at [54, 140] on link "Maintenance" at bounding box center [67, 141] width 134 height 17
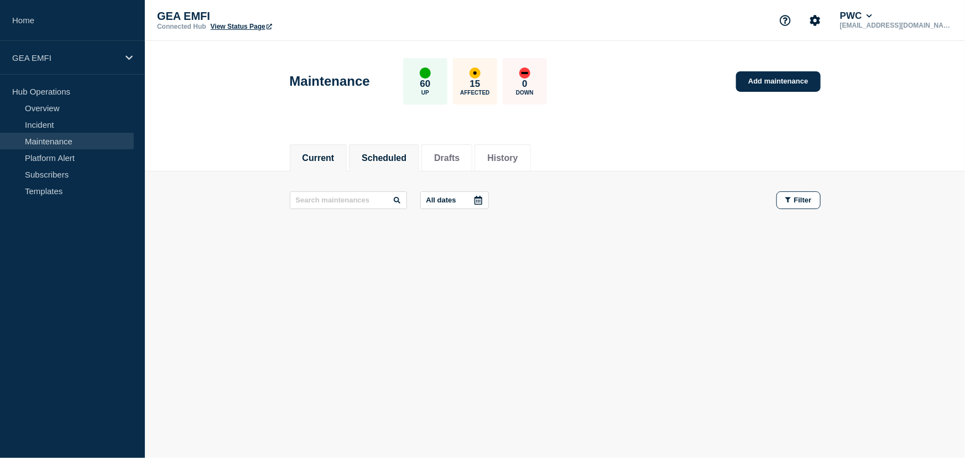
click at [391, 155] on button "Scheduled" at bounding box center [384, 158] width 45 height 10
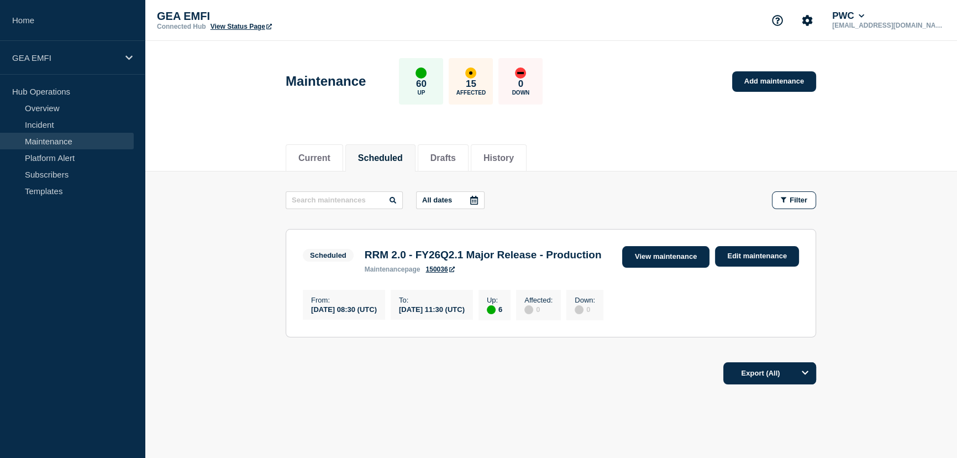
click at [676, 259] on link "View maintenance" at bounding box center [665, 257] width 87 height 22
click at [676, 259] on body "Home GEA EMFI Hub Operations Overview Incident Maintenance Platform Alert Subsc…" at bounding box center [478, 229] width 957 height 458
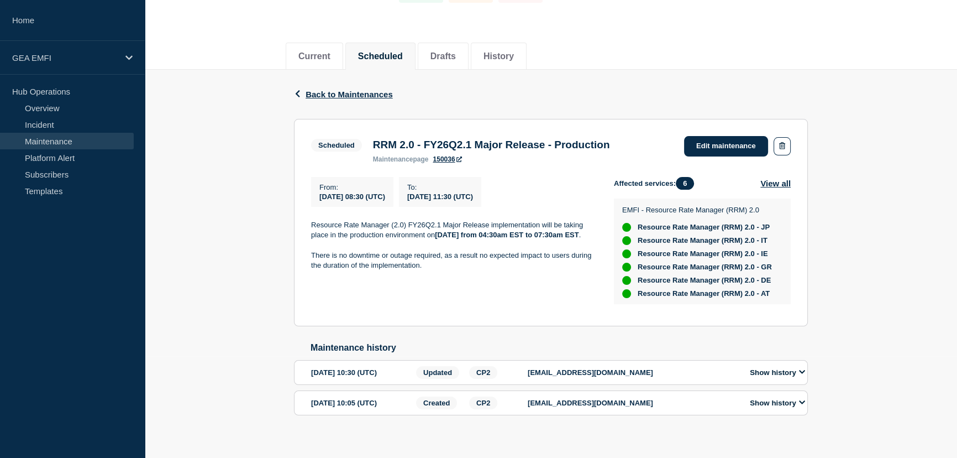
scroll to position [113, 0]
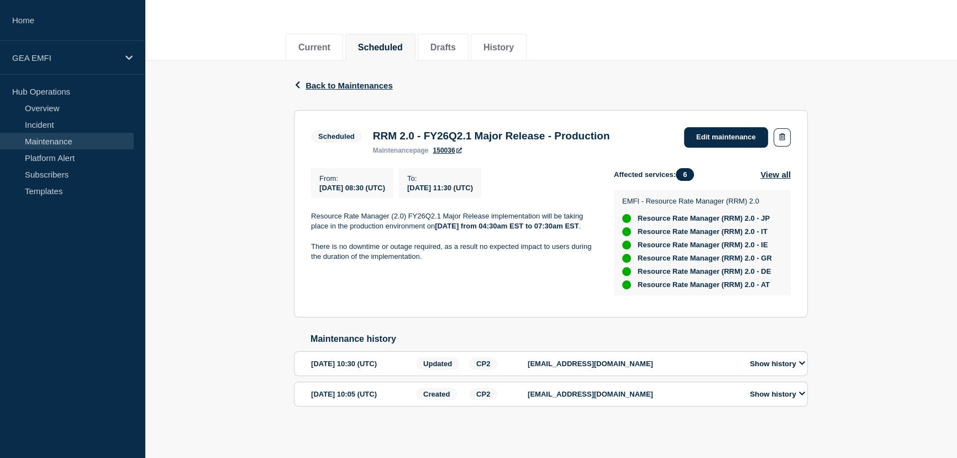
click at [799, 363] on button "Show history" at bounding box center [778, 363] width 62 height 9
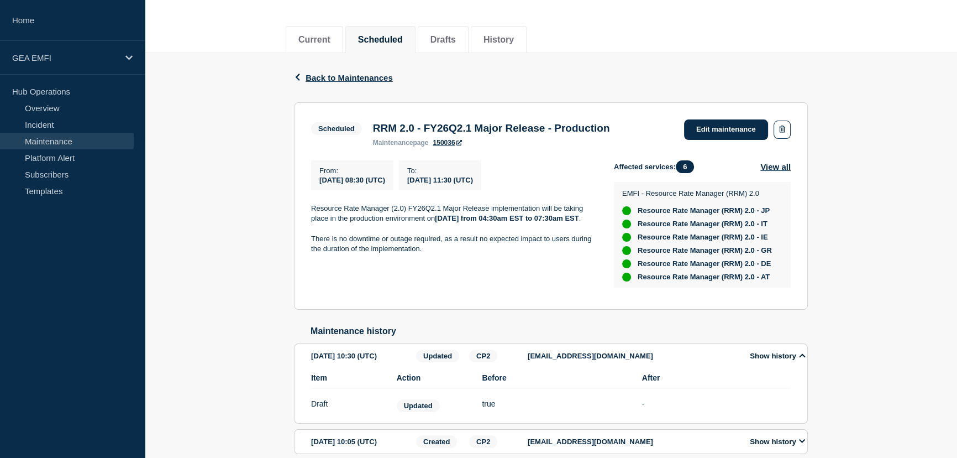
scroll to position [169, 0]
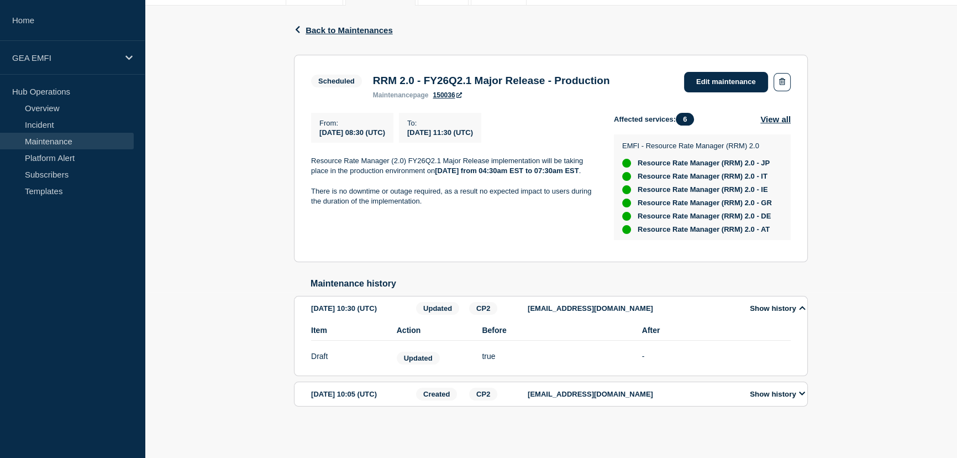
click at [802, 394] on icon at bounding box center [802, 393] width 7 height 7
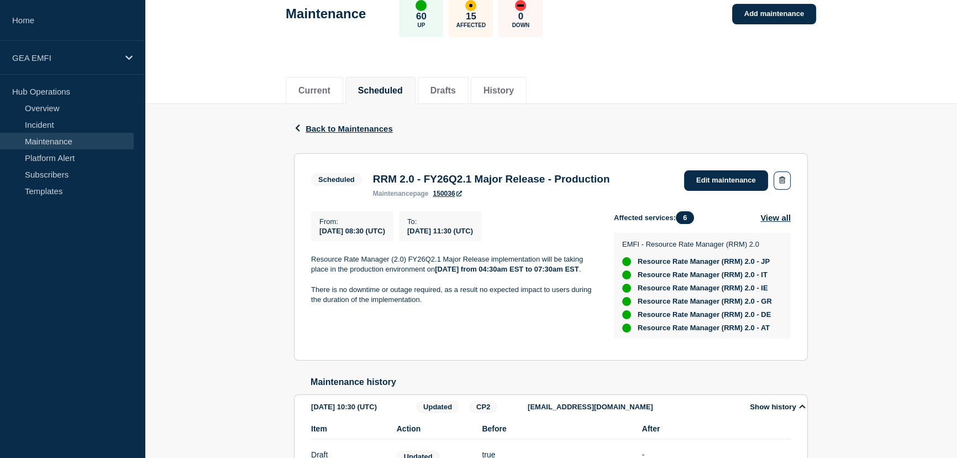
scroll to position [50, 0]
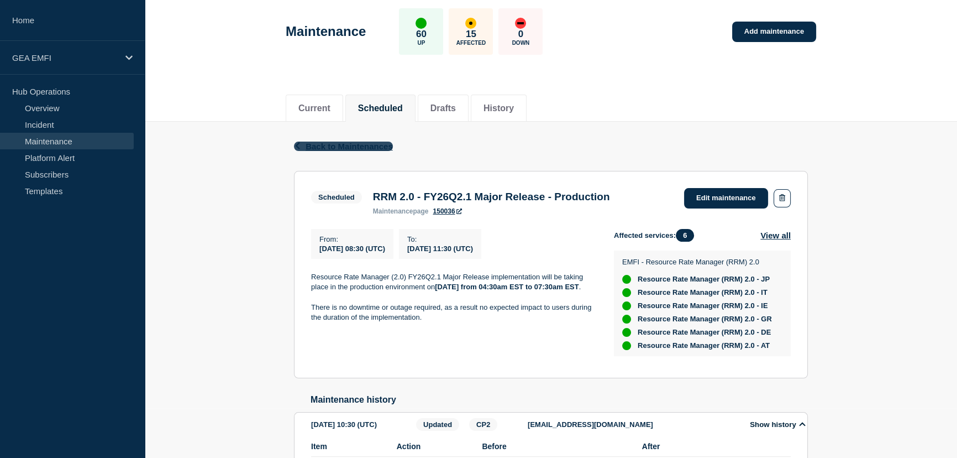
click at [329, 144] on span "Back to Maintenances" at bounding box center [349, 146] width 87 height 9
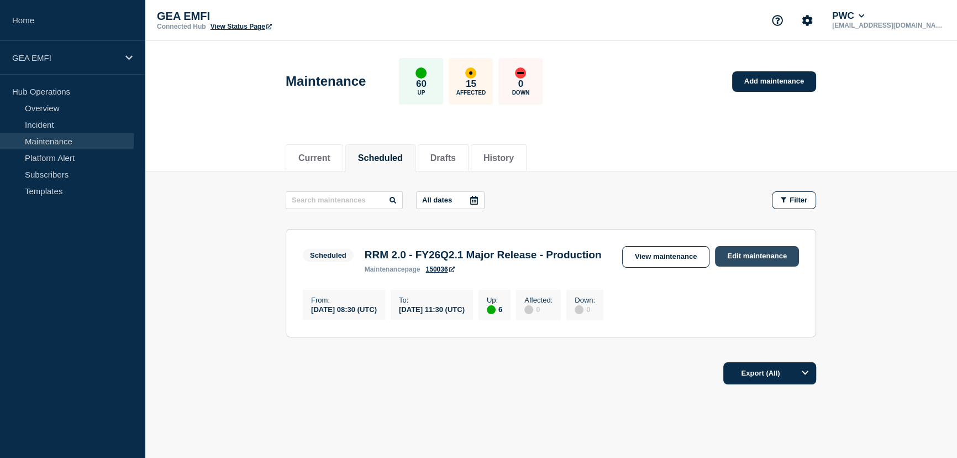
click at [752, 258] on link "Edit maintenance" at bounding box center [757, 256] width 84 height 20
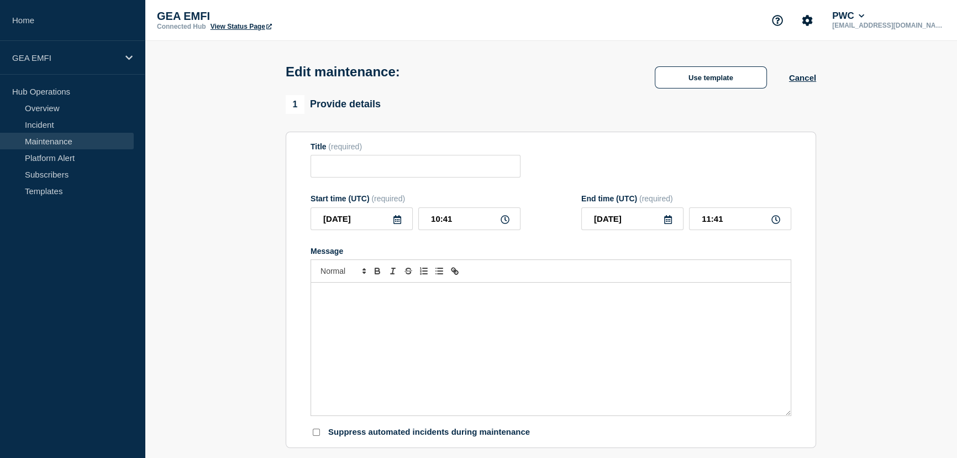
type input "RRM 2.0 - FY26Q2.1 Major Release - Production"
type input "2025-10-09"
type input "08:30"
type input "2025-10-09"
type input "11:30"
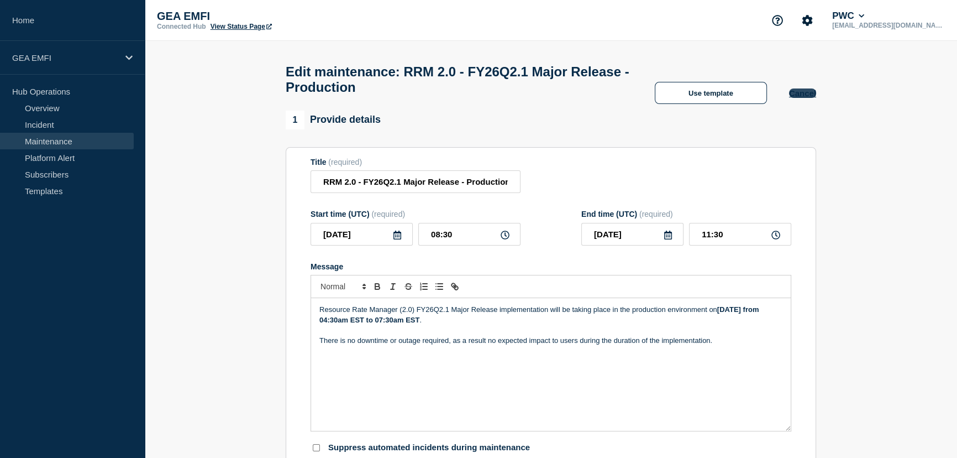
click at [798, 98] on button "Cancel" at bounding box center [802, 92] width 27 height 9
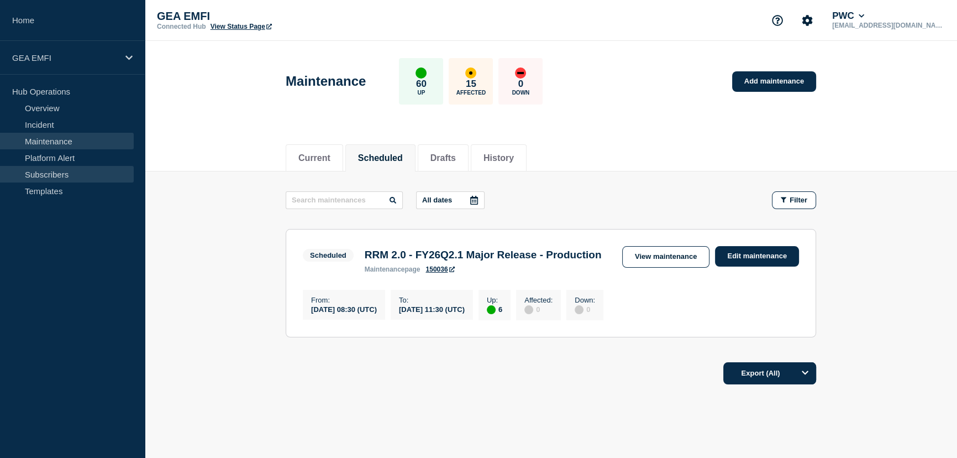
click at [72, 175] on link "Subscribers" at bounding box center [67, 174] width 134 height 17
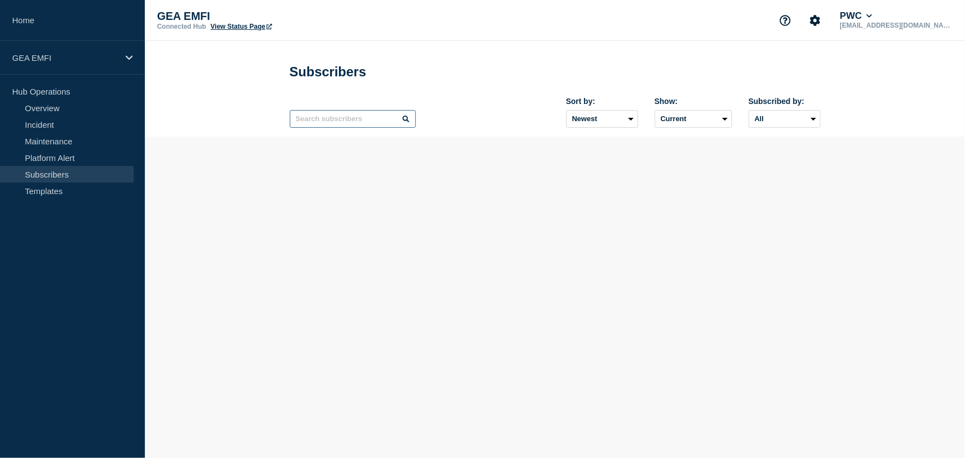
click at [328, 124] on input "text" at bounding box center [353, 119] width 126 height 18
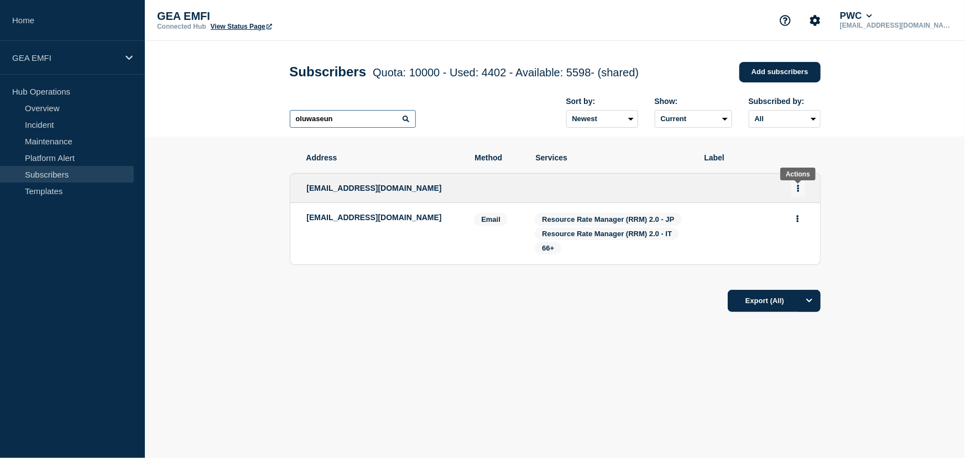
type input "oluwaseun"
click at [797, 188] on icon "Actions" at bounding box center [798, 188] width 2 height 7
click at [797, 221] on link "Edit" at bounding box center [794, 220] width 12 height 8
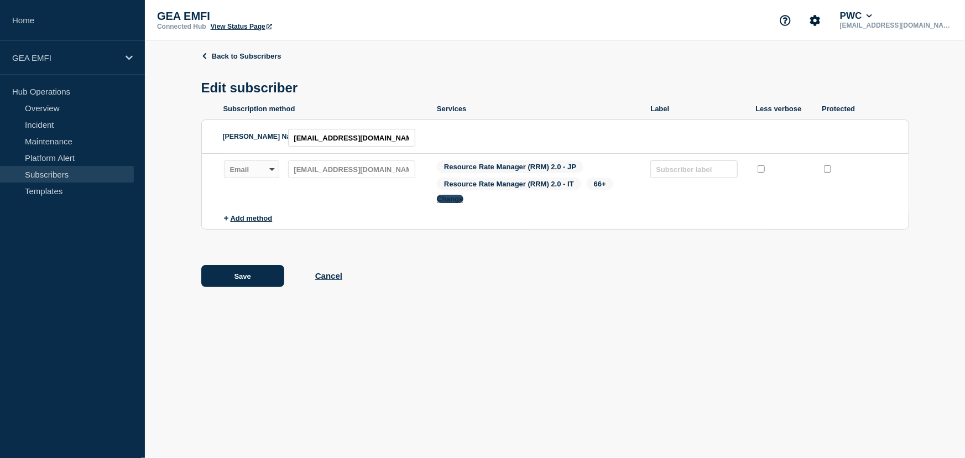
click at [452, 200] on button "Change" at bounding box center [450, 199] width 27 height 8
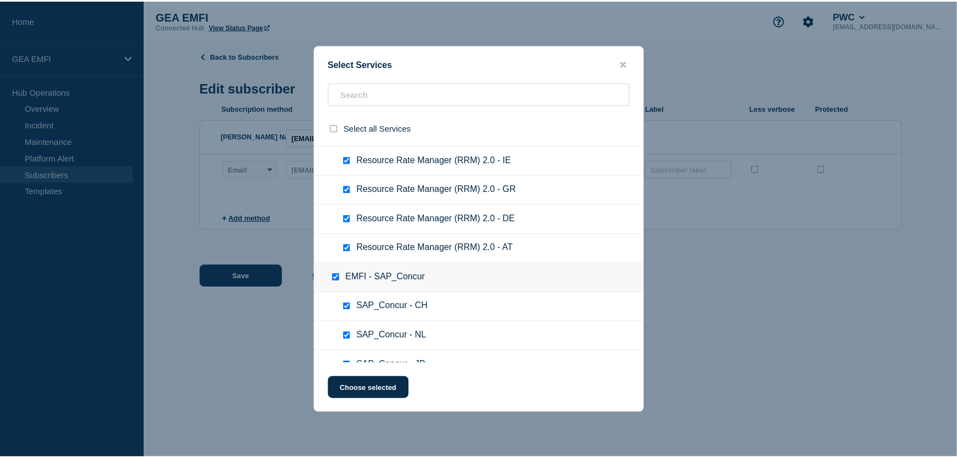
scroll to position [50, 0]
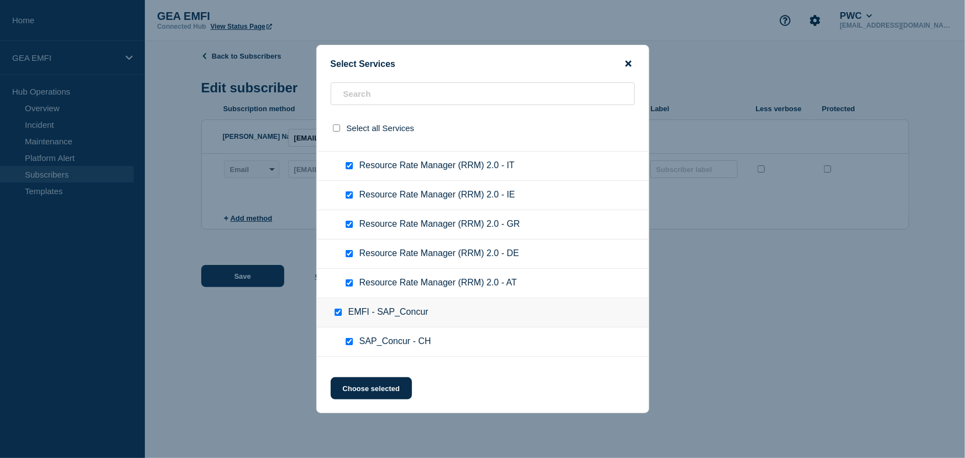
click at [630, 62] on icon "close button" at bounding box center [628, 63] width 6 height 9
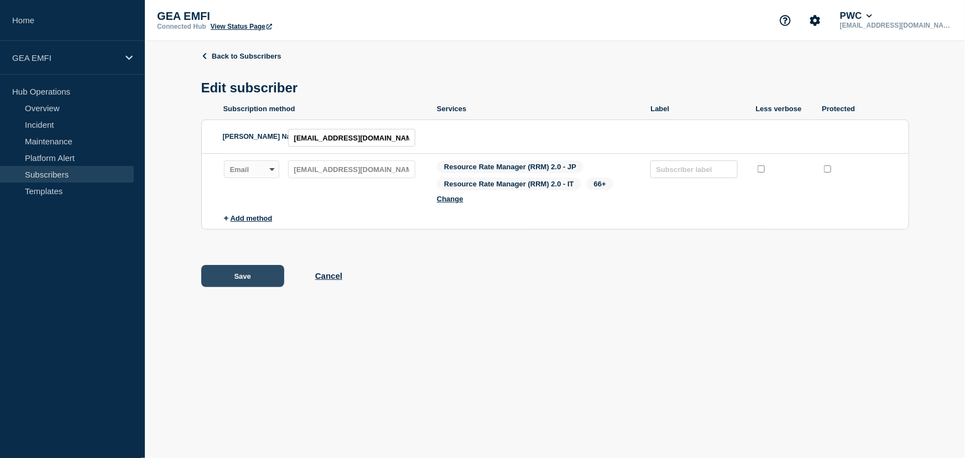
click at [221, 273] on button "Save" at bounding box center [242, 276] width 83 height 22
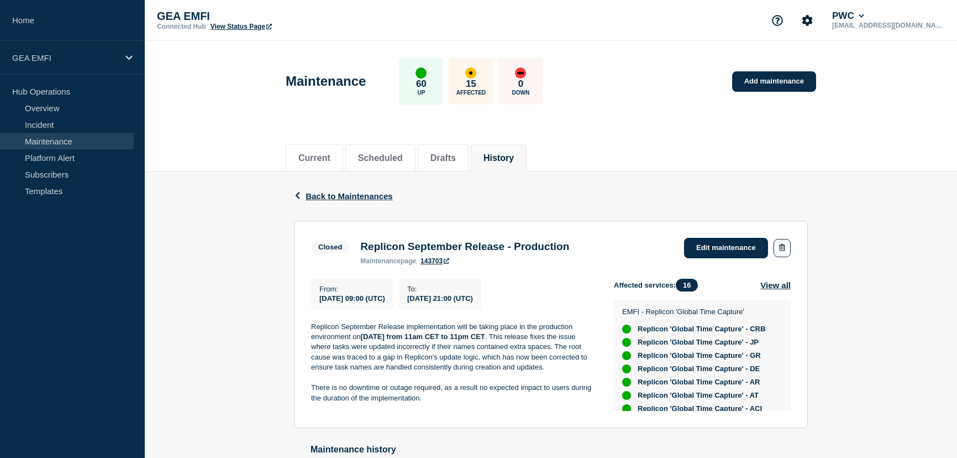
scroll to position [88, 0]
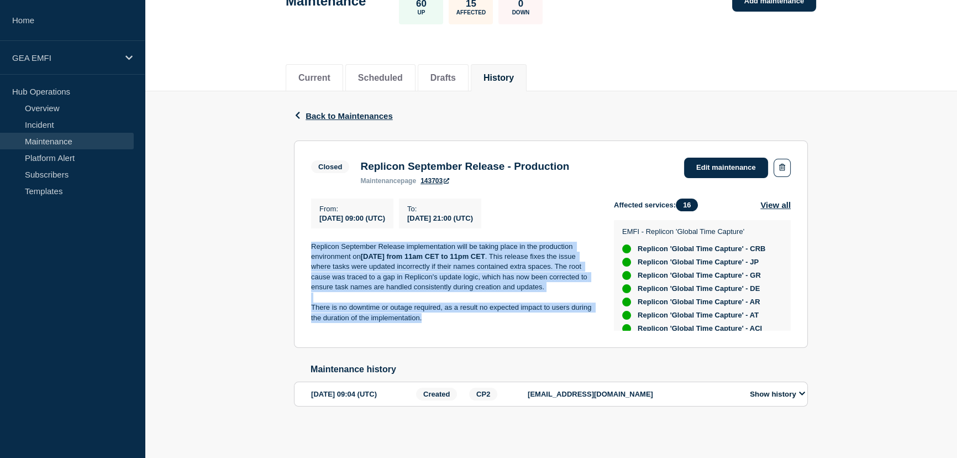
drag, startPoint x: 0, startPoint y: 0, endPoint x: 211, endPoint y: 192, distance: 285.7
click at [211, 192] on div "Back Back to Maintenances Closed Replicon September Release - Production From […" at bounding box center [551, 266] width 813 height 350
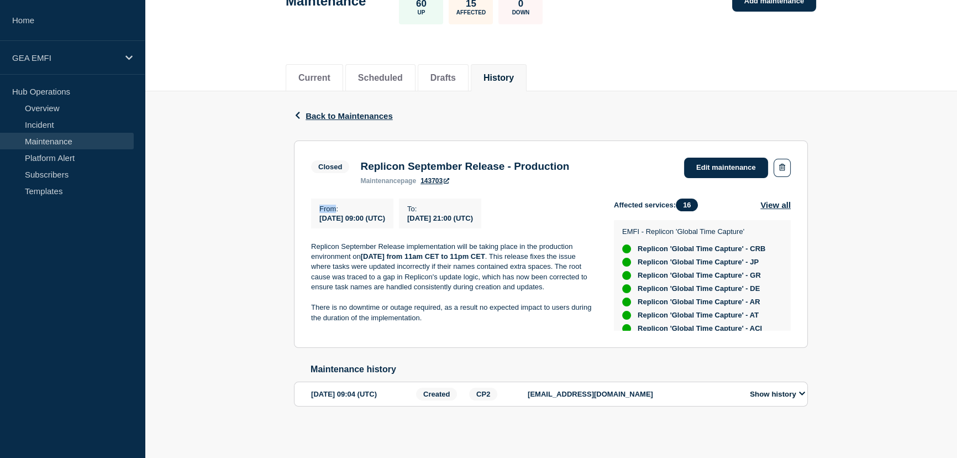
scroll to position [0, 0]
click at [211, 192] on div "Back Back to Maintenances Closed Replicon September Release - Production From […" at bounding box center [551, 266] width 813 height 350
